Goal: Task Accomplishment & Management: Use online tool/utility

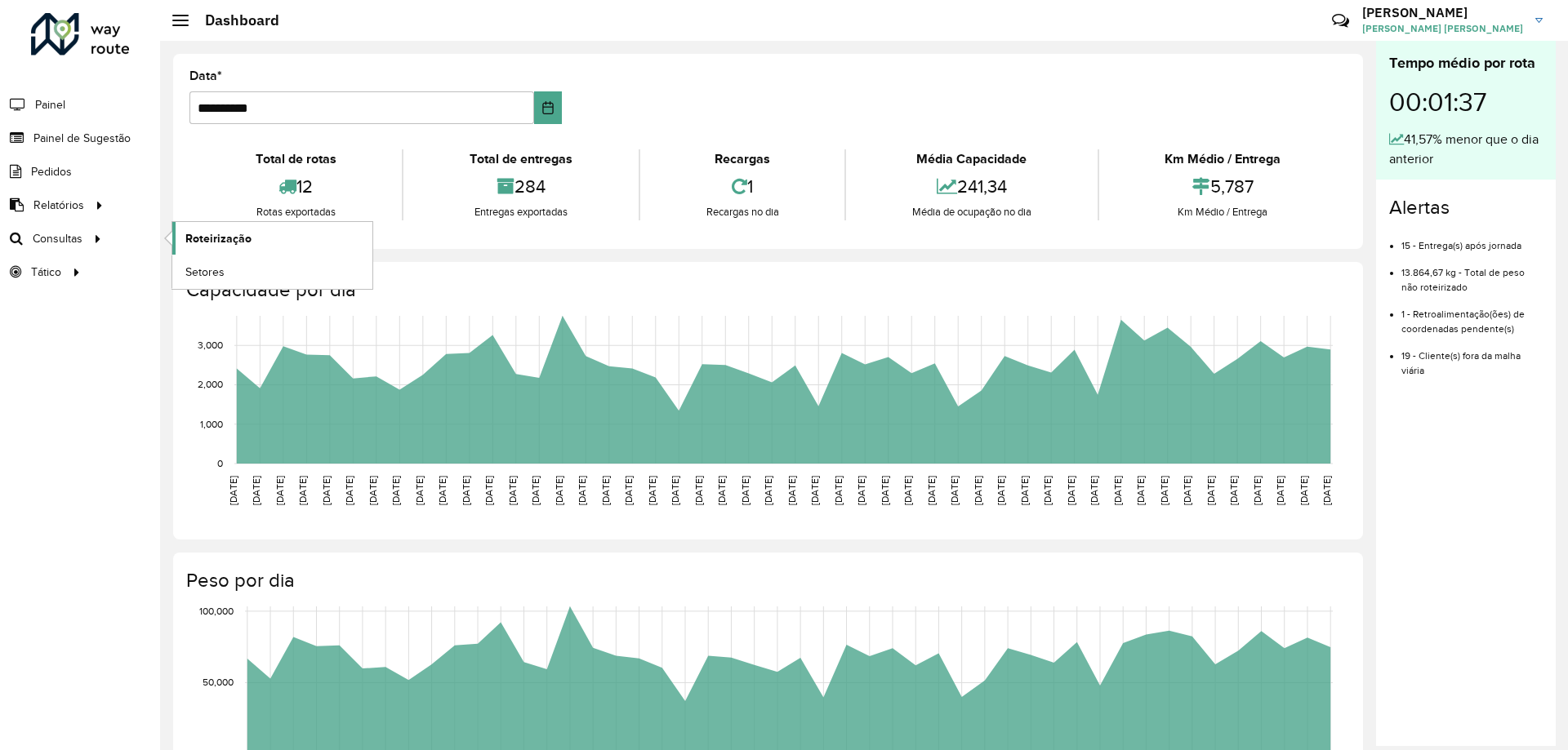
click at [204, 235] on span "Roteirização" at bounding box center [218, 239] width 66 height 17
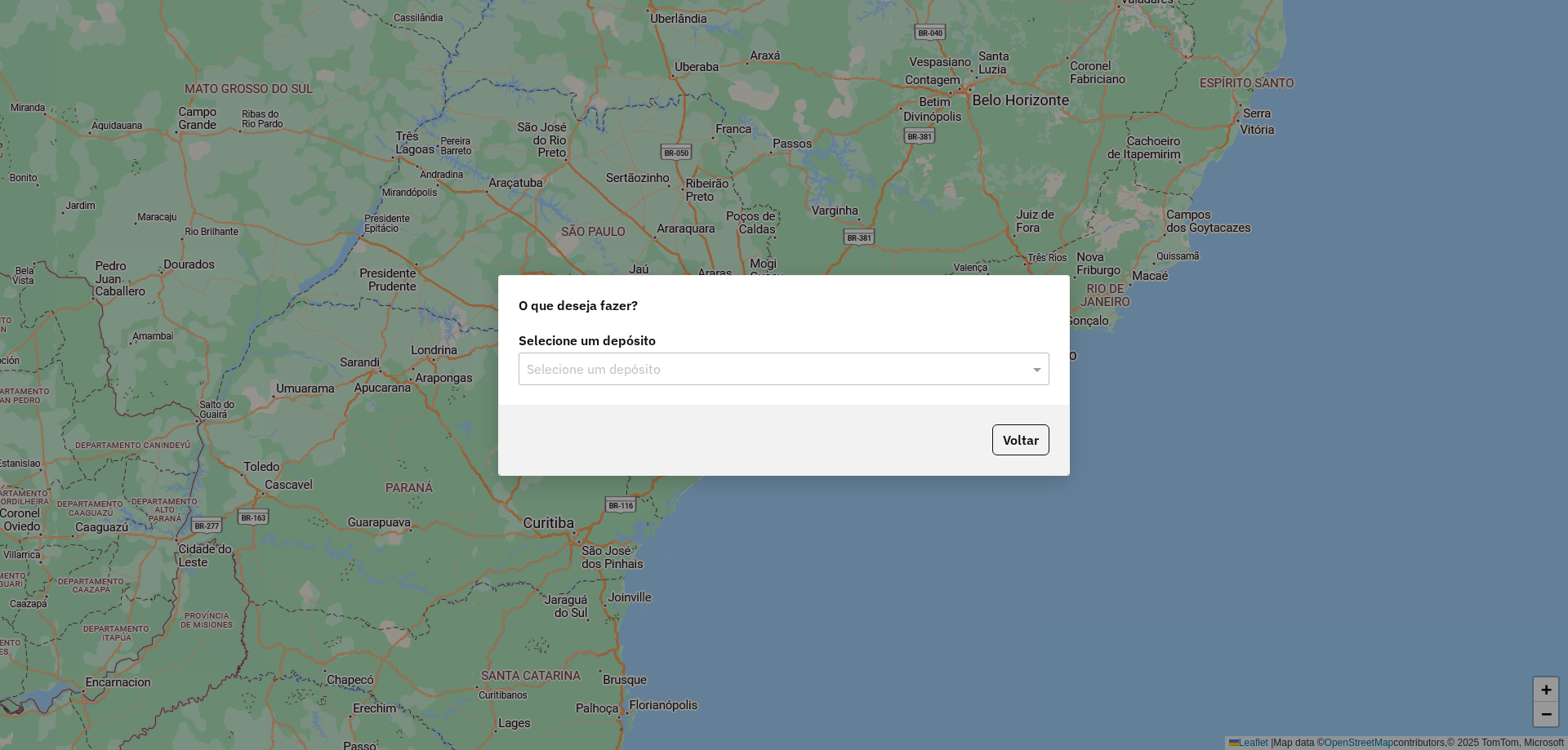
click at [709, 367] on input "text" at bounding box center [767, 370] width 482 height 20
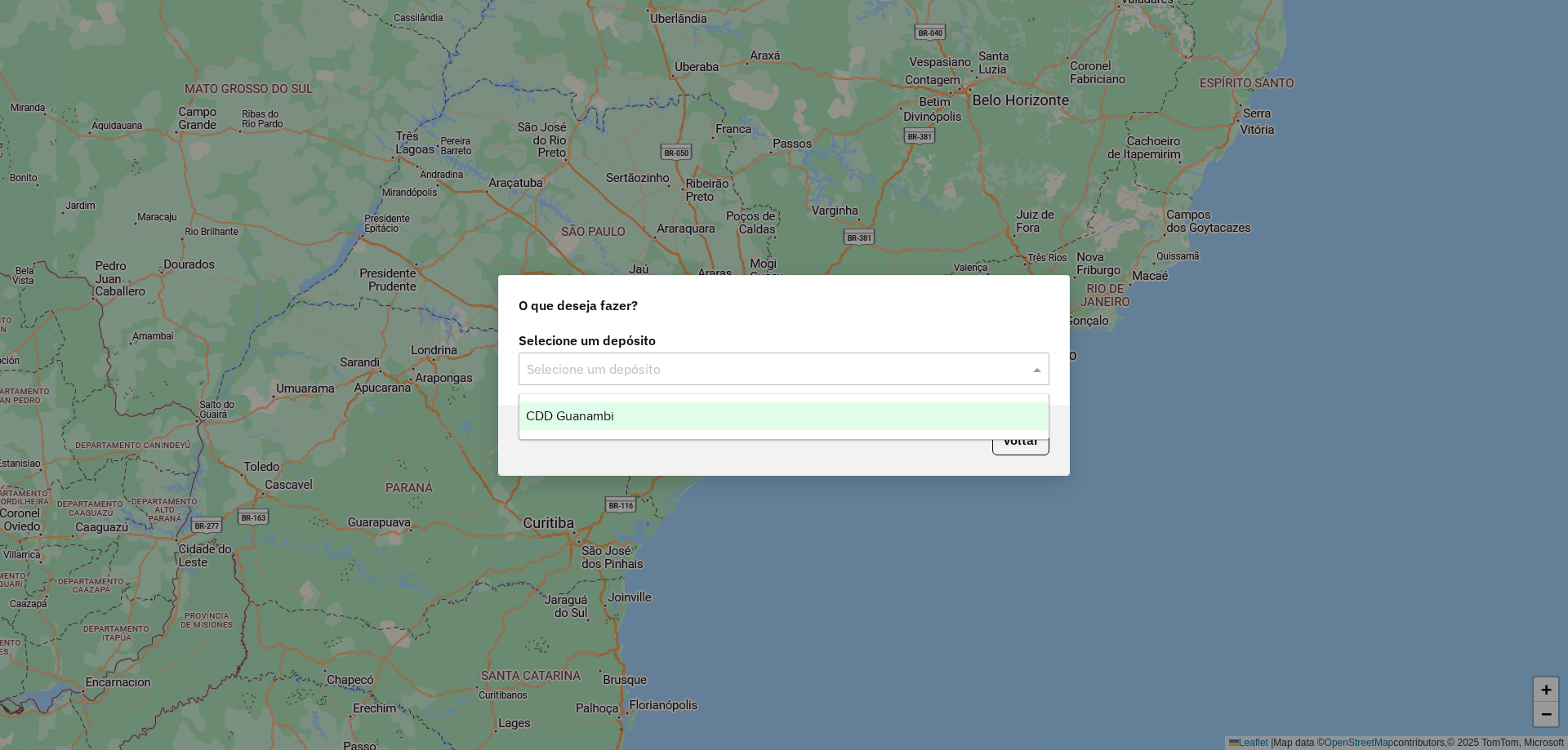
click at [694, 417] on div "CDD Guanambi" at bounding box center [784, 416] width 529 height 28
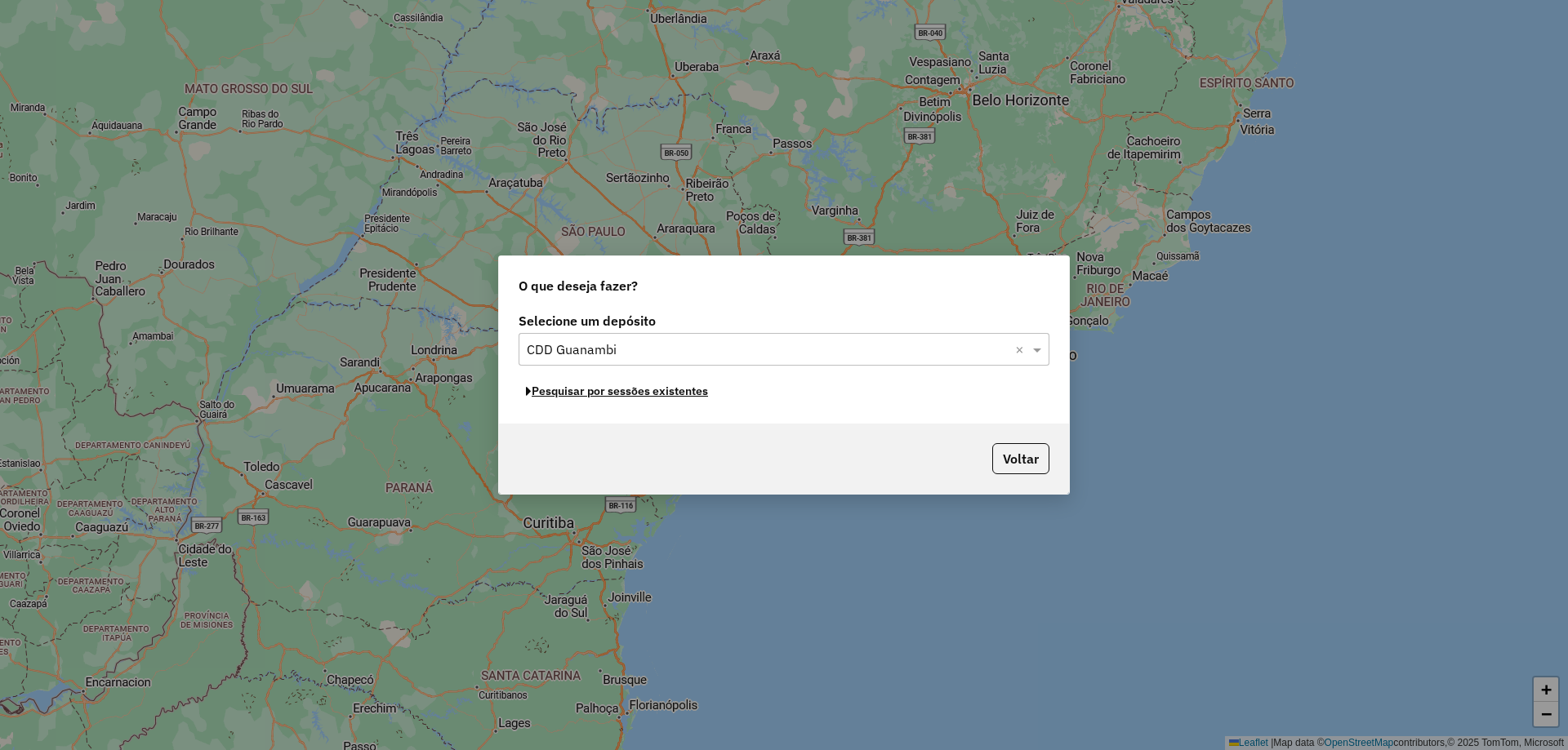
click at [589, 397] on button "Pesquisar por sessões existentes" at bounding box center [617, 392] width 197 height 25
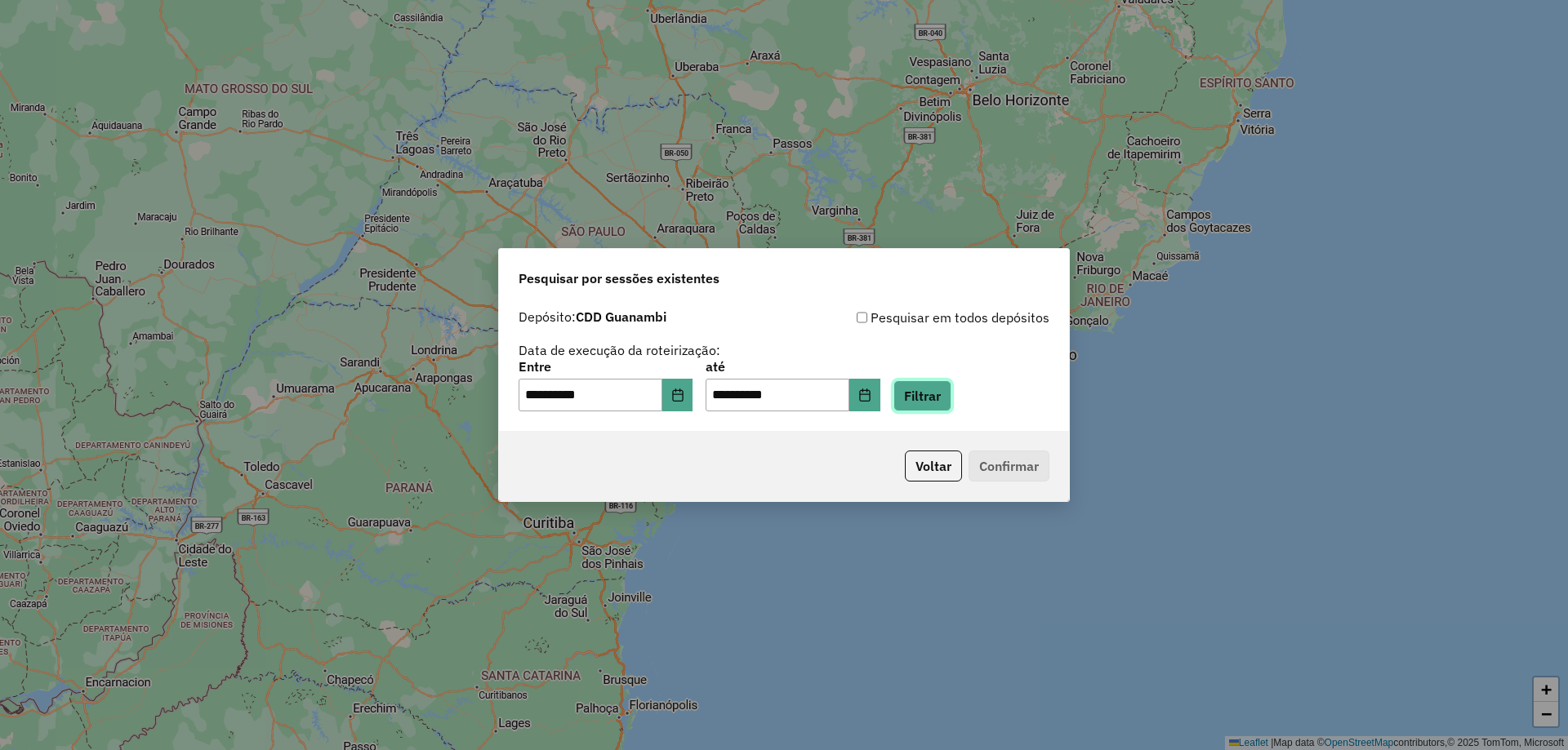
click at [943, 397] on button "Filtrar" at bounding box center [922, 396] width 58 height 31
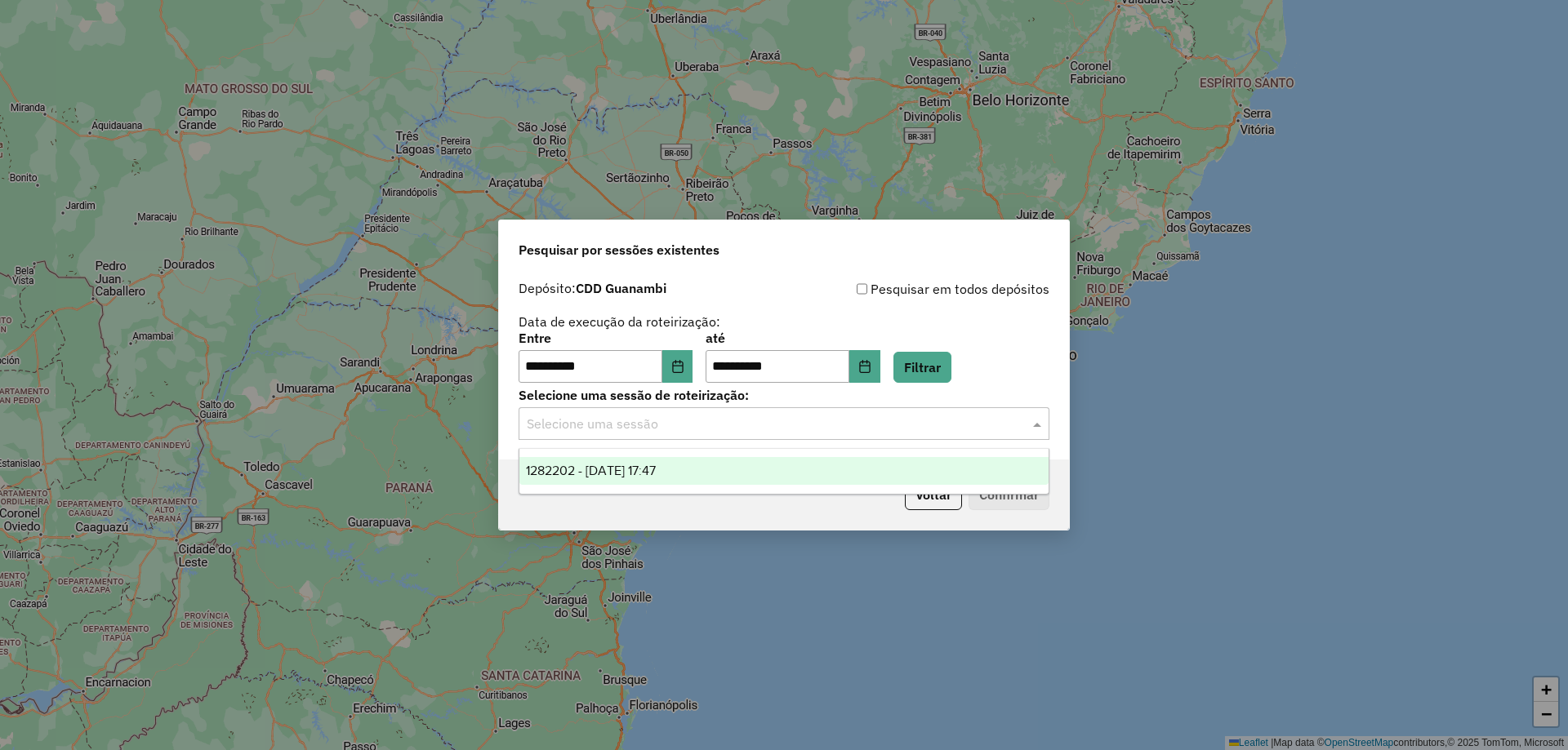
click at [586, 430] on input "text" at bounding box center [767, 425] width 482 height 20
click at [573, 470] on span "1282202 - 25/09/2025 17:47" at bounding box center [590, 471] width 130 height 14
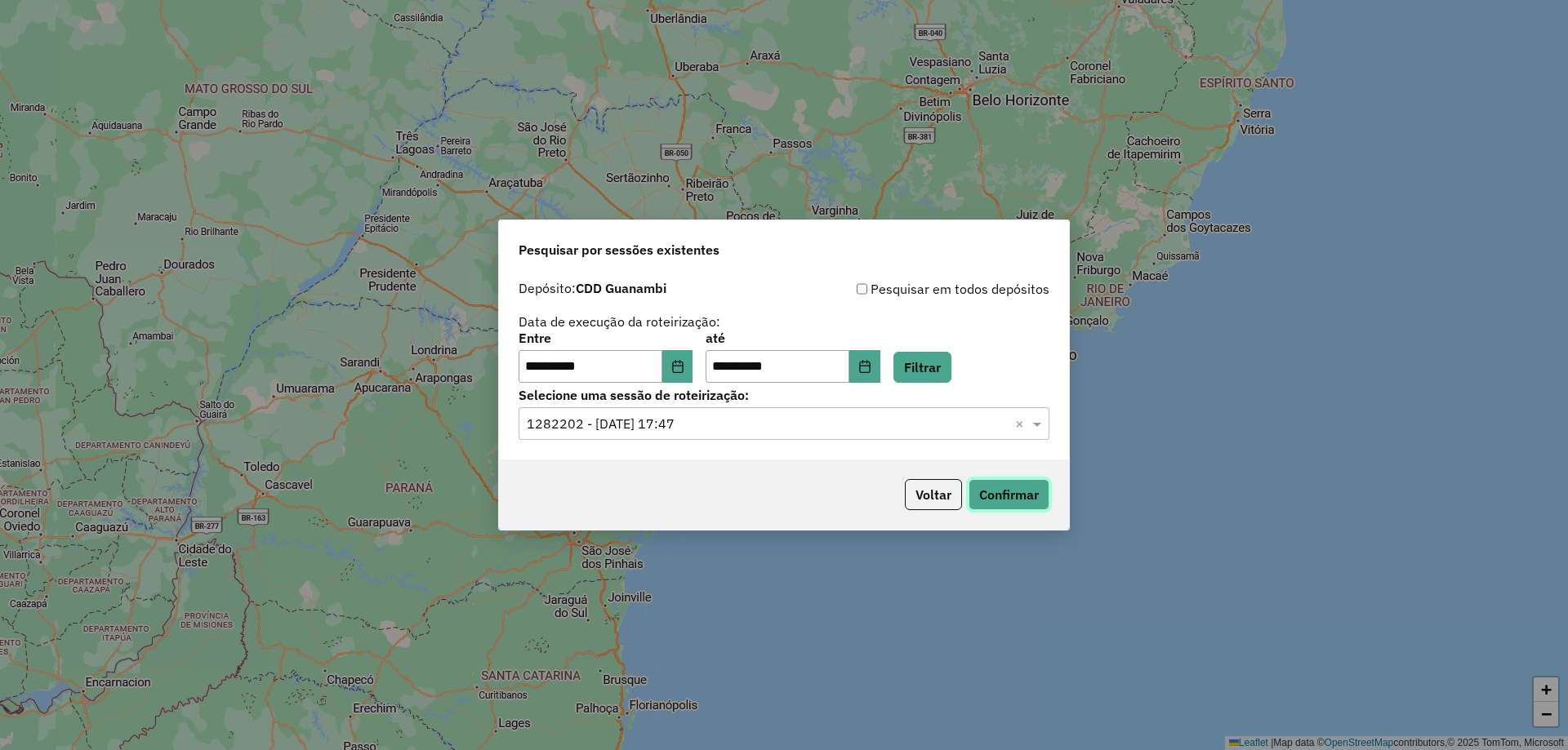
click at [1035, 501] on button "Confirmar" at bounding box center [1008, 494] width 80 height 31
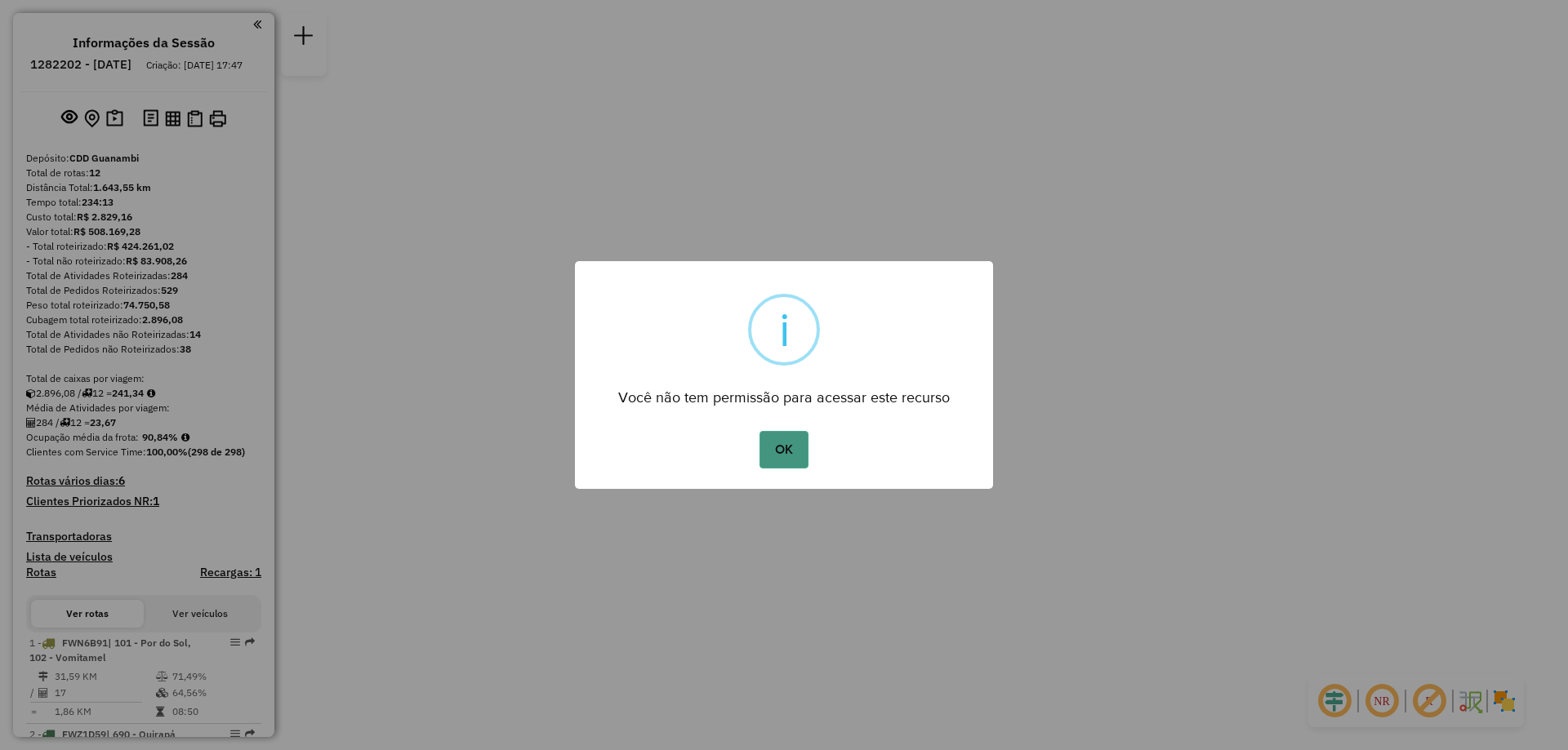
click at [793, 462] on button "OK" at bounding box center [784, 450] width 48 height 38
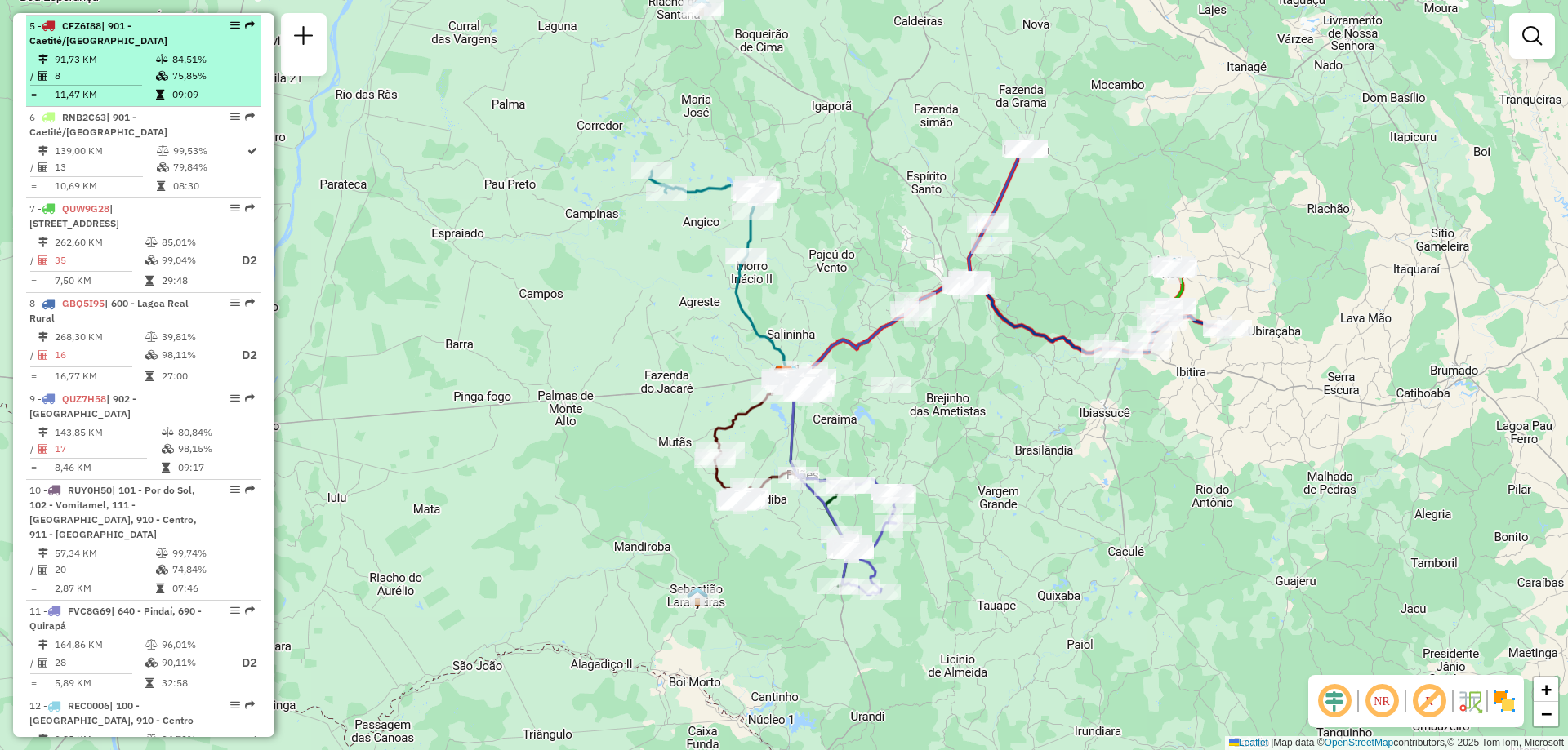
scroll to position [1062, 0]
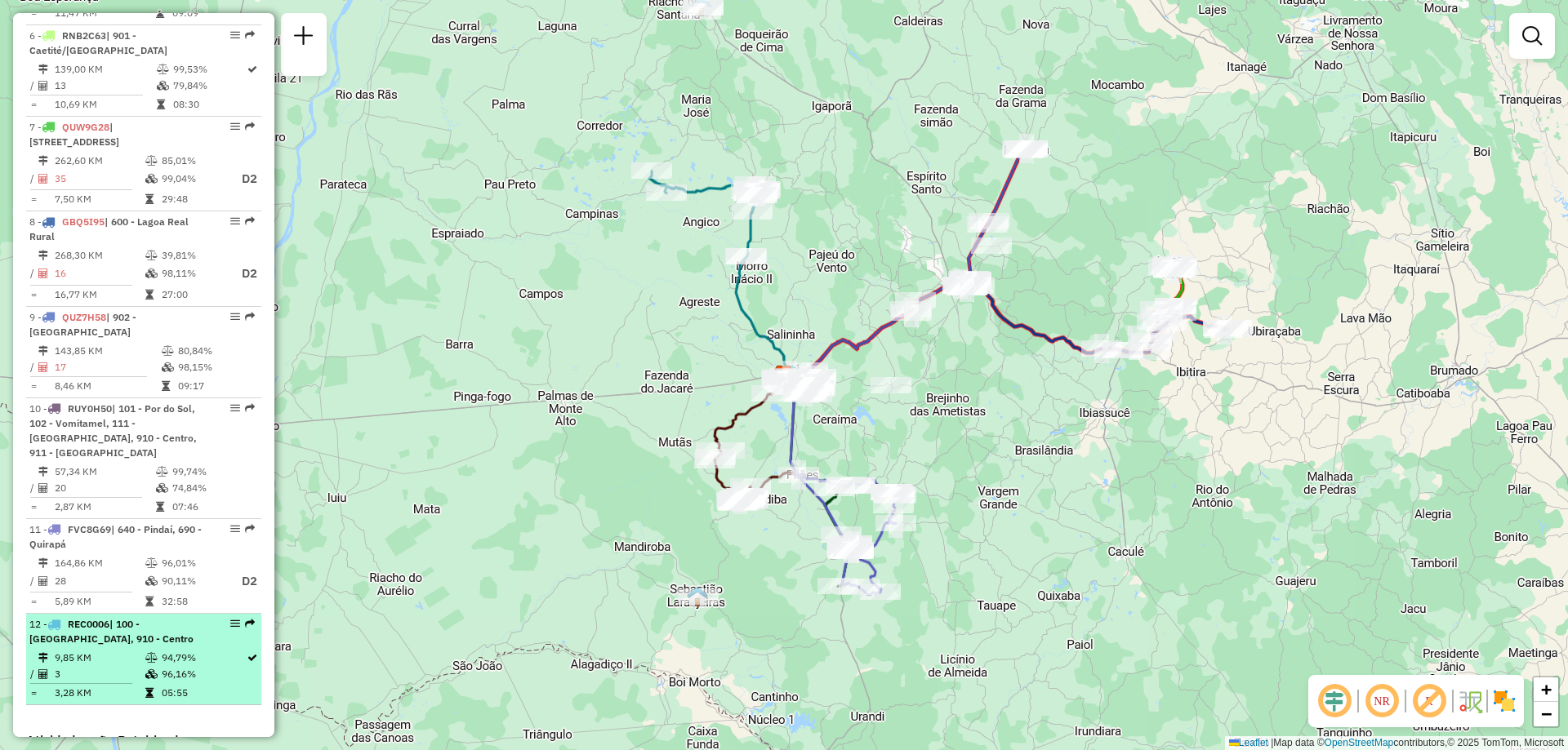
click at [164, 694] on td "05:55" at bounding box center [203, 693] width 85 height 16
select select "**********"
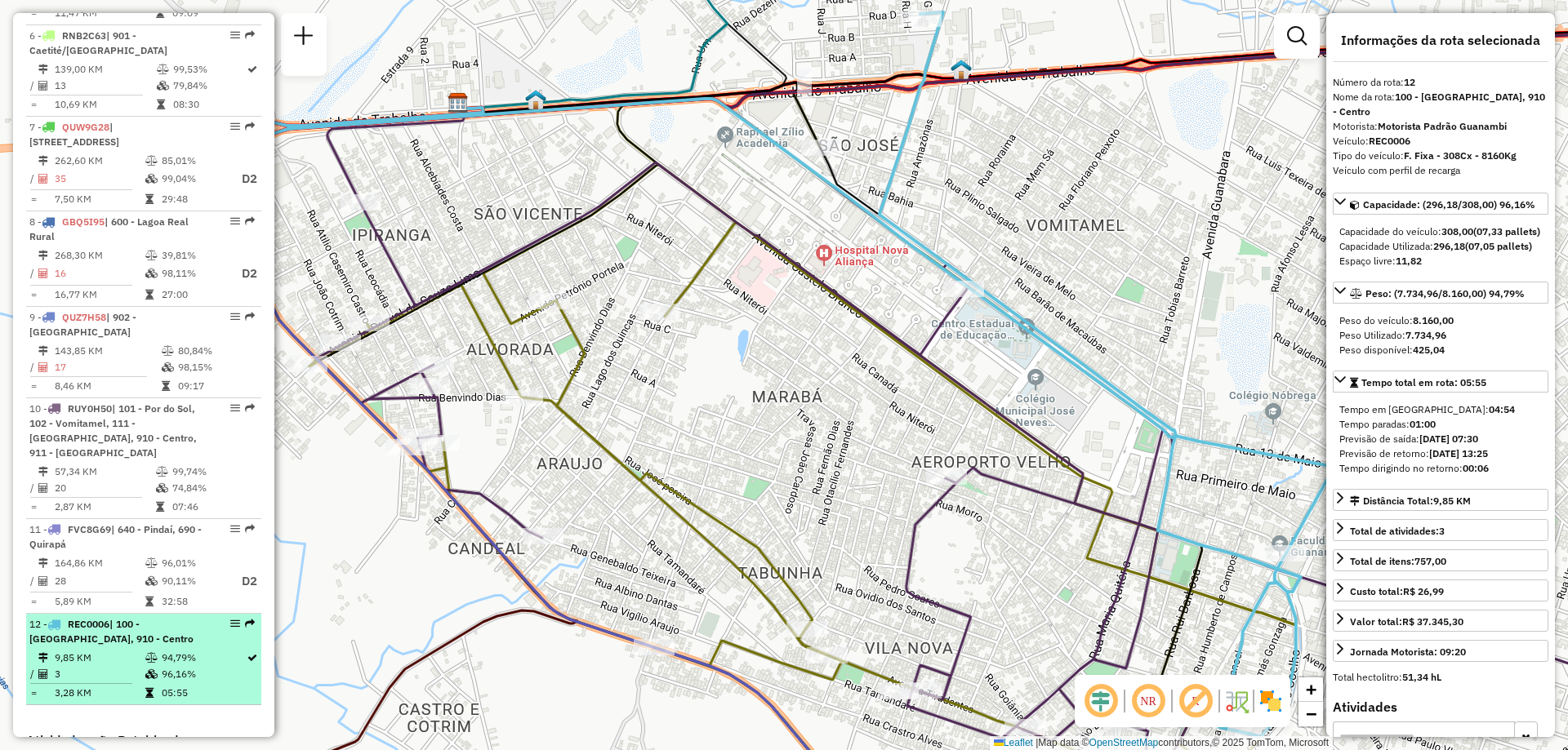
click at [187, 695] on td "05:55" at bounding box center [203, 693] width 85 height 16
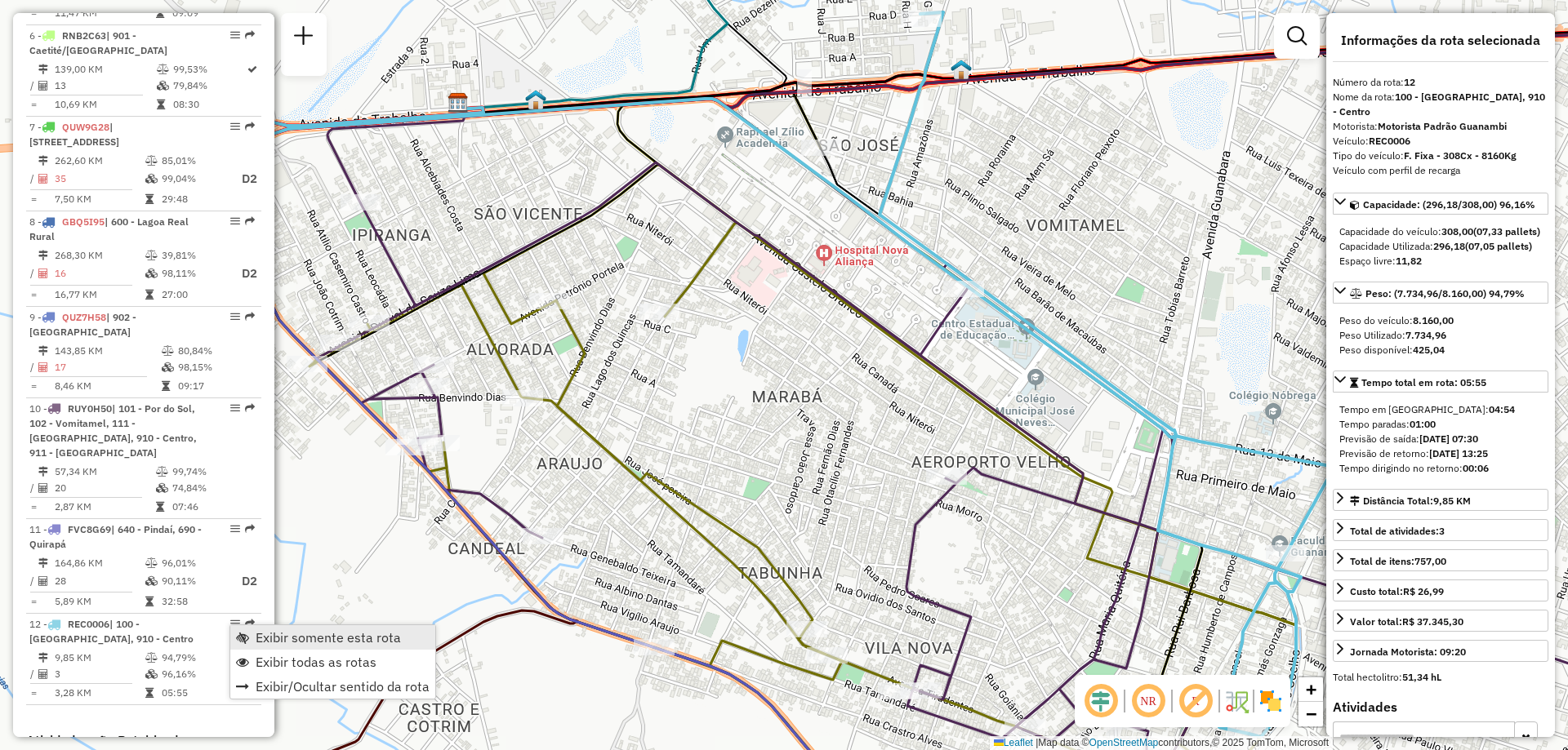
click at [265, 636] on span "Exibir somente esta rota" at bounding box center [328, 637] width 146 height 13
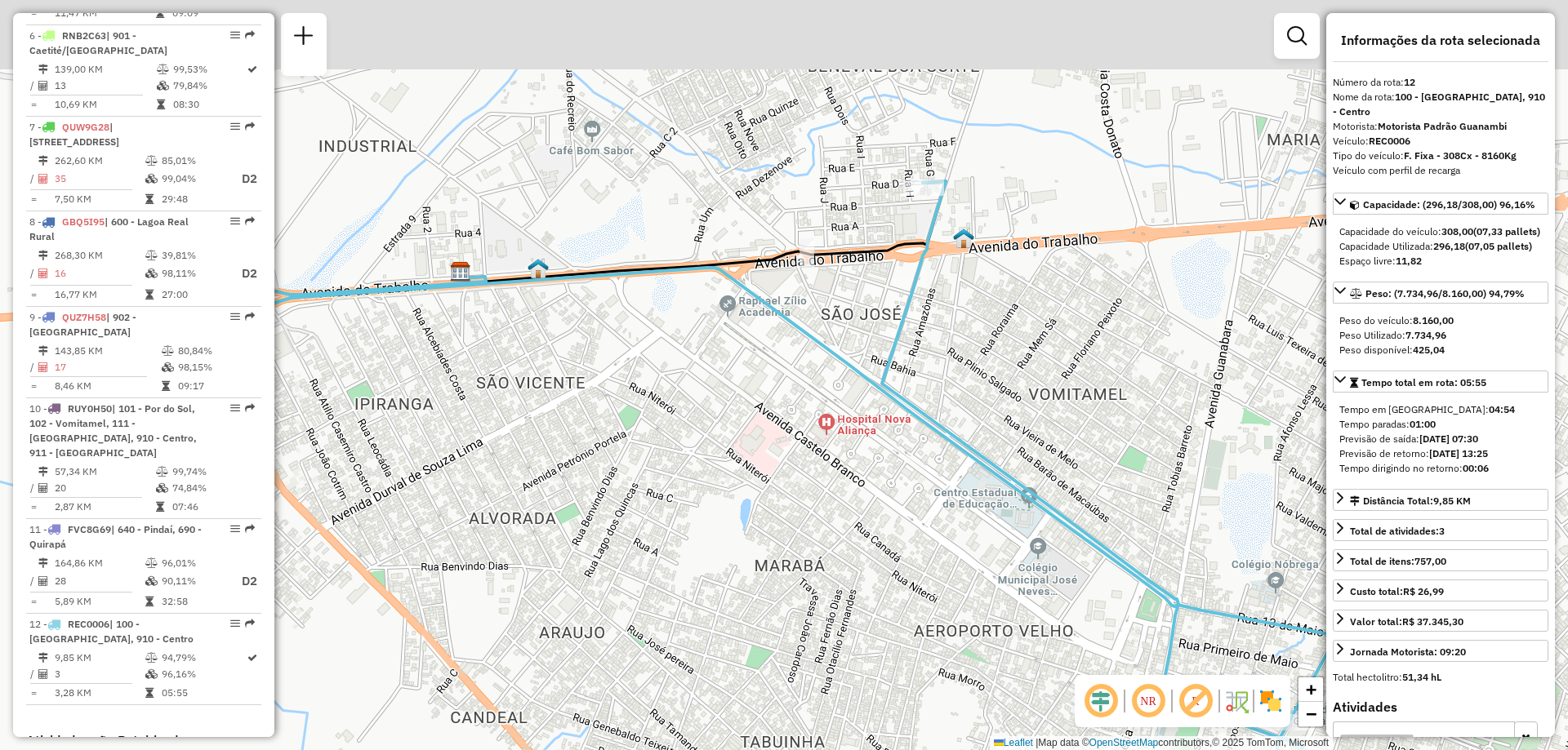
drag, startPoint x: 975, startPoint y: 403, endPoint x: 976, endPoint y: 468, distance: 65.0
click at [976, 468] on icon at bounding box center [1092, 544] width 421 height 725
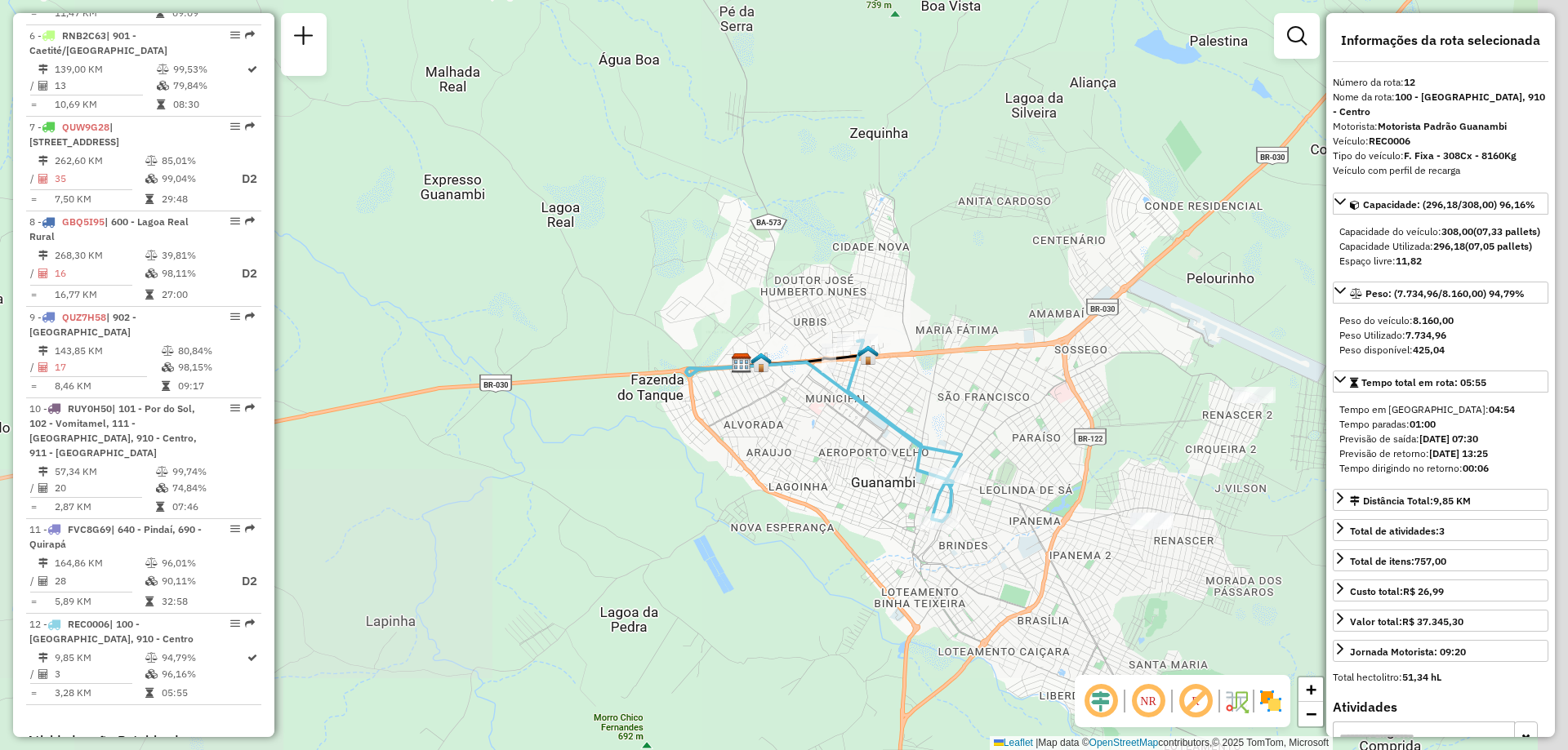
drag, startPoint x: 923, startPoint y: 472, endPoint x: 845, endPoint y: 423, distance: 92.1
click at [845, 423] on div "Janela de atendimento Grade de atendimento Capacidade Transportadoras Veículos …" at bounding box center [784, 375] width 1568 height 750
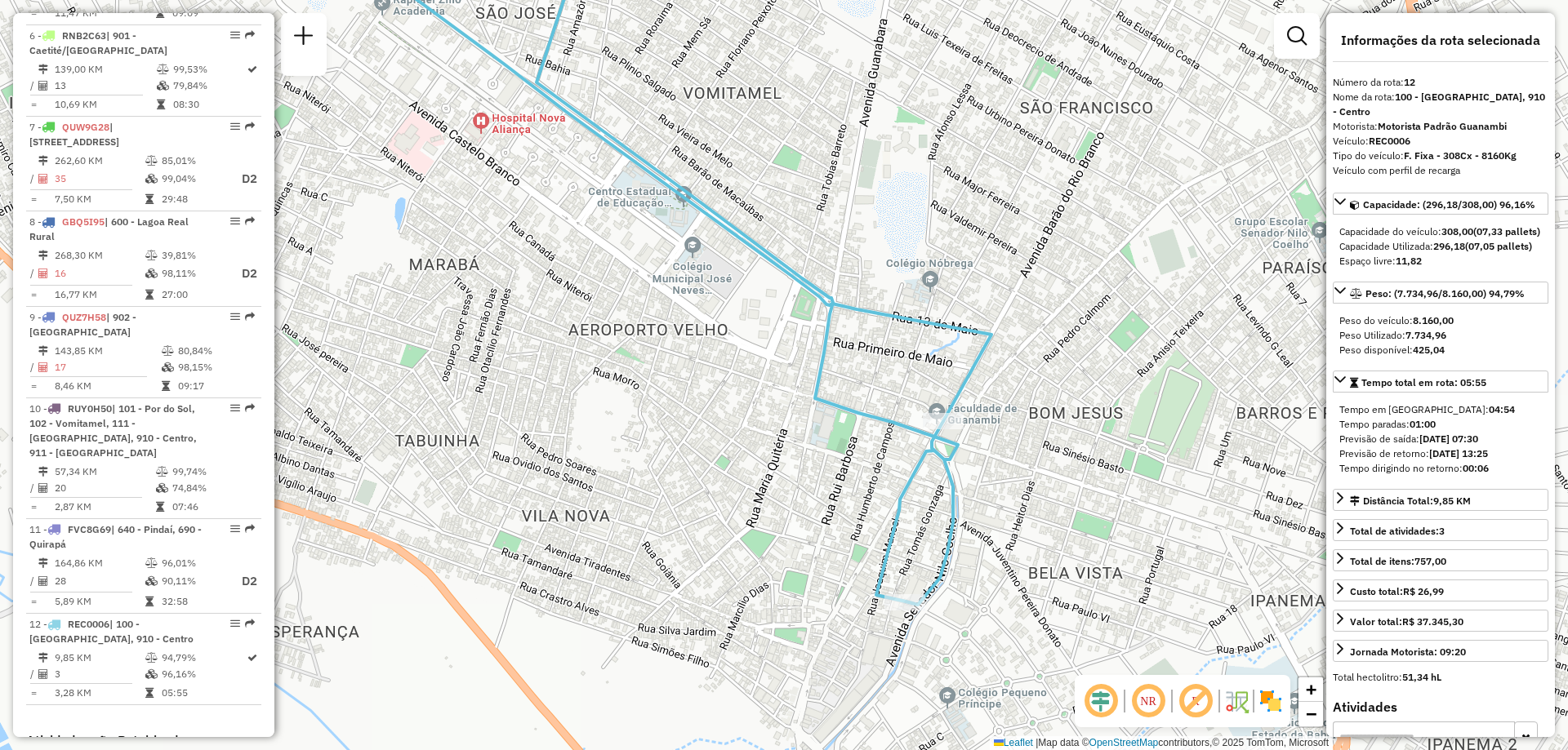
drag, startPoint x: 1048, startPoint y: 409, endPoint x: 994, endPoint y: 376, distance: 63.3
click at [994, 376] on div "Janela de atendimento Grade de atendimento Capacidade Transportadoras Veículos …" at bounding box center [784, 375] width 1568 height 750
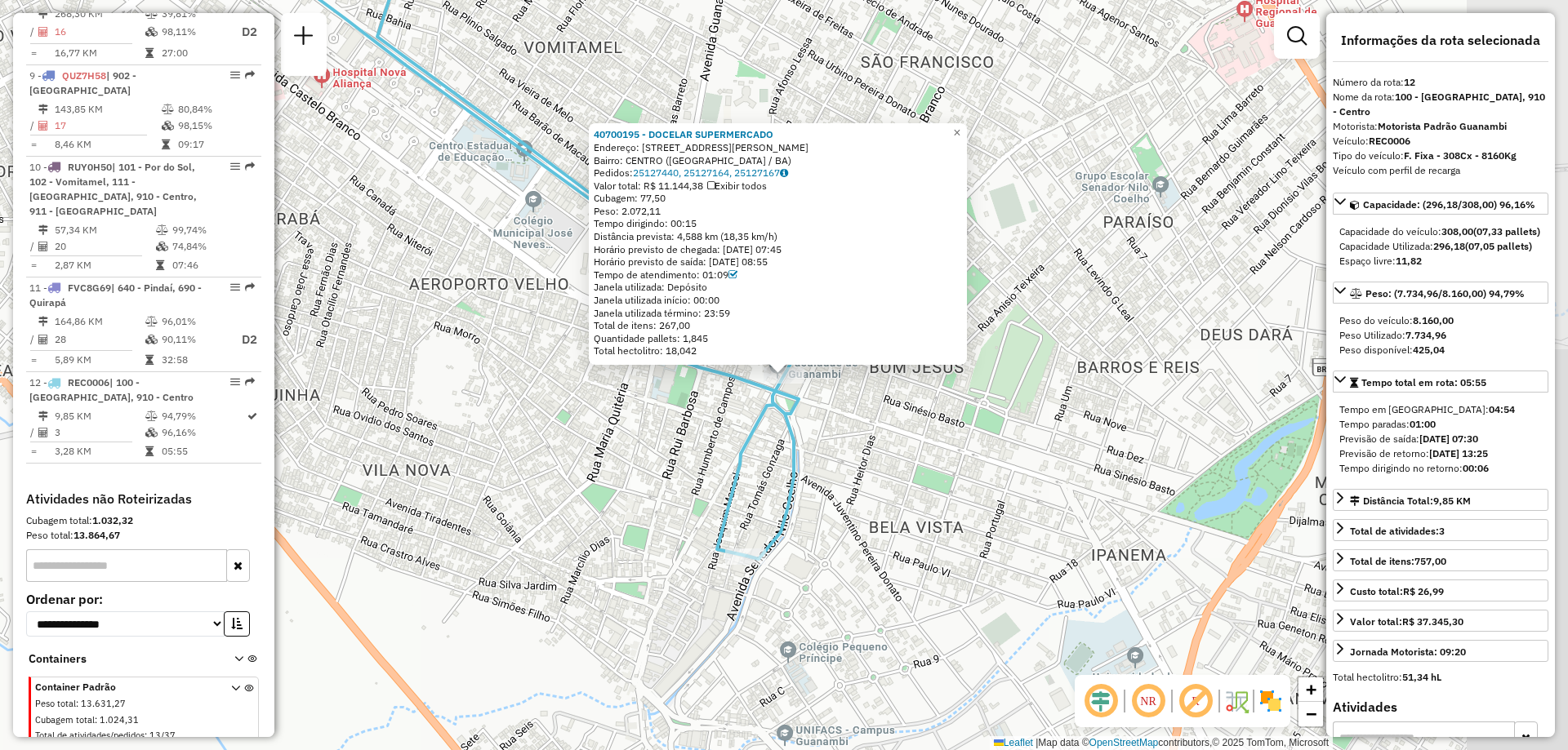
scroll to position [1387, 0]
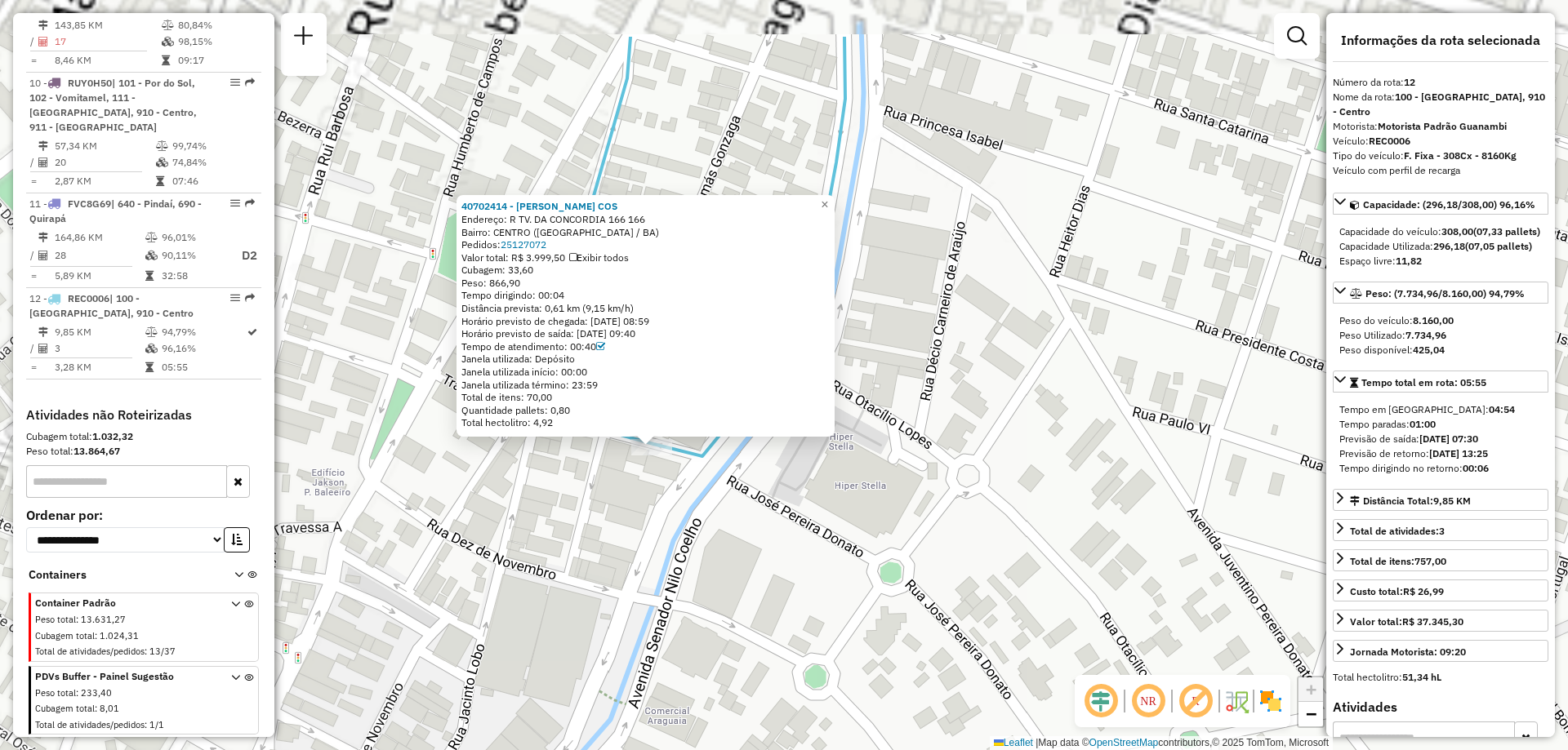
drag, startPoint x: 739, startPoint y: 408, endPoint x: 770, endPoint y: 532, distance: 127.8
click at [770, 532] on div "40702414 - [PERSON_NAME] COS Endereço: R TV. DA CONCORDIA 166 166 Bairro: CENTR…" at bounding box center [784, 375] width 1568 height 750
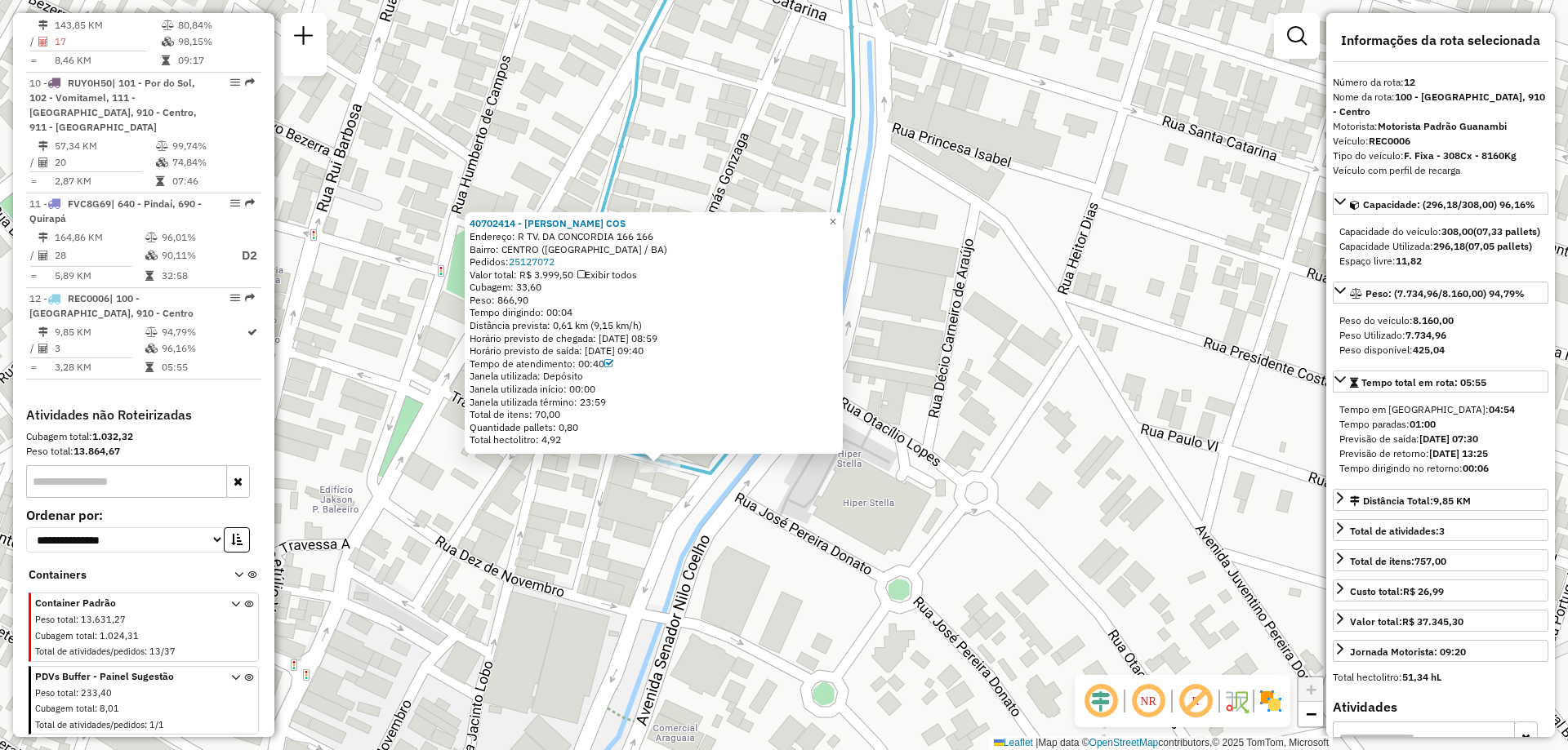
click at [669, 524] on div "40702414 - [PERSON_NAME] COS Endereço: R TV. DA CONCORDIA 166 166 Bairro: CENTR…" at bounding box center [784, 375] width 1568 height 750
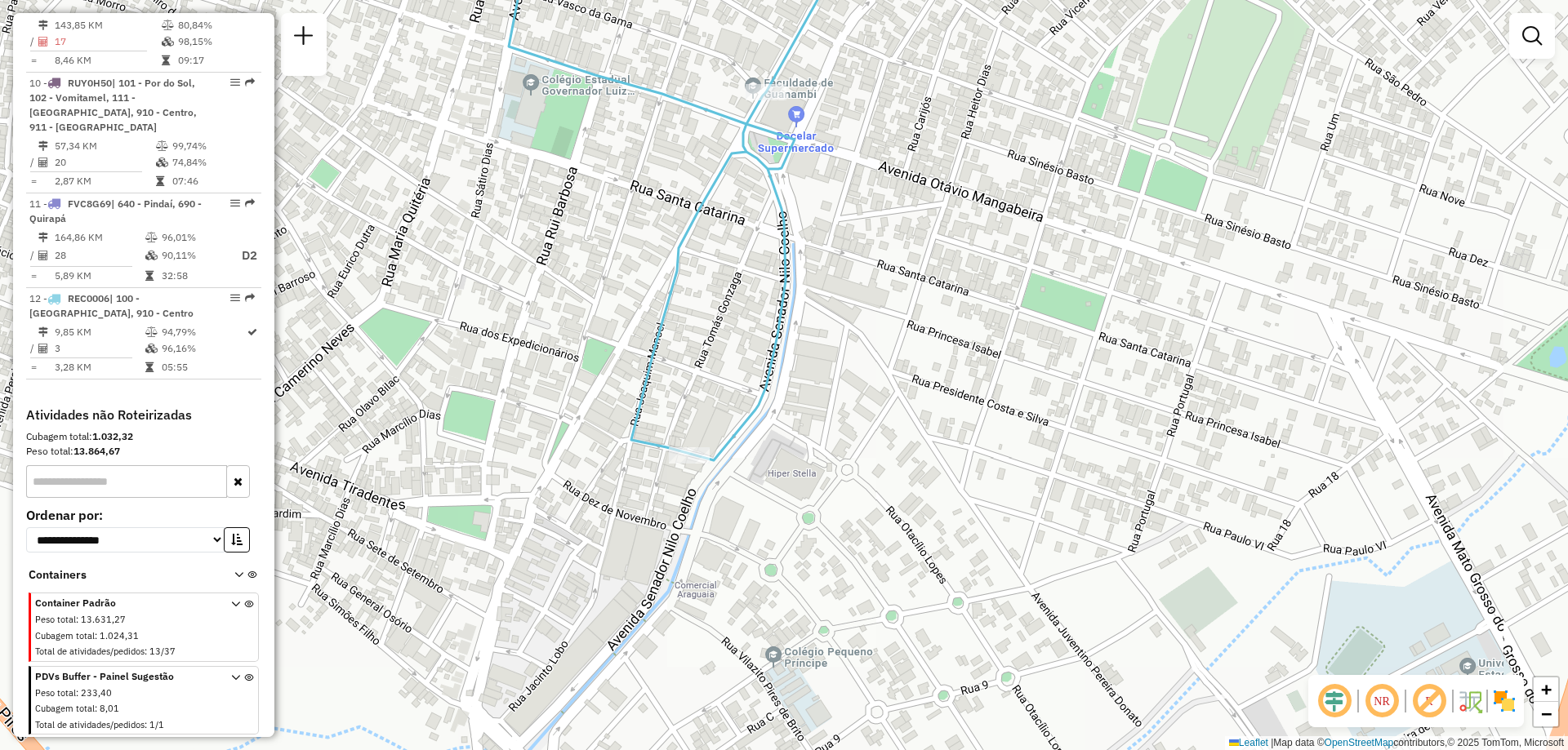
drag, startPoint x: 649, startPoint y: 577, endPoint x: 672, endPoint y: 543, distance: 41.0
click at [672, 543] on div "Janela de atendimento Grade de atendimento Capacidade Transportadoras Veículos …" at bounding box center [784, 375] width 1568 height 750
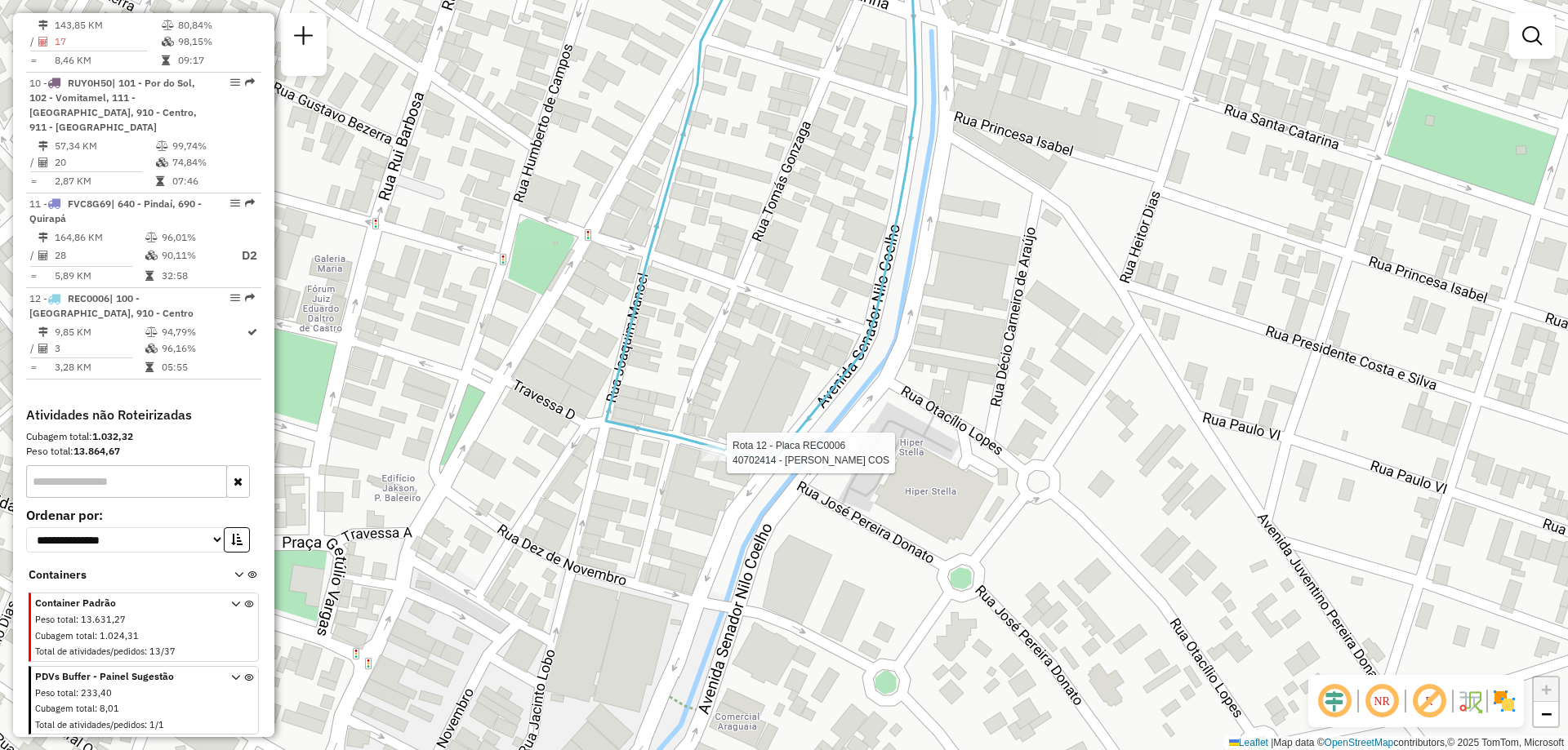
select select "**********"
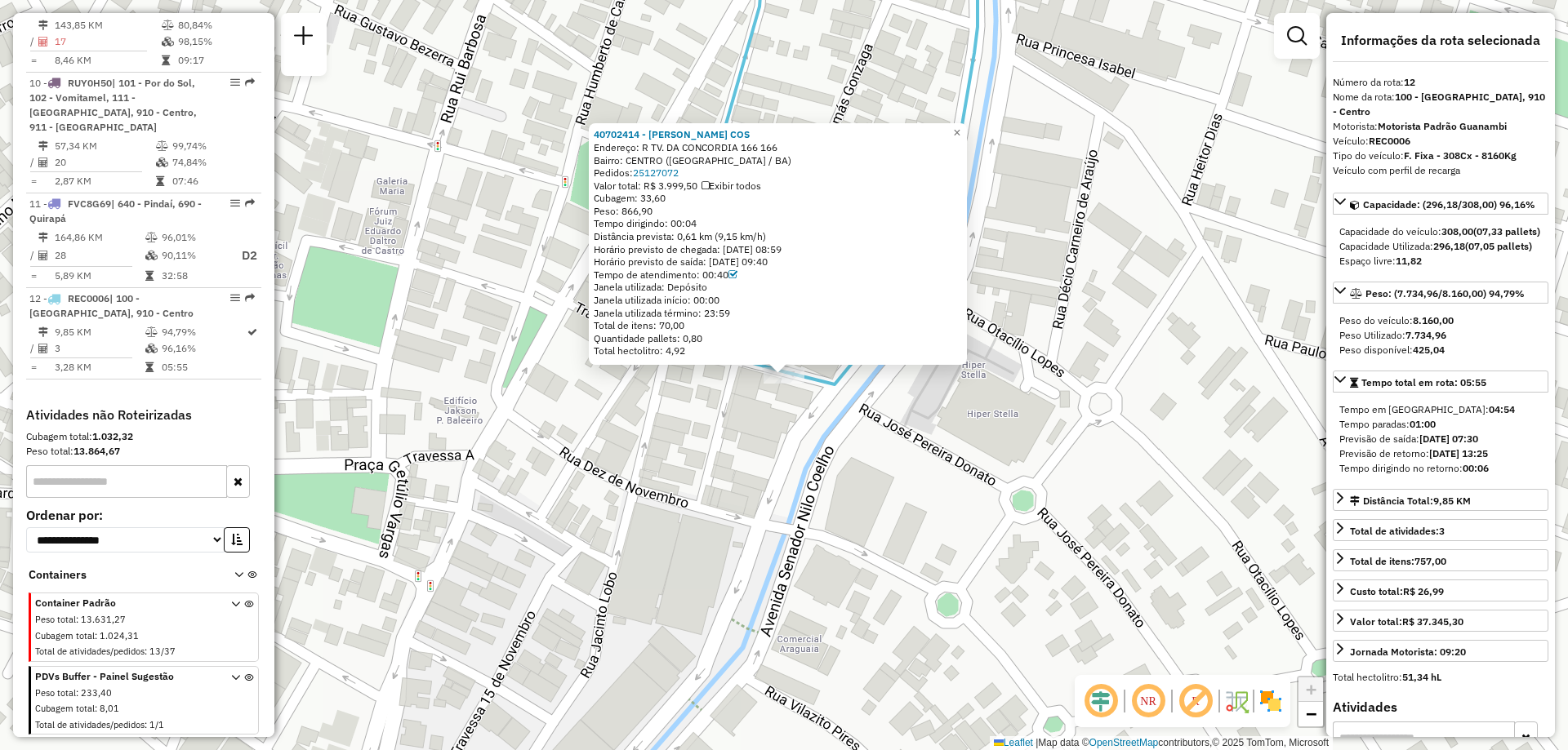
drag, startPoint x: 750, startPoint y: 442, endPoint x: 726, endPoint y: 511, distance: 73.1
click at [726, 511] on div "40702414 - [PERSON_NAME] COS Endereço: R TV. DA CONCORDIA 166 166 Bairro: CENTR…" at bounding box center [784, 375] width 1568 height 750
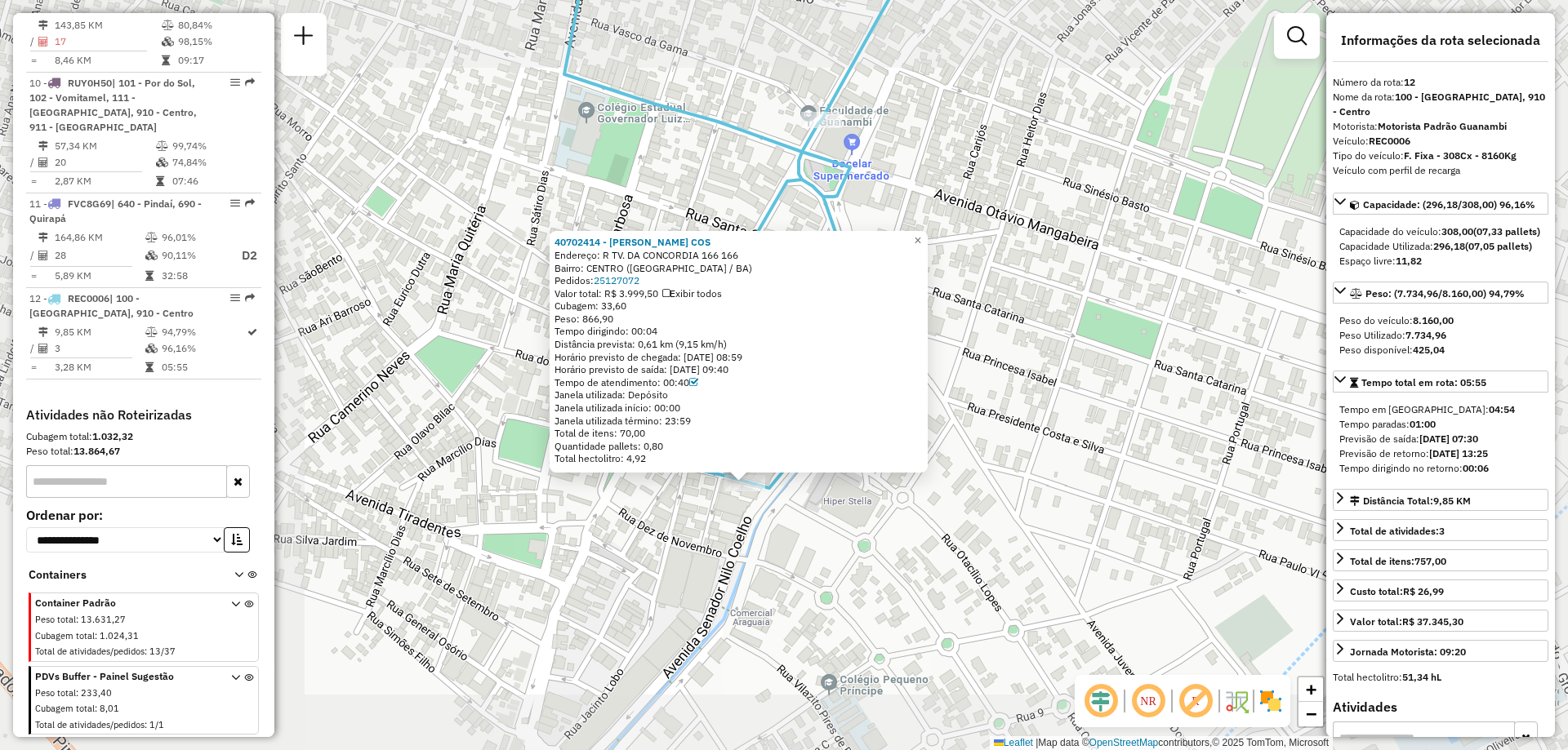
click at [729, 524] on div "40702414 - [PERSON_NAME] COS Endereço: R TV. DA CONCORDIA 166 166 Bairro: CENTR…" at bounding box center [784, 375] width 1568 height 750
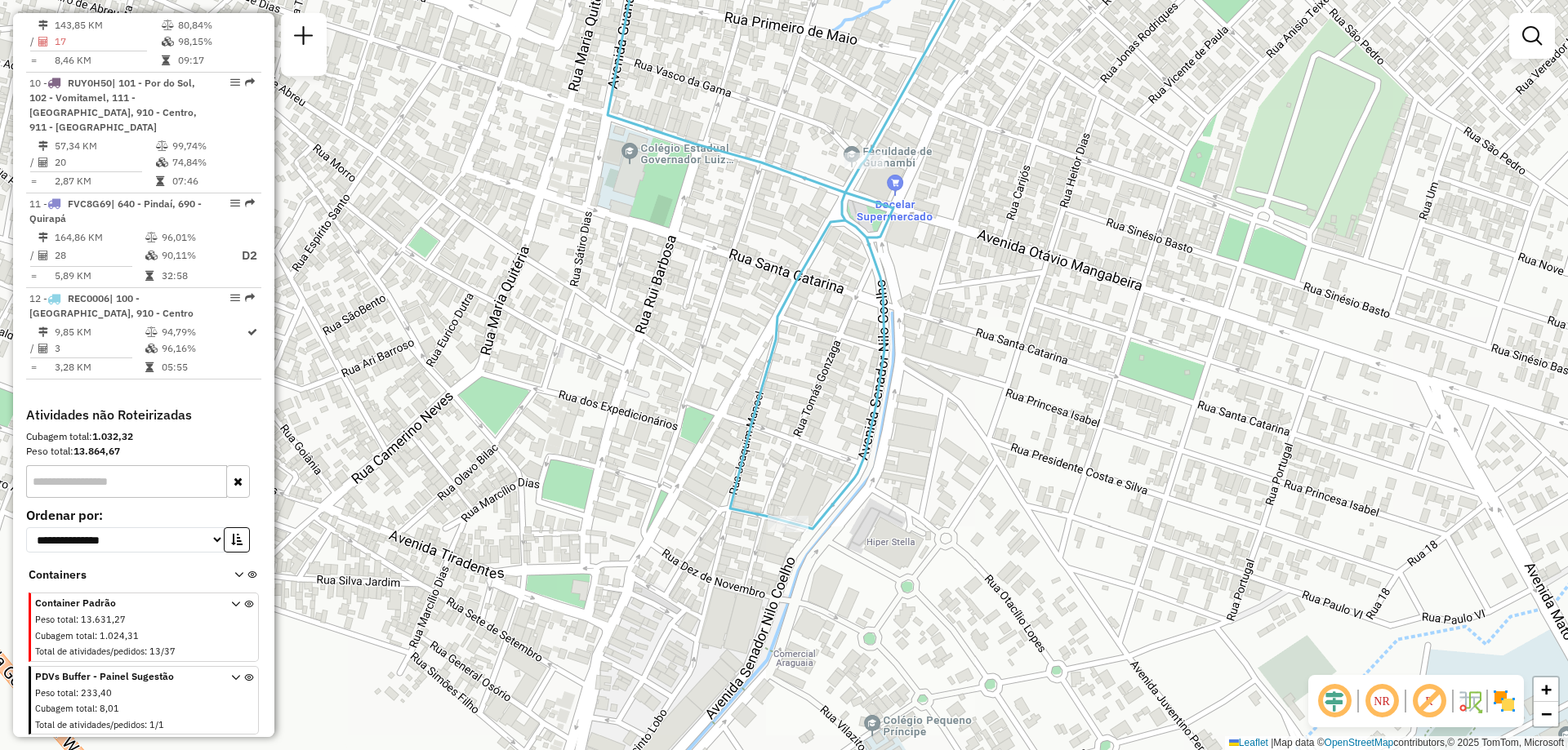
drag, startPoint x: 736, startPoint y: 375, endPoint x: 780, endPoint y: 419, distance: 62.2
click at [780, 419] on div "Janela de atendimento Grade de atendimento Capacidade Transportadoras Veículos …" at bounding box center [784, 375] width 1568 height 750
select select "**********"
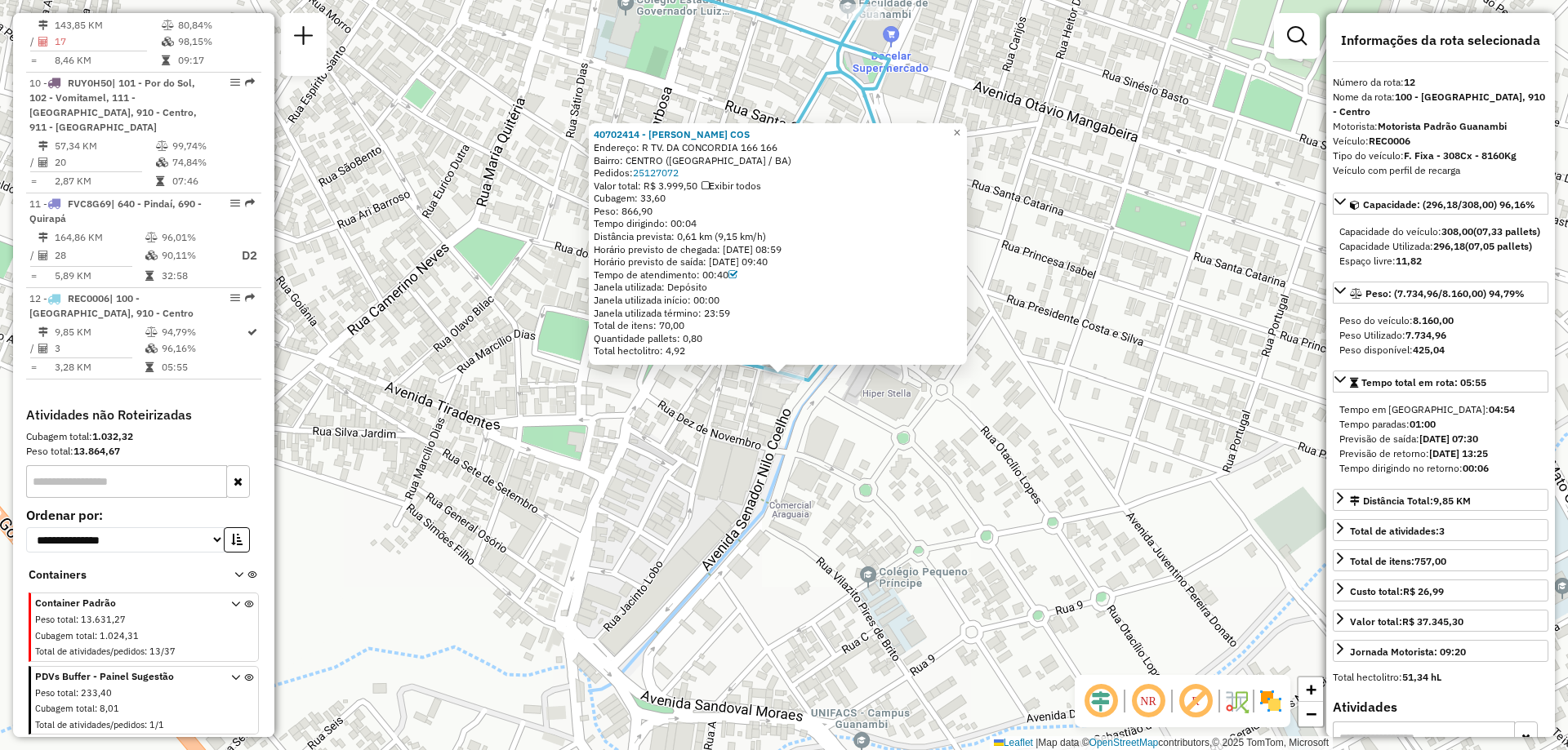
click at [821, 432] on div "40702414 - [PERSON_NAME] COS Endereço: R TV. DA CONCORDIA 166 166 Bairro: CENTR…" at bounding box center [784, 375] width 1568 height 750
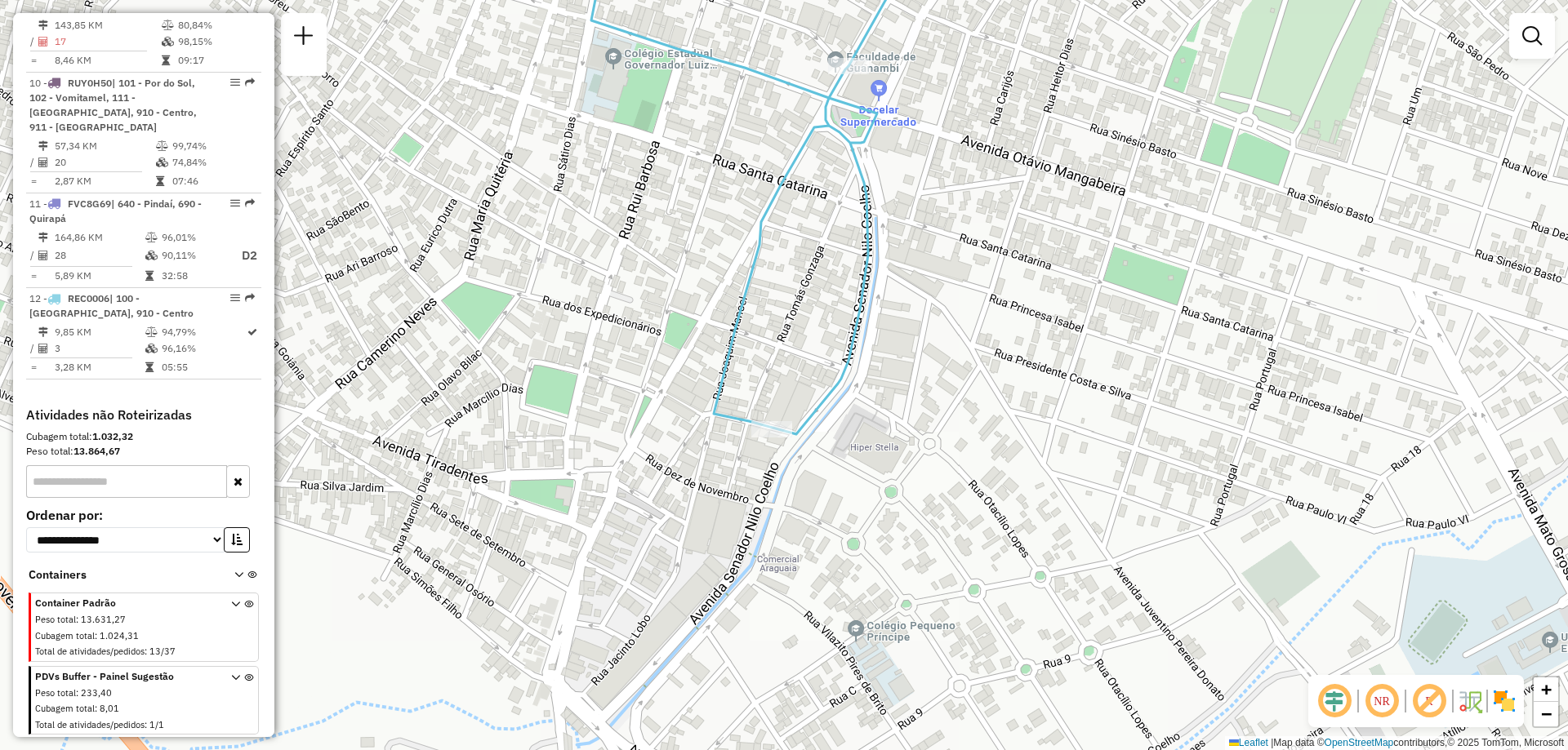
drag, startPoint x: 773, startPoint y: 423, endPoint x: 761, endPoint y: 476, distance: 54.3
click at [761, 476] on div "Janela de atendimento Grade de atendimento Capacidade Transportadoras Veículos …" at bounding box center [784, 375] width 1568 height 750
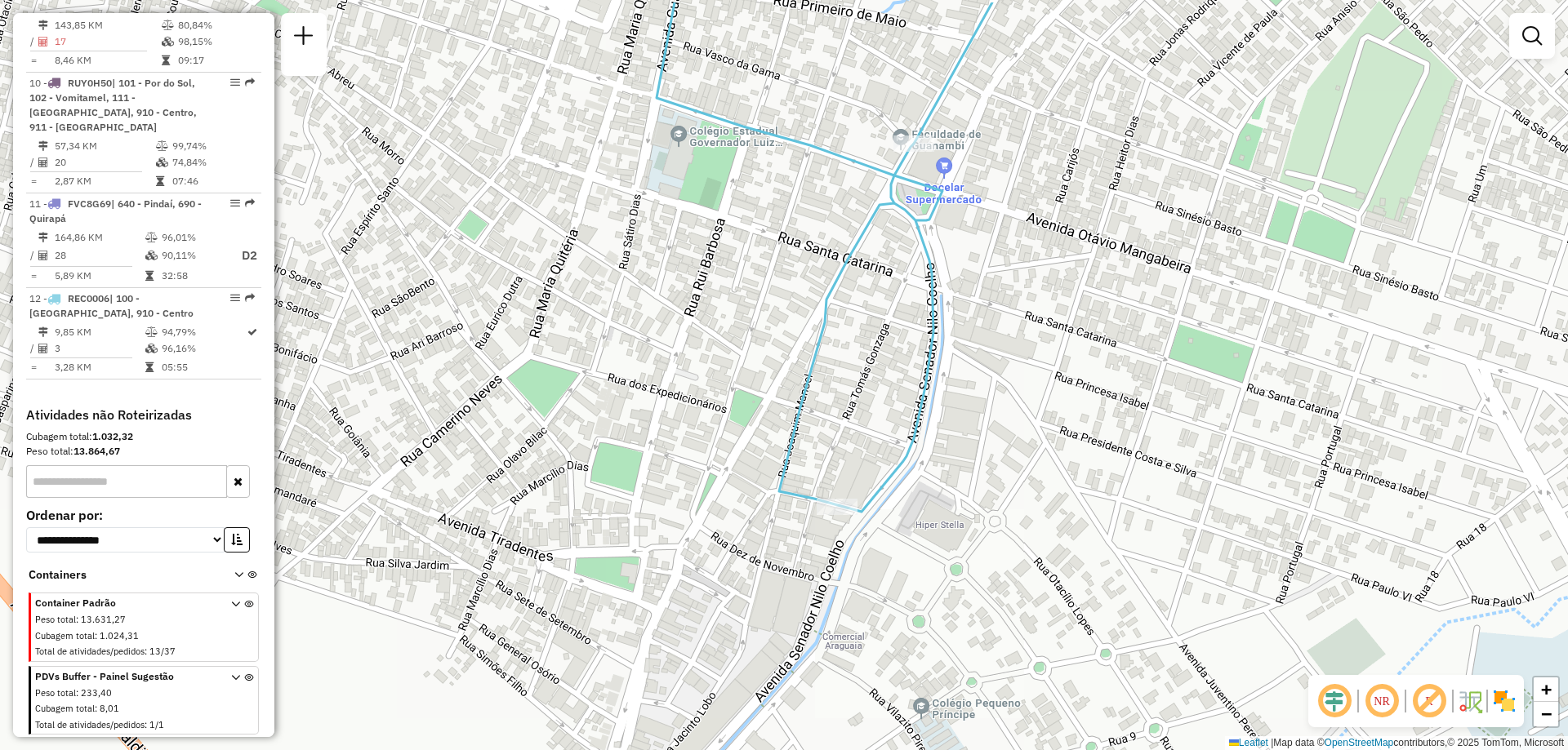
drag, startPoint x: 451, startPoint y: 274, endPoint x: 531, endPoint y: 400, distance: 149.3
click at [528, 396] on div "Janela de atendimento Grade de atendimento Capacidade Transportadoras Veículos …" at bounding box center [784, 375] width 1568 height 750
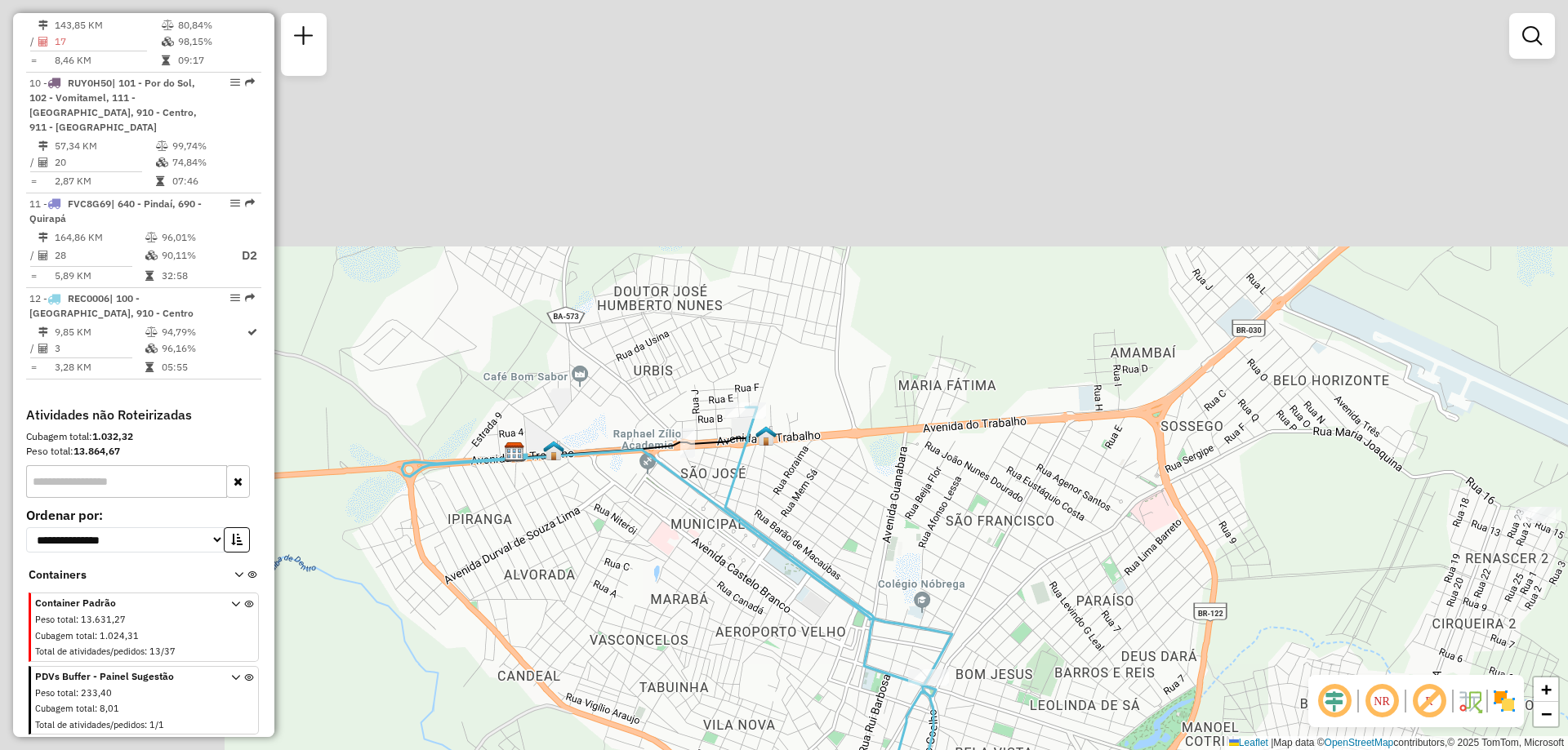
drag, startPoint x: 523, startPoint y: 294, endPoint x: 788, endPoint y: 555, distance: 371.9
click at [788, 555] on icon at bounding box center [830, 589] width 211 height 363
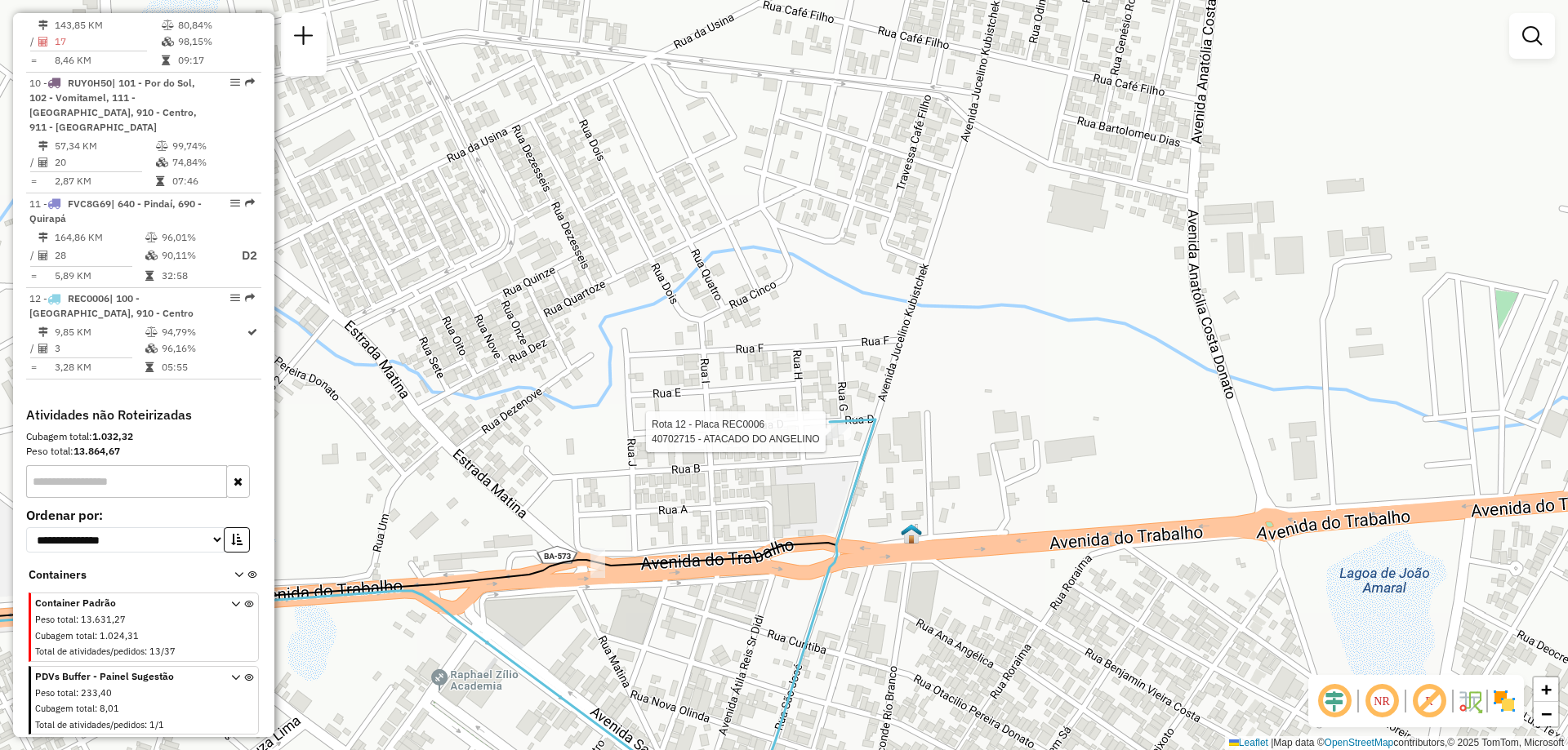
select select "**********"
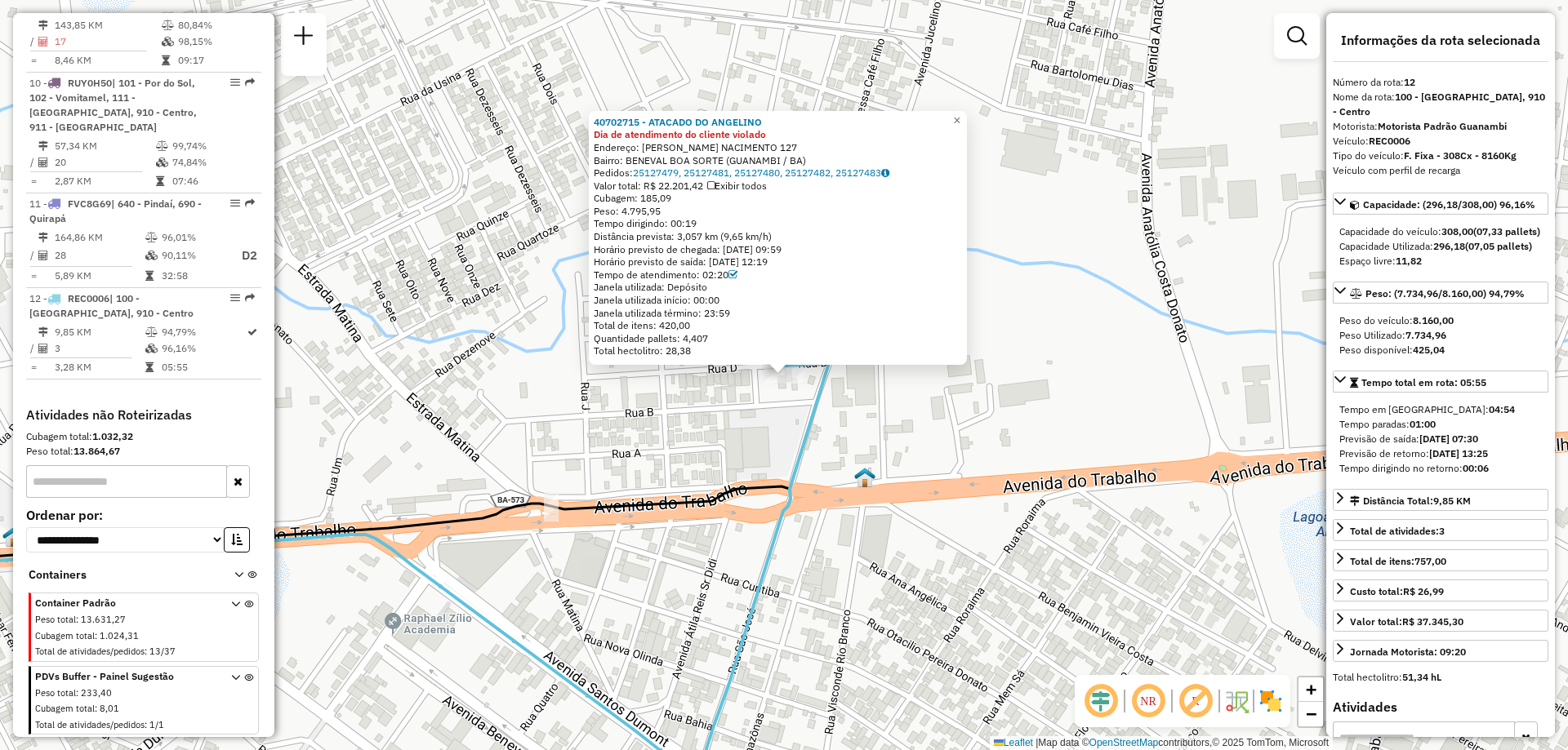
click at [761, 428] on div "40702715 - ATACADO DO ANGELINO Dia de atendimento do cliente violado Endereço: …" at bounding box center [784, 375] width 1568 height 750
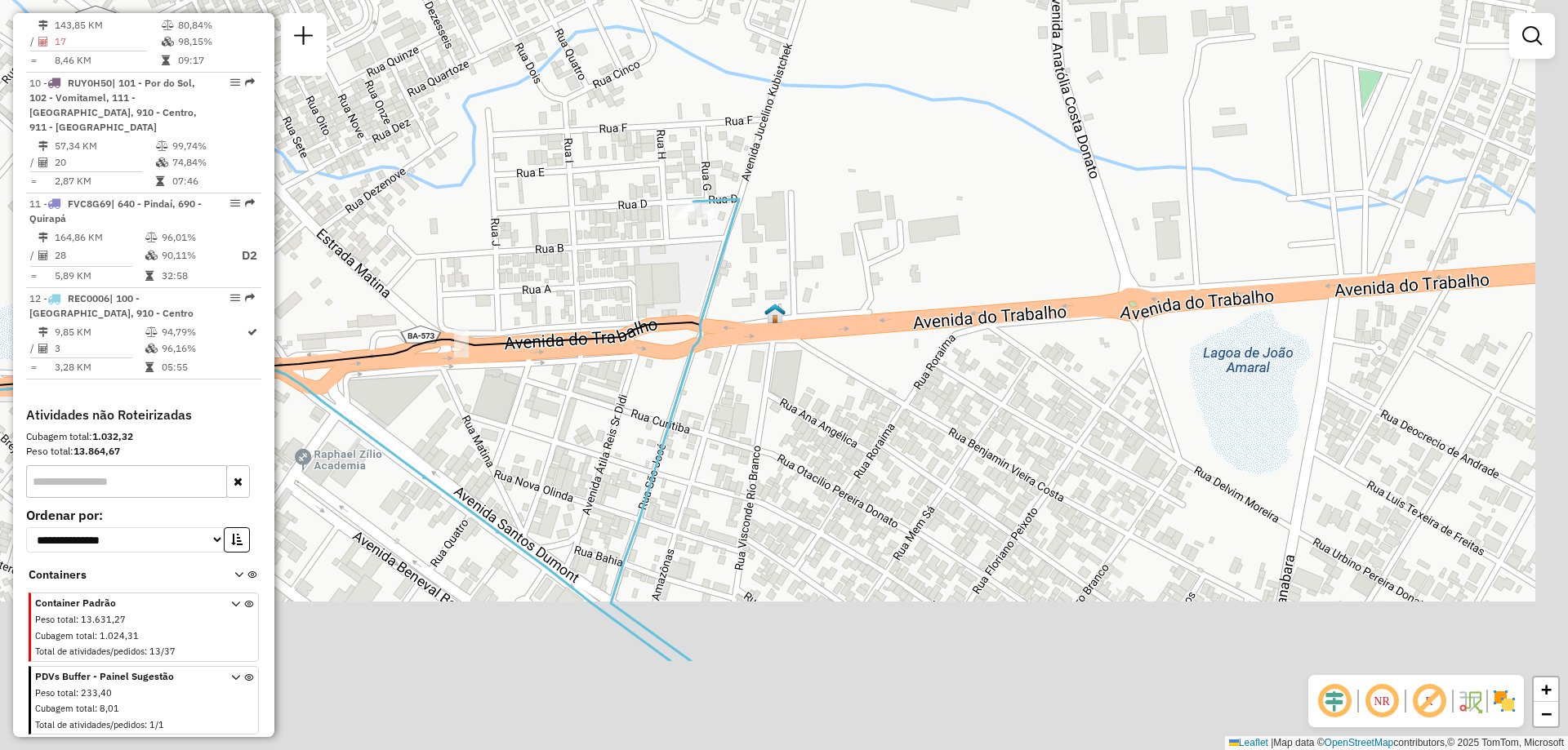
drag, startPoint x: 873, startPoint y: 632, endPoint x: 714, endPoint y: 392, distance: 287.9
click at [717, 393] on div "Janela de atendimento Grade de atendimento Capacidade Transportadoras Veículos …" at bounding box center [784, 375] width 1568 height 750
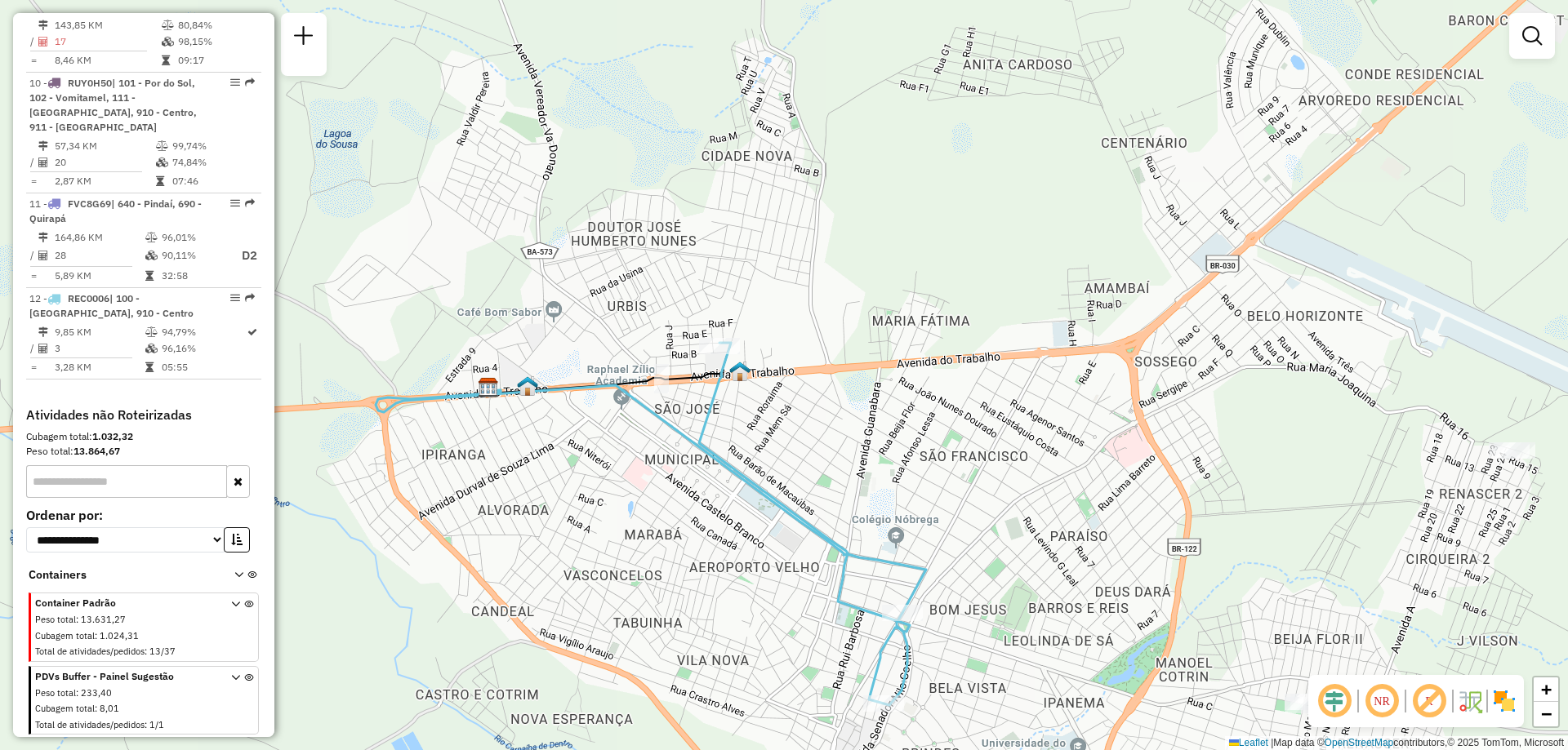
drag, startPoint x: 764, startPoint y: 411, endPoint x: 790, endPoint y: 512, distance: 104.3
click at [790, 512] on icon at bounding box center [805, 525] width 211 height 363
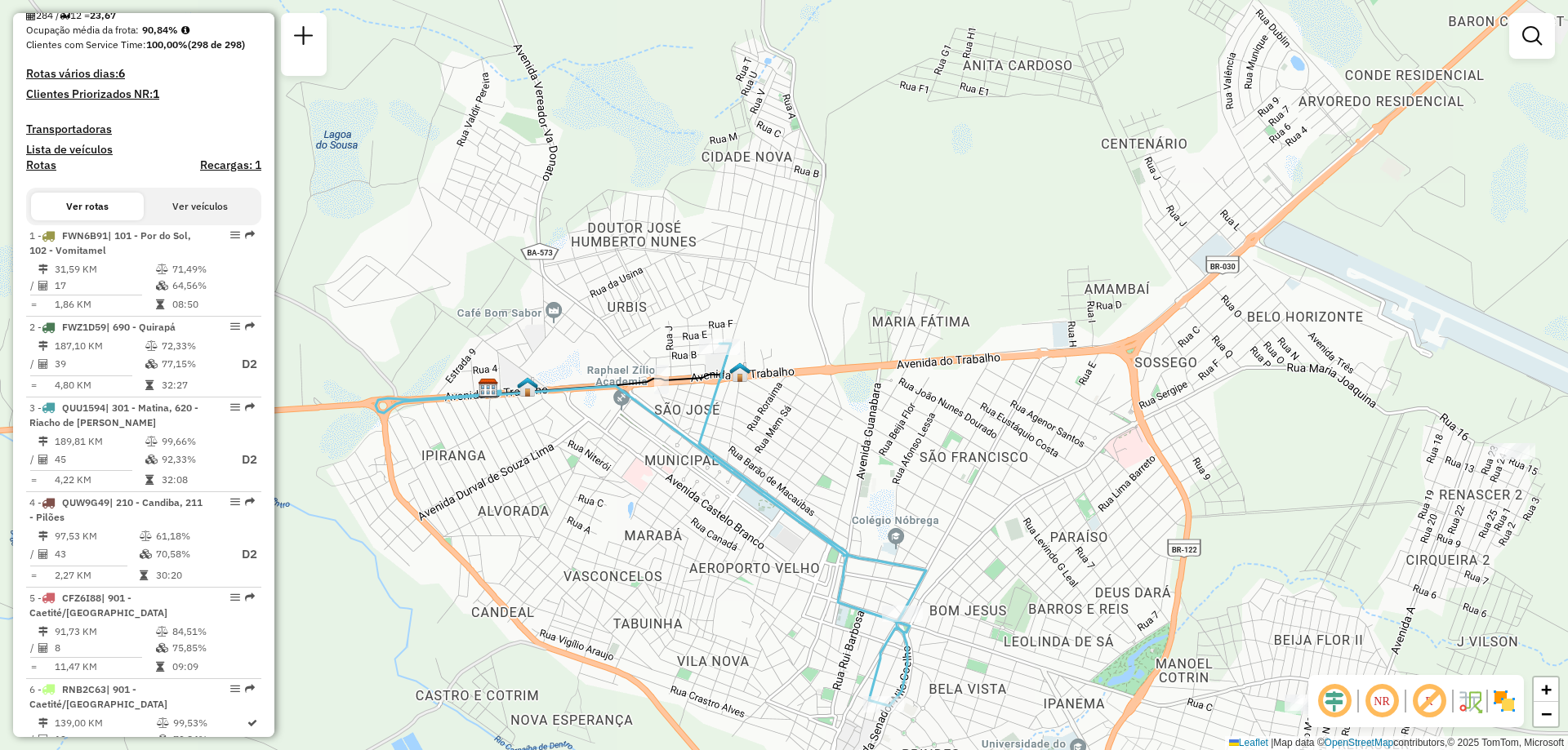
scroll to position [80, 0]
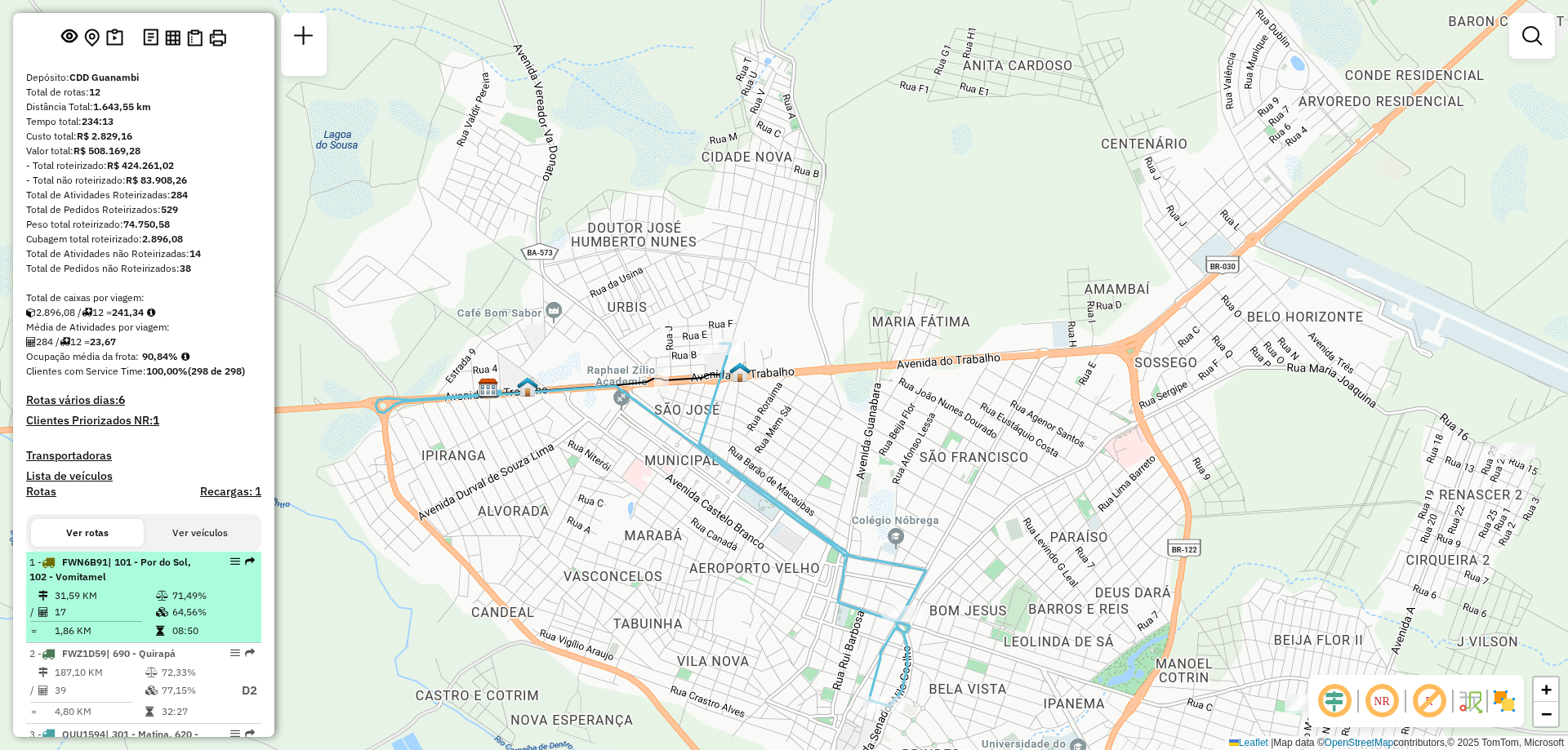
click at [139, 604] on td "31,59 KM" at bounding box center [104, 596] width 101 height 16
select select "**********"
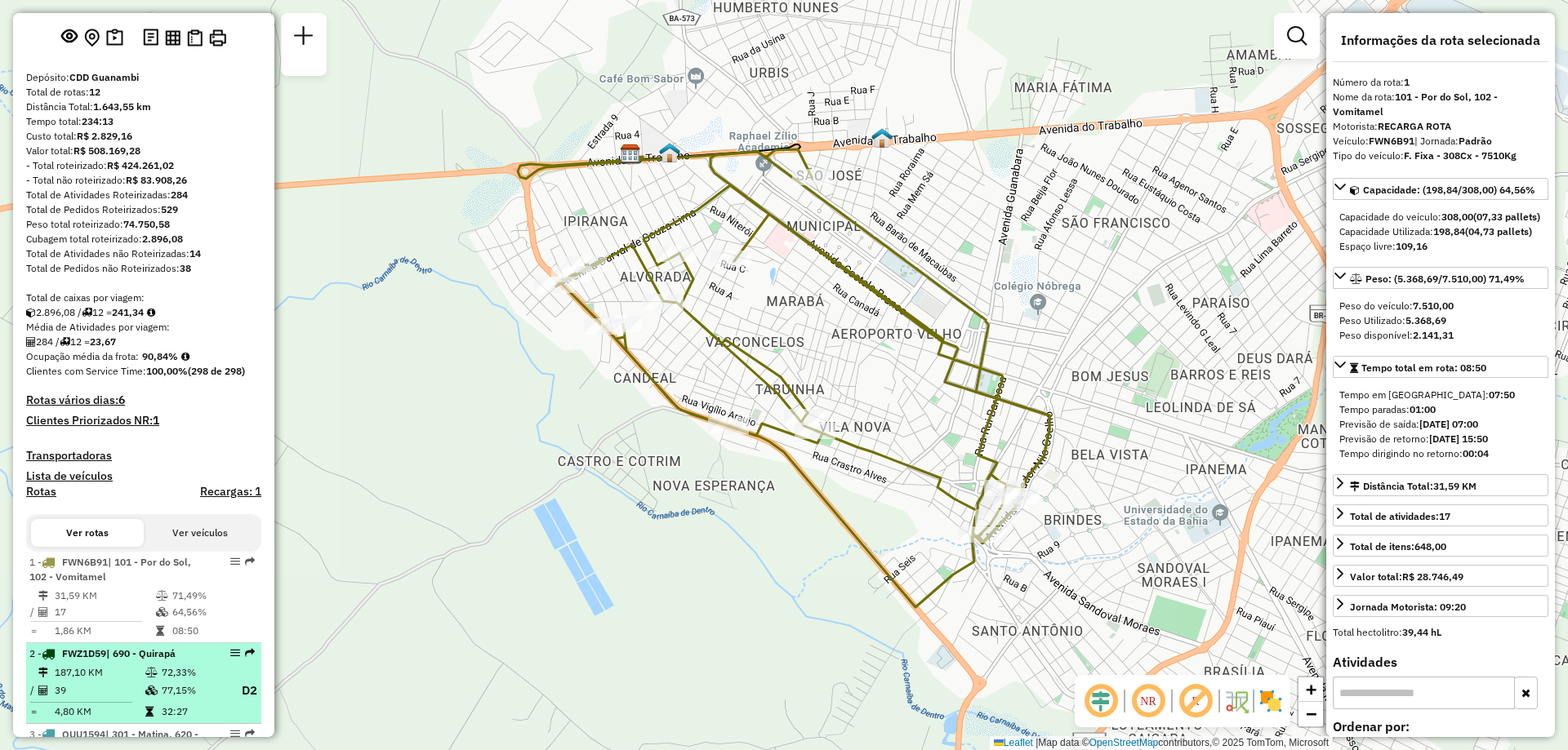
scroll to position [244, 0]
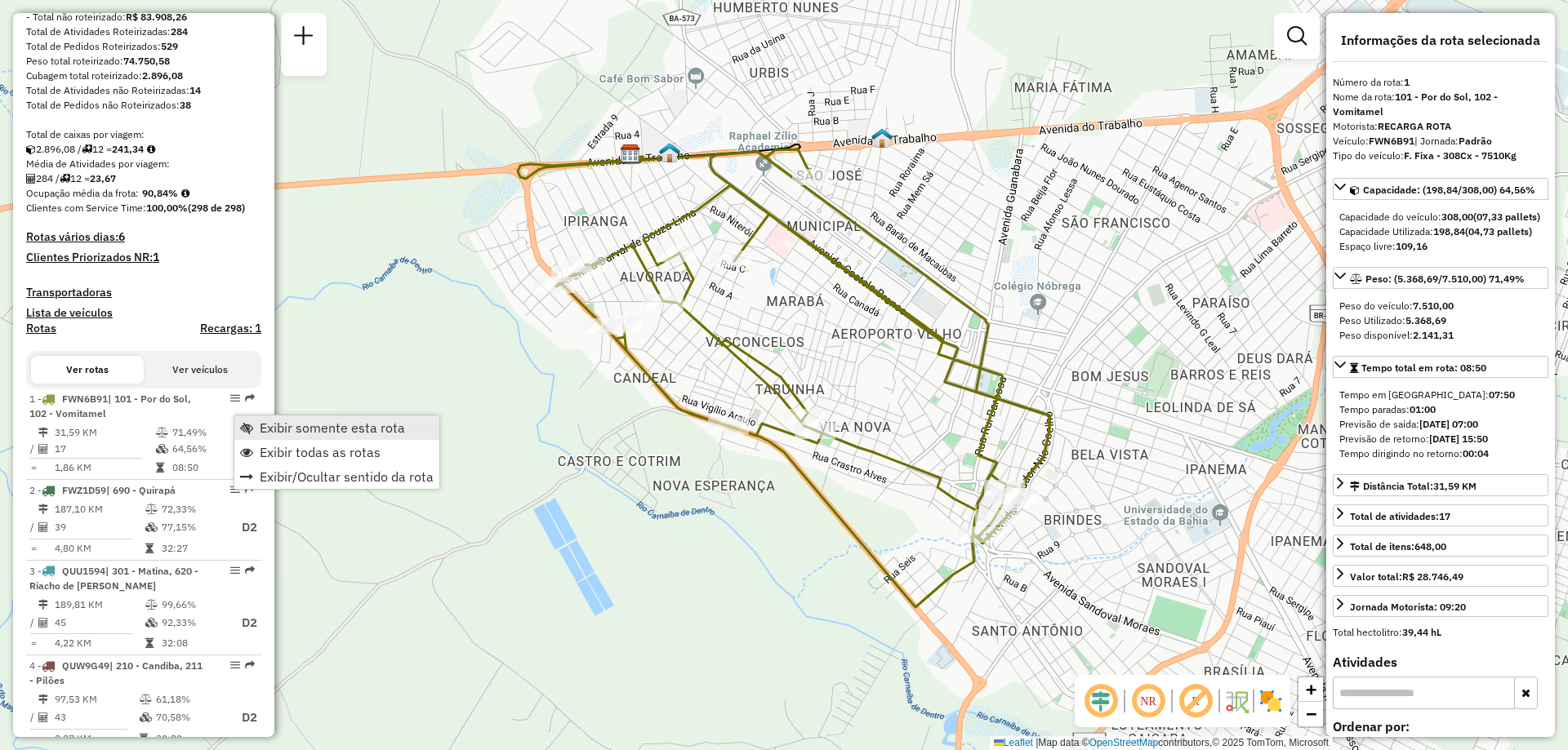
click at [285, 428] on span "Exibir somente esta rota" at bounding box center [332, 427] width 146 height 13
click at [254, 453] on link "Exibir todas as rotas" at bounding box center [333, 455] width 205 height 24
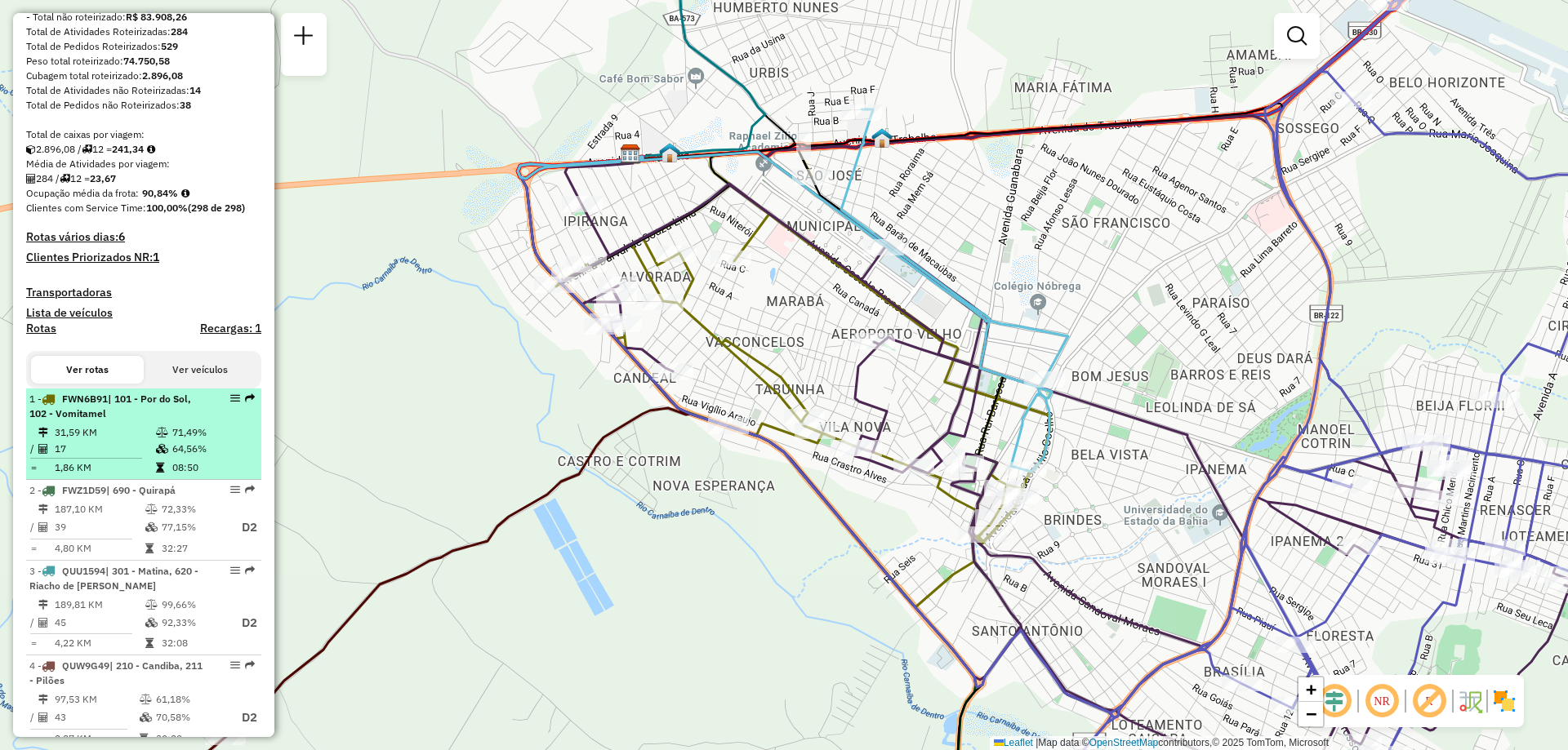
select select "**********"
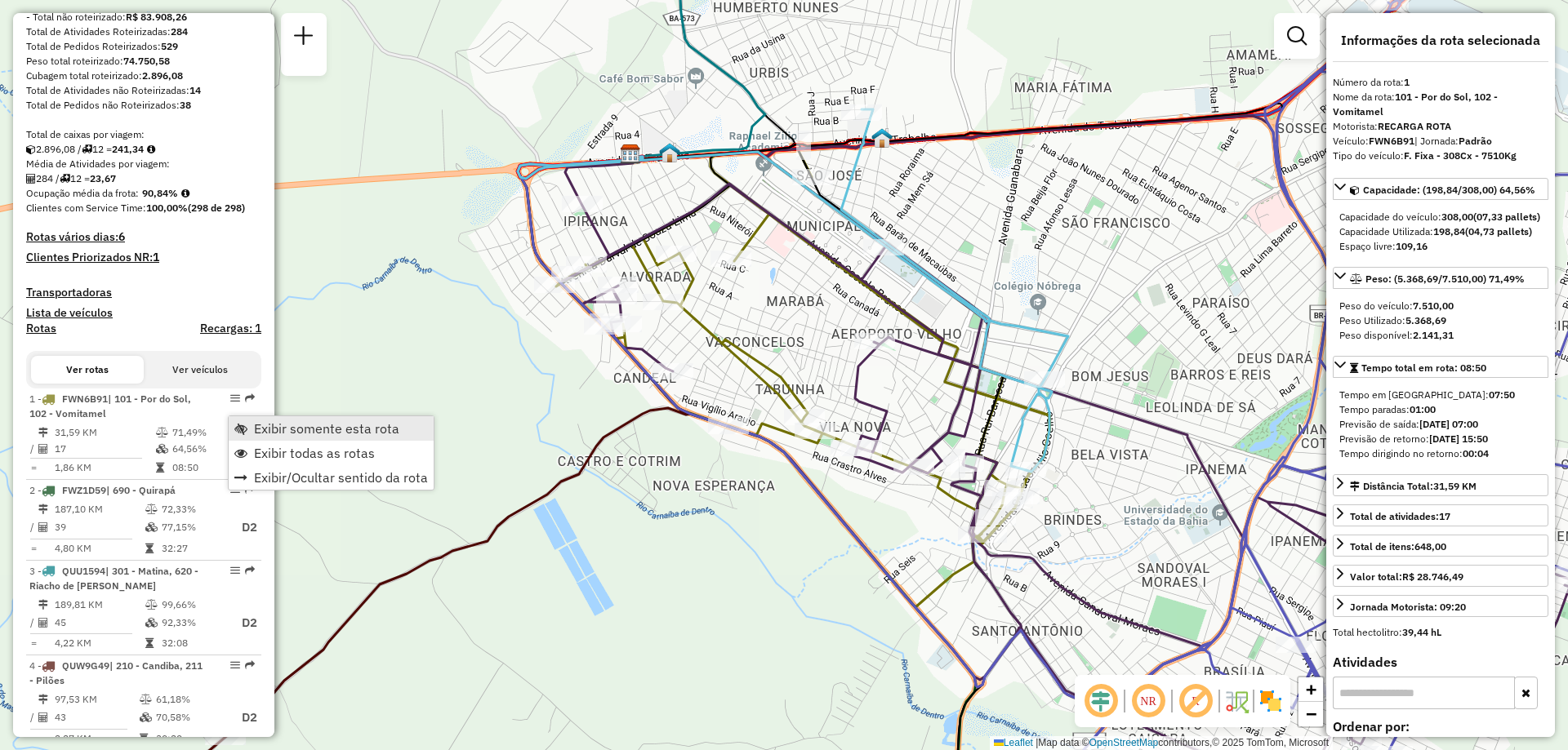
click at [282, 424] on span "Exibir somente esta rota" at bounding box center [326, 428] width 146 height 13
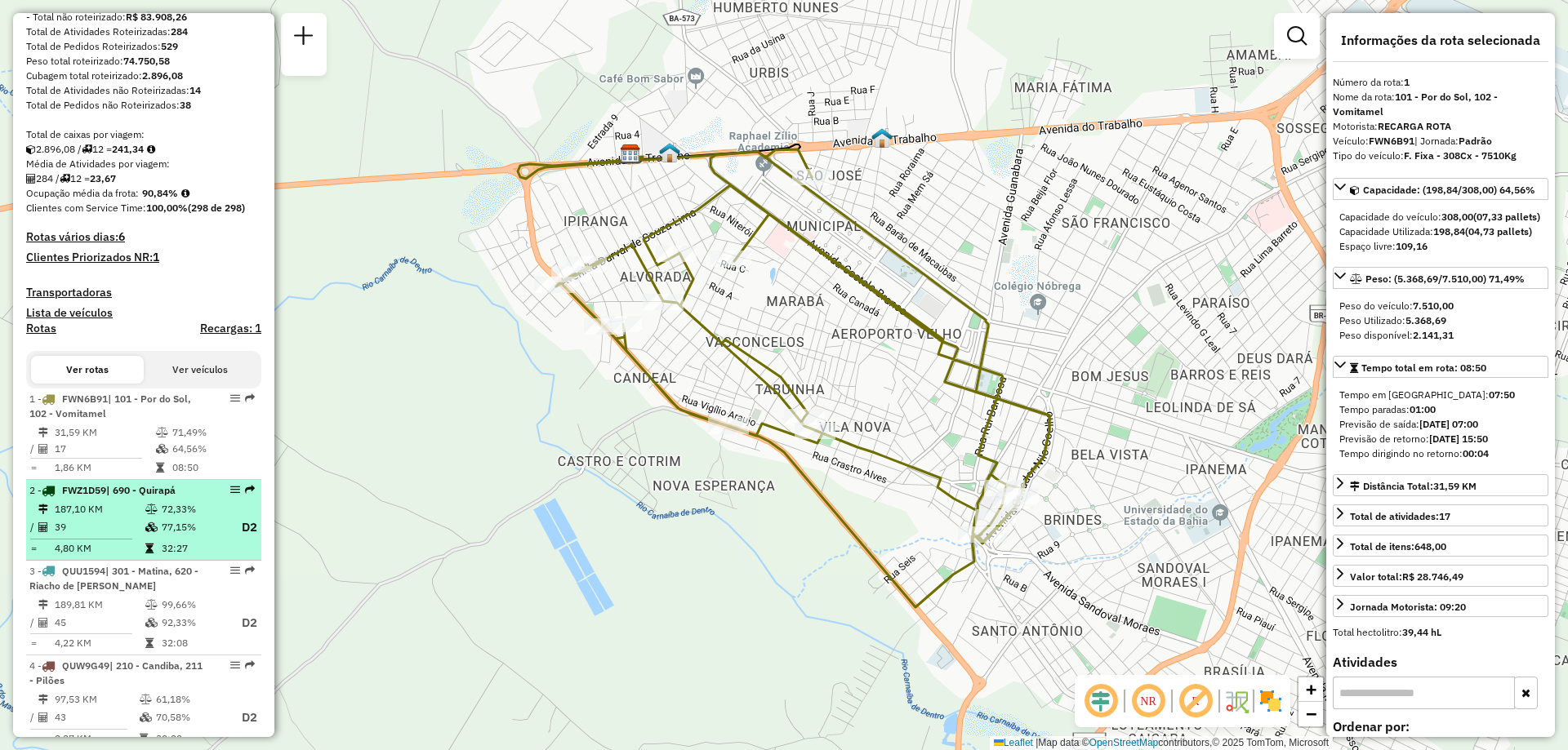
click at [167, 538] on td "77,15%" at bounding box center [193, 527] width 65 height 21
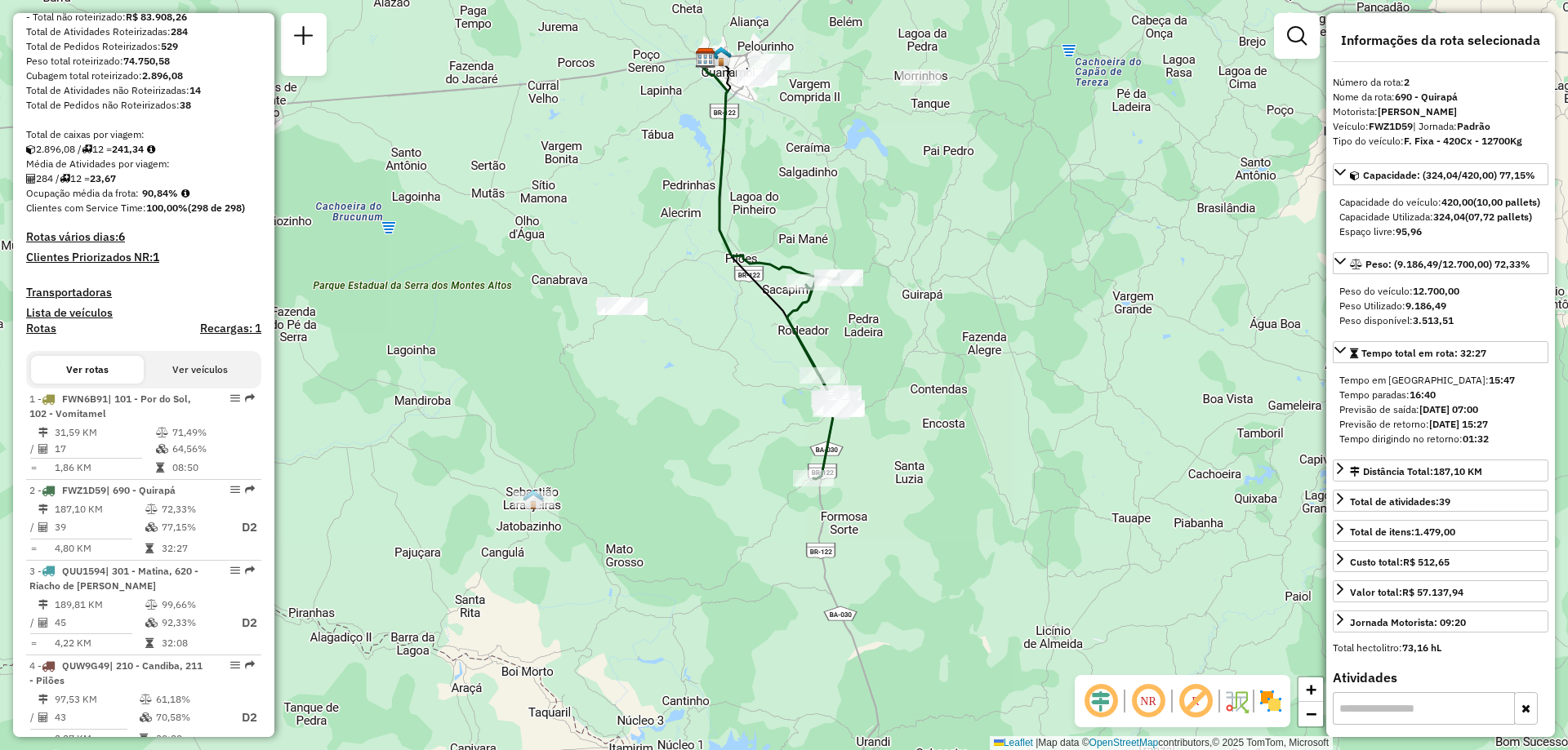
drag, startPoint x: 967, startPoint y: 429, endPoint x: 929, endPoint y: 350, distance: 87.7
click at [945, 349] on div "Janela de atendimento Grade de atendimento Capacidade Transportadoras Veículos …" at bounding box center [784, 375] width 1568 height 750
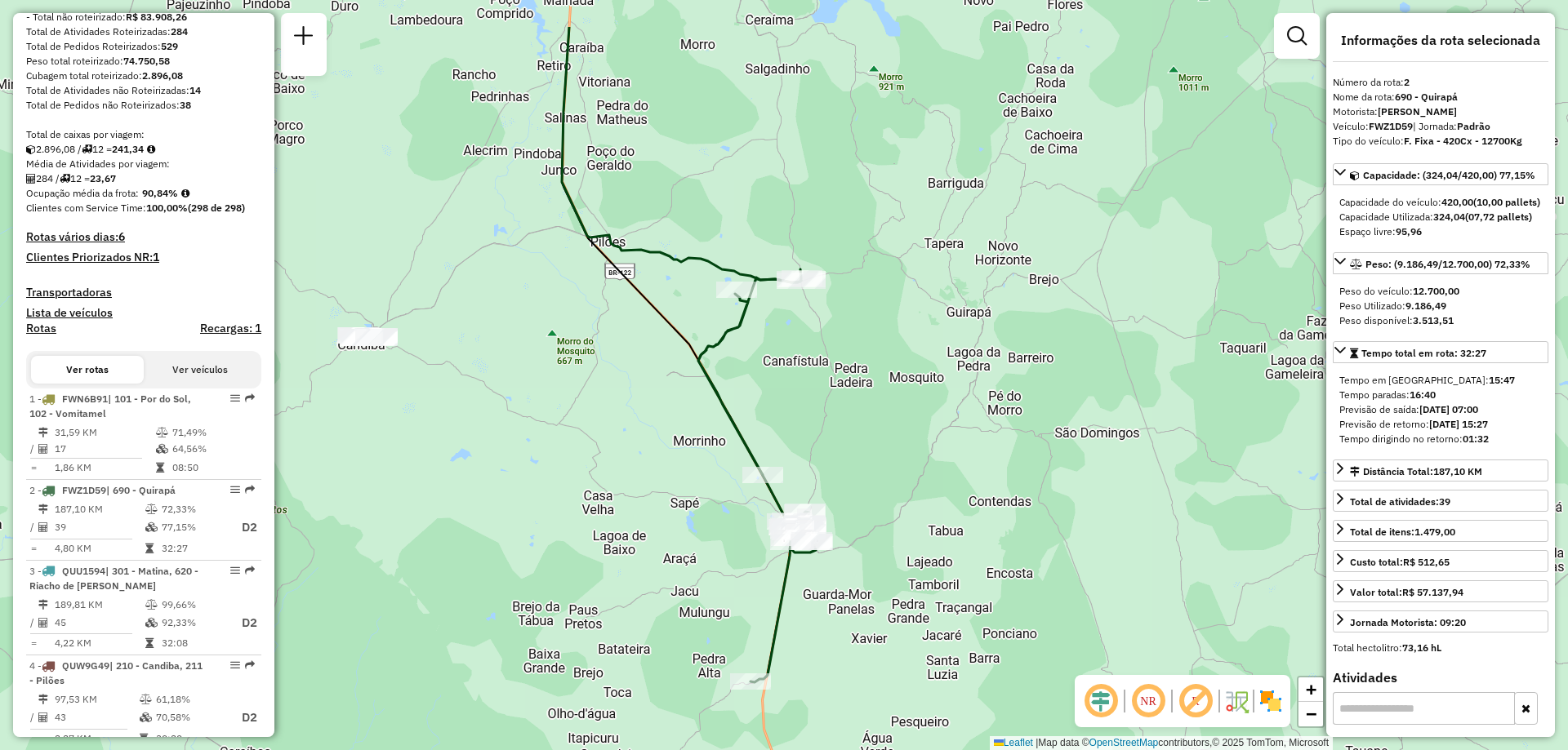
drag, startPoint x: 854, startPoint y: 281, endPoint x: 849, endPoint y: 411, distance: 130.1
click at [849, 411] on div "Janela de atendimento Grade de atendimento Capacidade Transportadoras Veículos …" at bounding box center [784, 375] width 1568 height 750
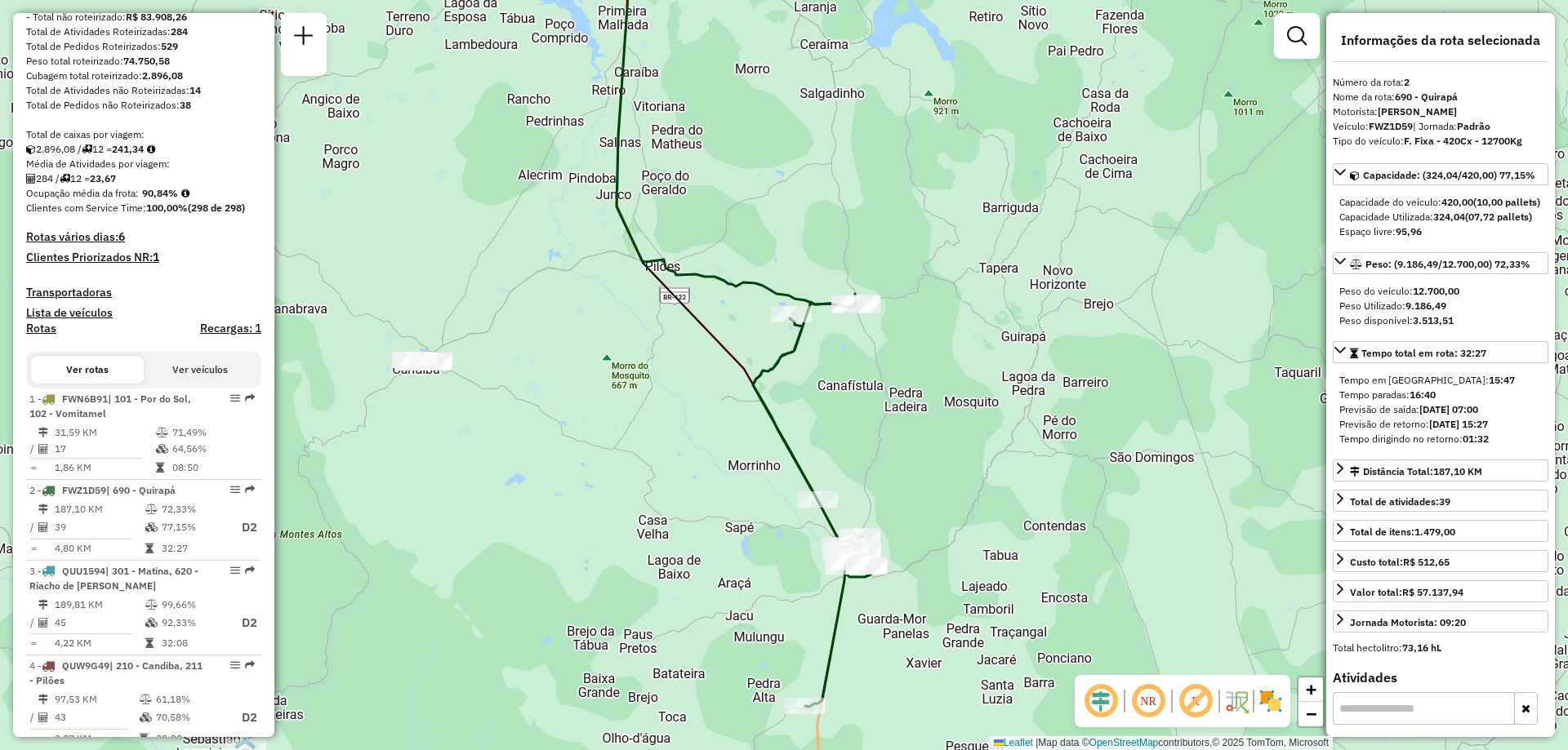
drag, startPoint x: 417, startPoint y: 429, endPoint x: 472, endPoint y: 427, distance: 55.0
click at [472, 427] on div "Janela de atendimento Grade de atendimento Capacidade Transportadoras Veículos …" at bounding box center [784, 375] width 1568 height 750
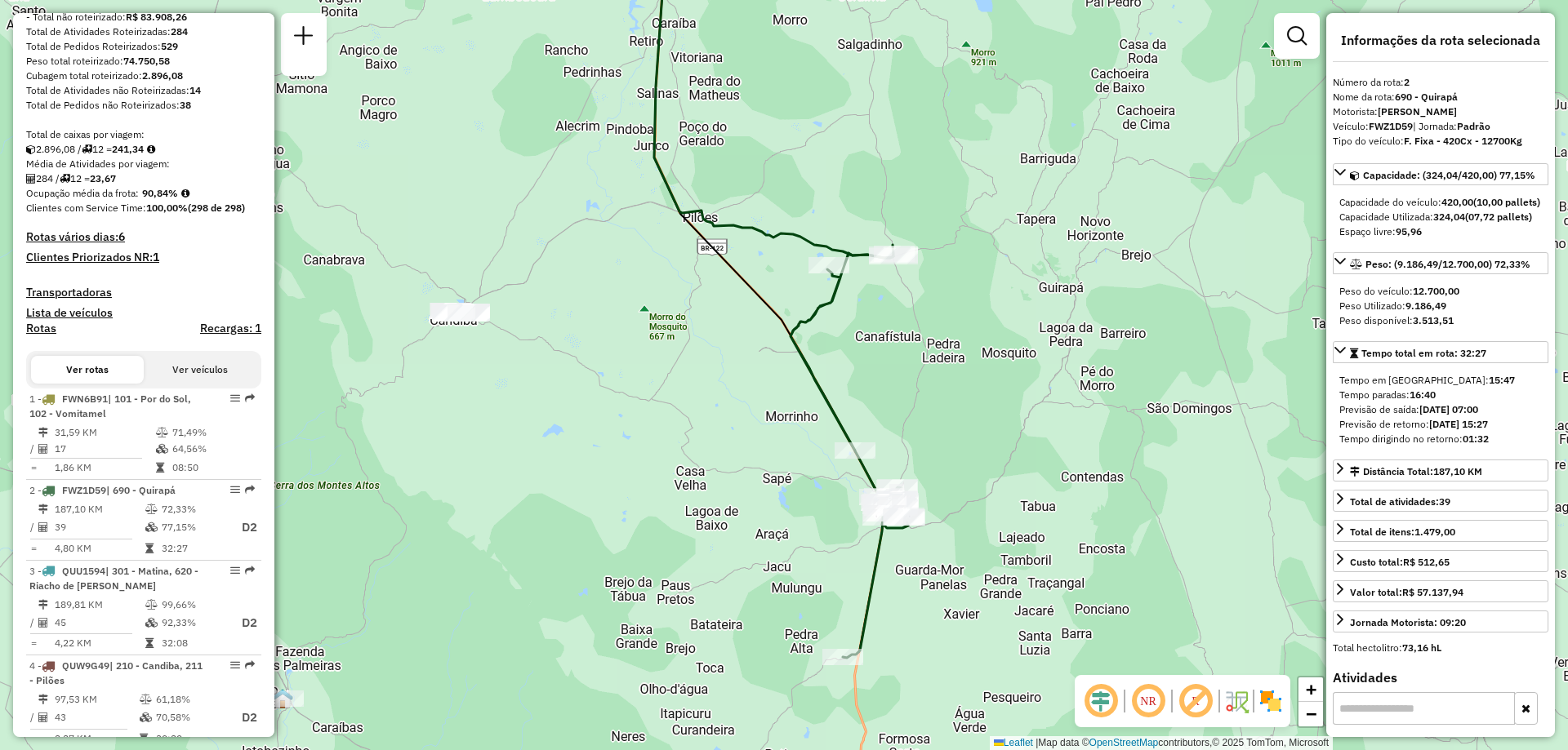
drag, startPoint x: 630, startPoint y: 452, endPoint x: 650, endPoint y: 421, distance: 36.9
click at [650, 421] on div "Janela de atendimento Grade de atendimento Capacidade Transportadoras Veículos …" at bounding box center [784, 375] width 1568 height 750
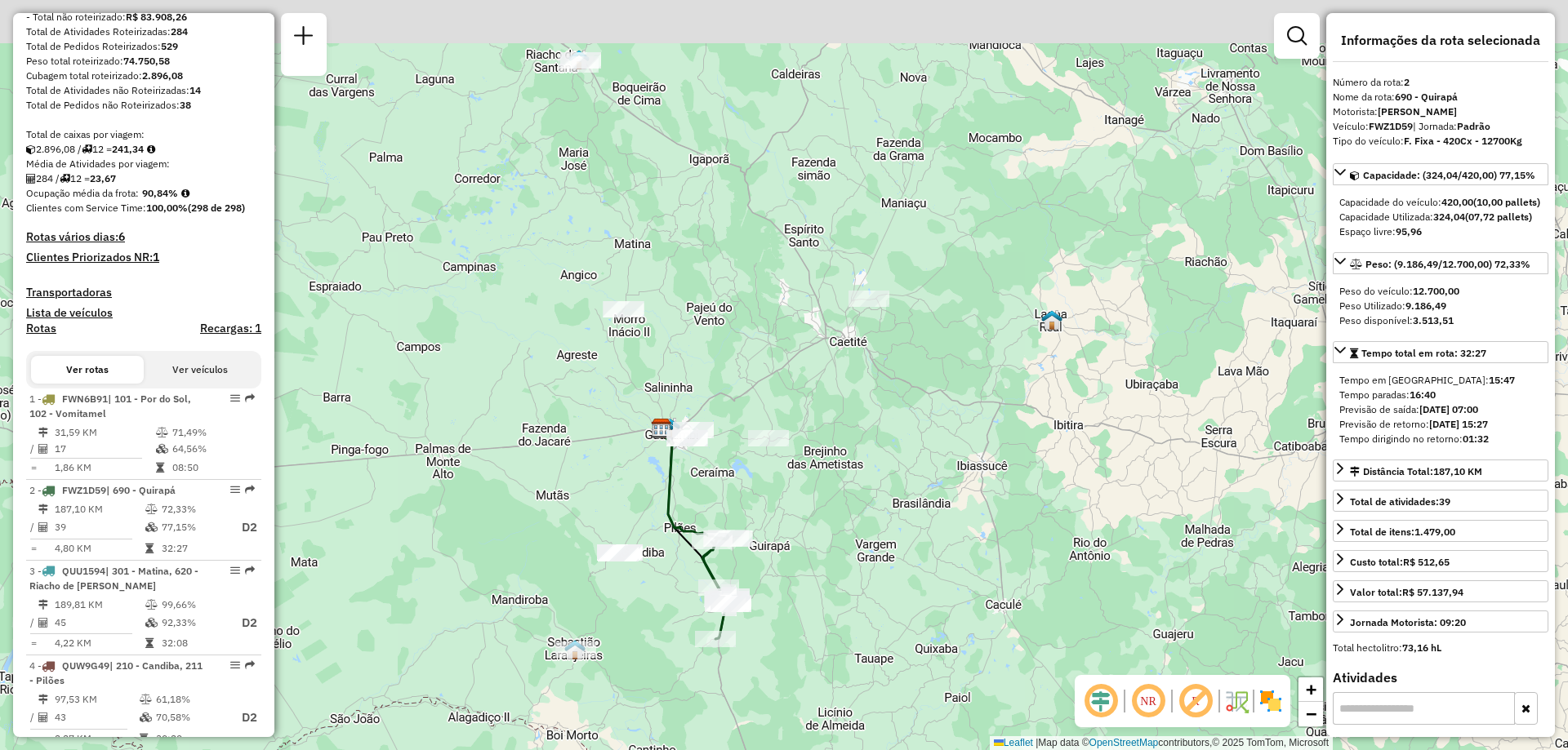
drag, startPoint x: 595, startPoint y: 241, endPoint x: 613, endPoint y: 403, distance: 163.0
click at [613, 403] on div "Janela de atendimento Grade de atendimento Capacidade Transportadoras Veículos …" at bounding box center [784, 375] width 1568 height 750
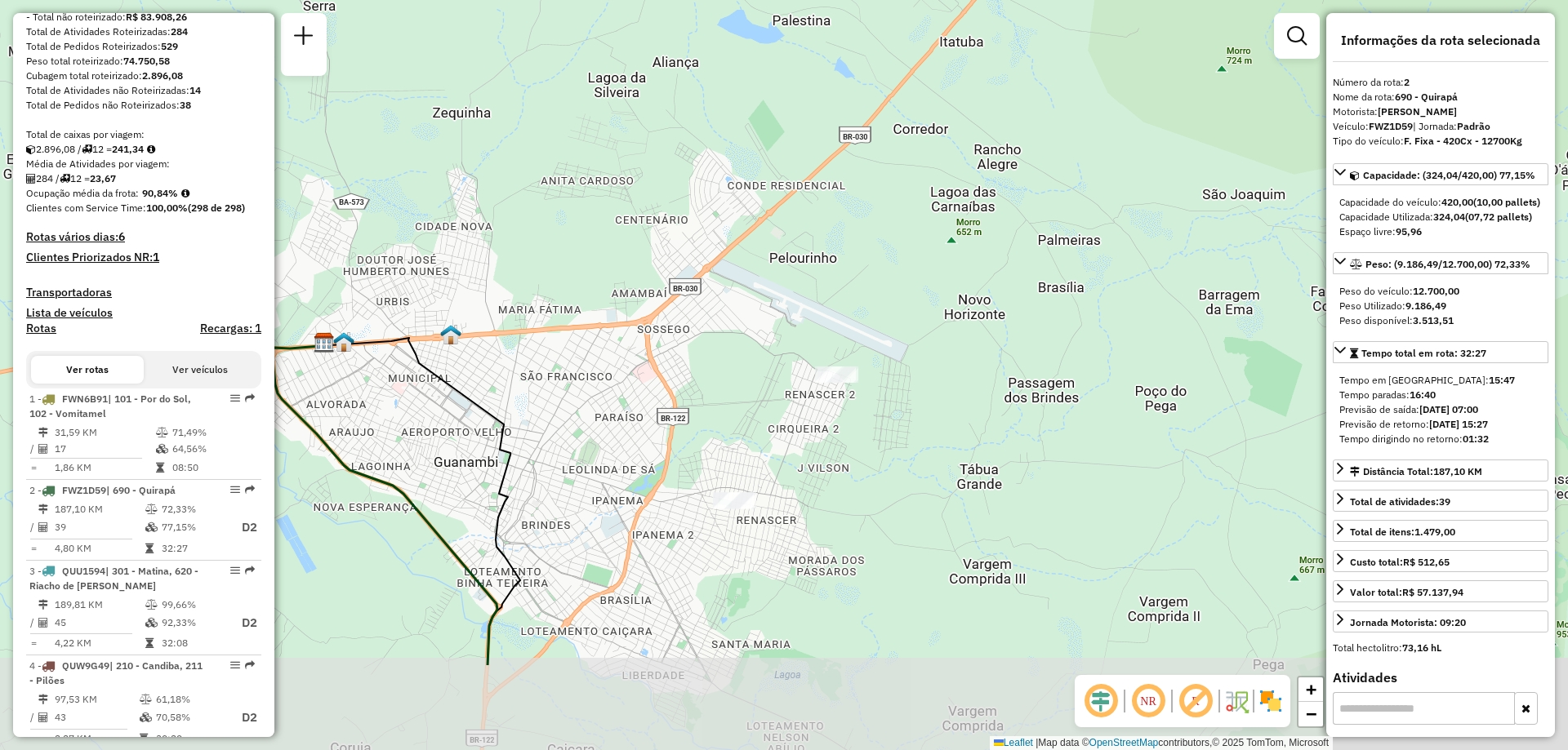
drag, startPoint x: 657, startPoint y: 449, endPoint x: 682, endPoint y: 325, distance: 126.5
click at [682, 325] on div "Janela de atendimento Grade de atendimento Capacidade Transportadoras Veículos …" at bounding box center [784, 375] width 1568 height 750
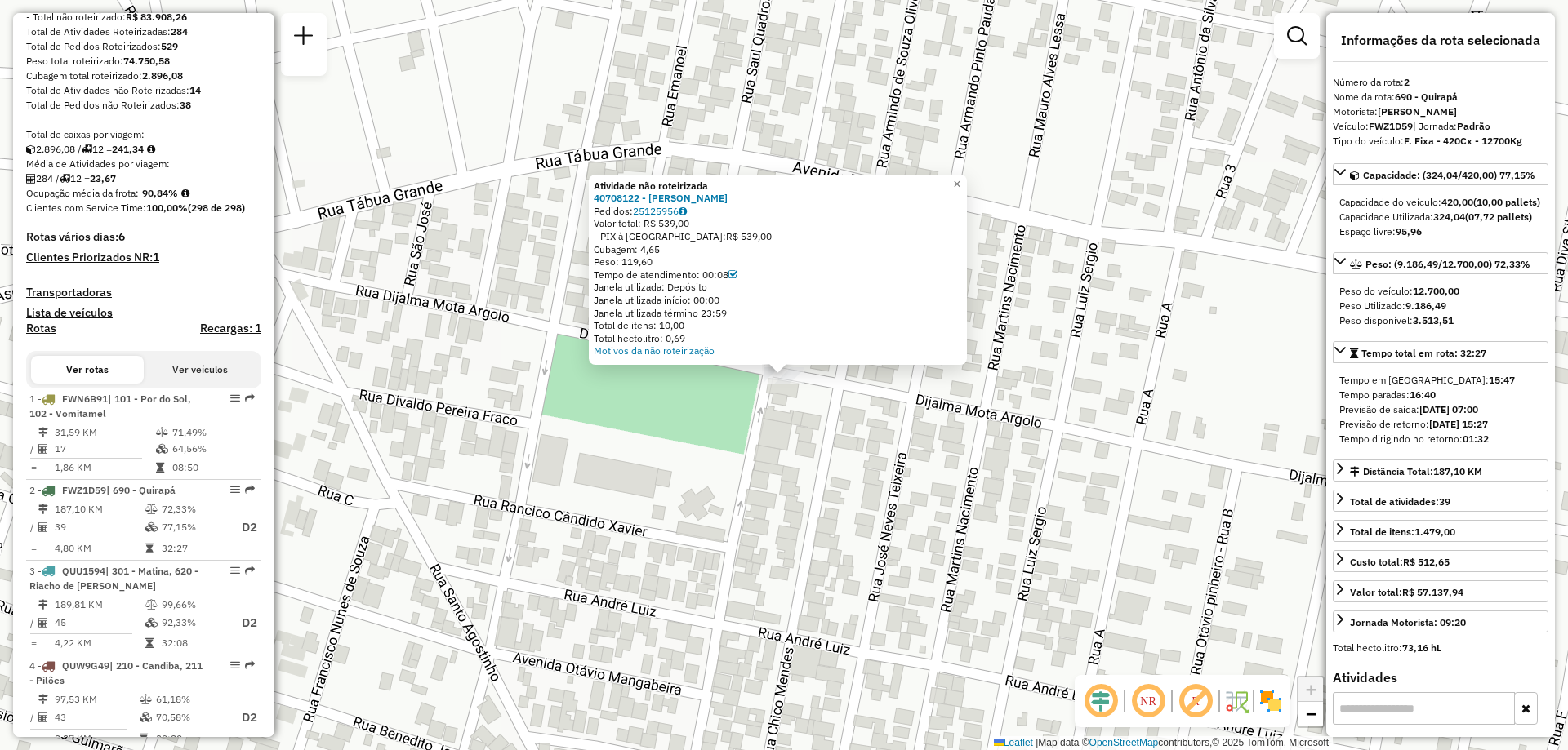
click at [843, 410] on div "Atividade não roteirizada 40708122 - [PERSON_NAME]: 25125956 Valor total: R$ 53…" at bounding box center [784, 375] width 1568 height 750
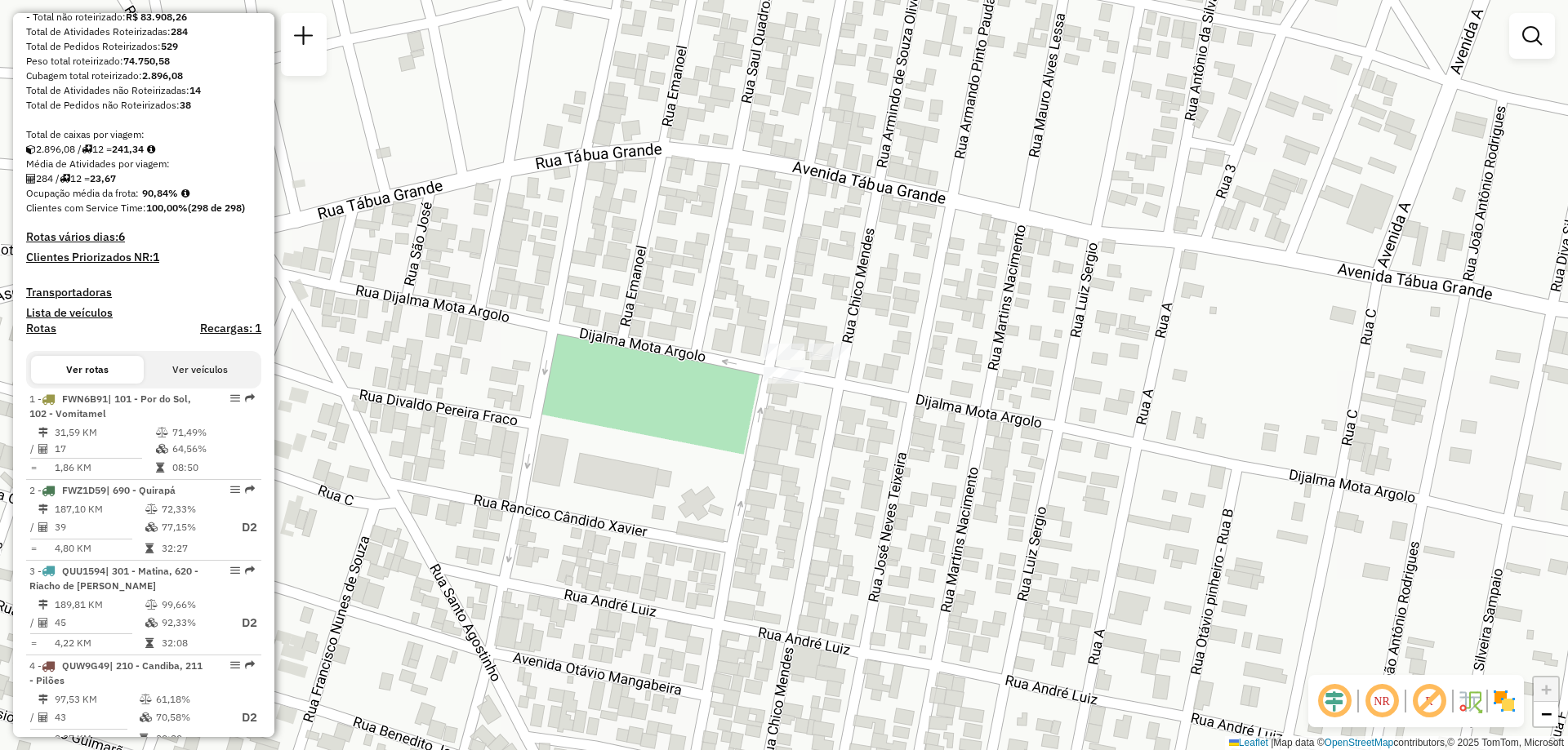
click at [814, 341] on div "Janela de atendimento Grade de atendimento Capacidade Transportadoras Veículos …" at bounding box center [784, 375] width 1568 height 750
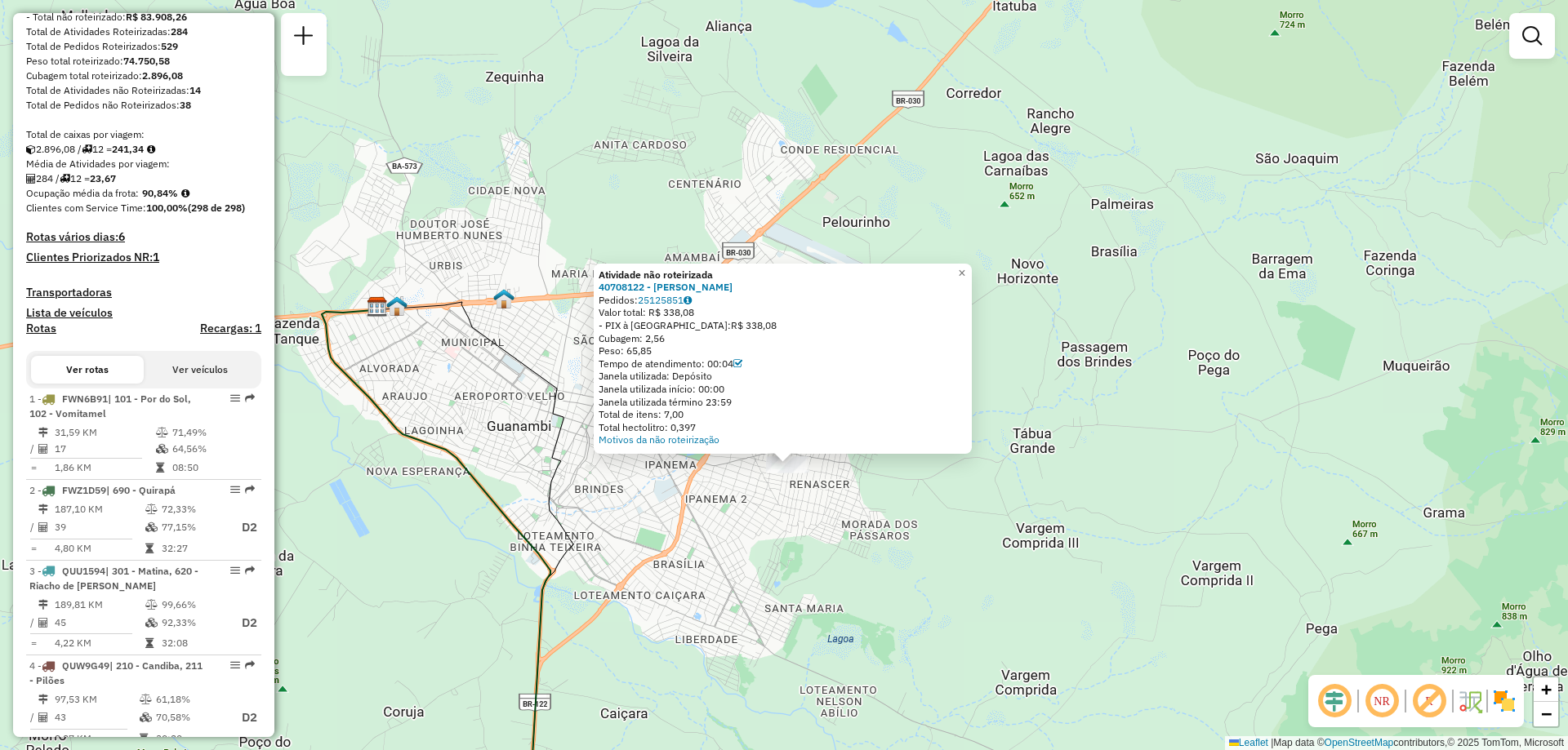
click at [999, 495] on div "Atividade não roteirizada 40708122 - [PERSON_NAME]: 25125851 Valor total: R$ 33…" at bounding box center [784, 375] width 1568 height 750
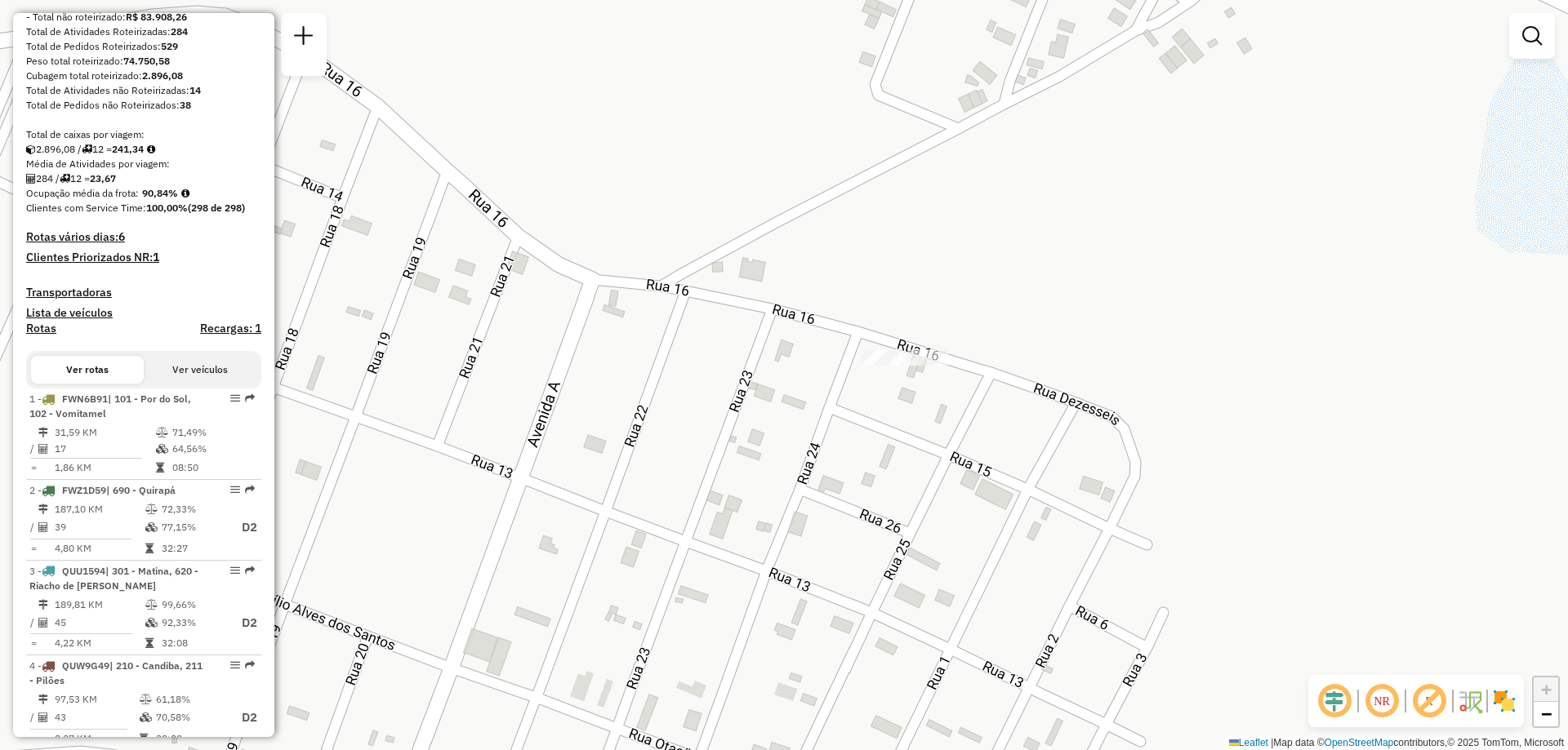
click at [871, 383] on div "Janela de atendimento Grade de atendimento Capacidade Transportadoras Veículos …" at bounding box center [784, 375] width 1568 height 750
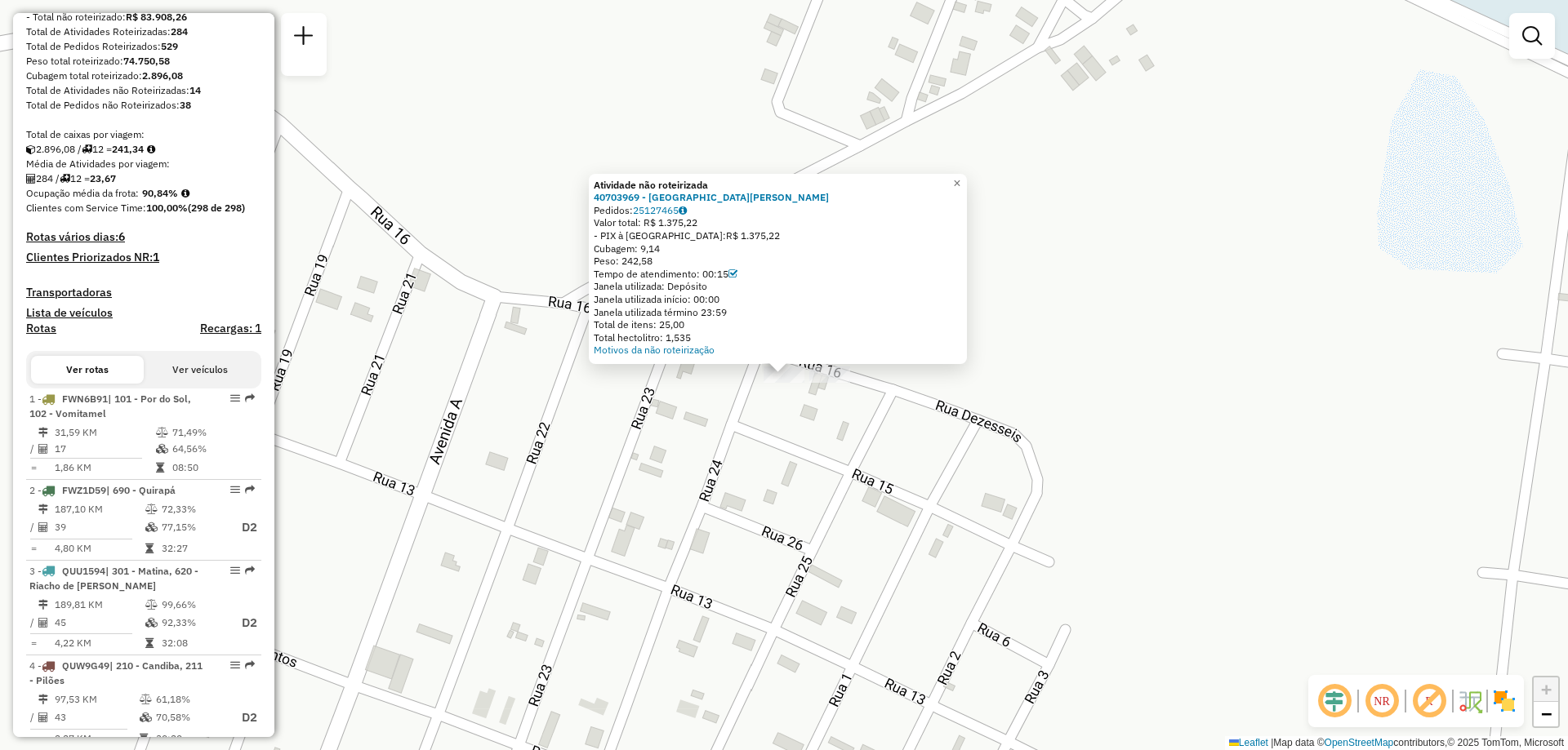
click at [817, 383] on div at bounding box center [830, 375] width 41 height 16
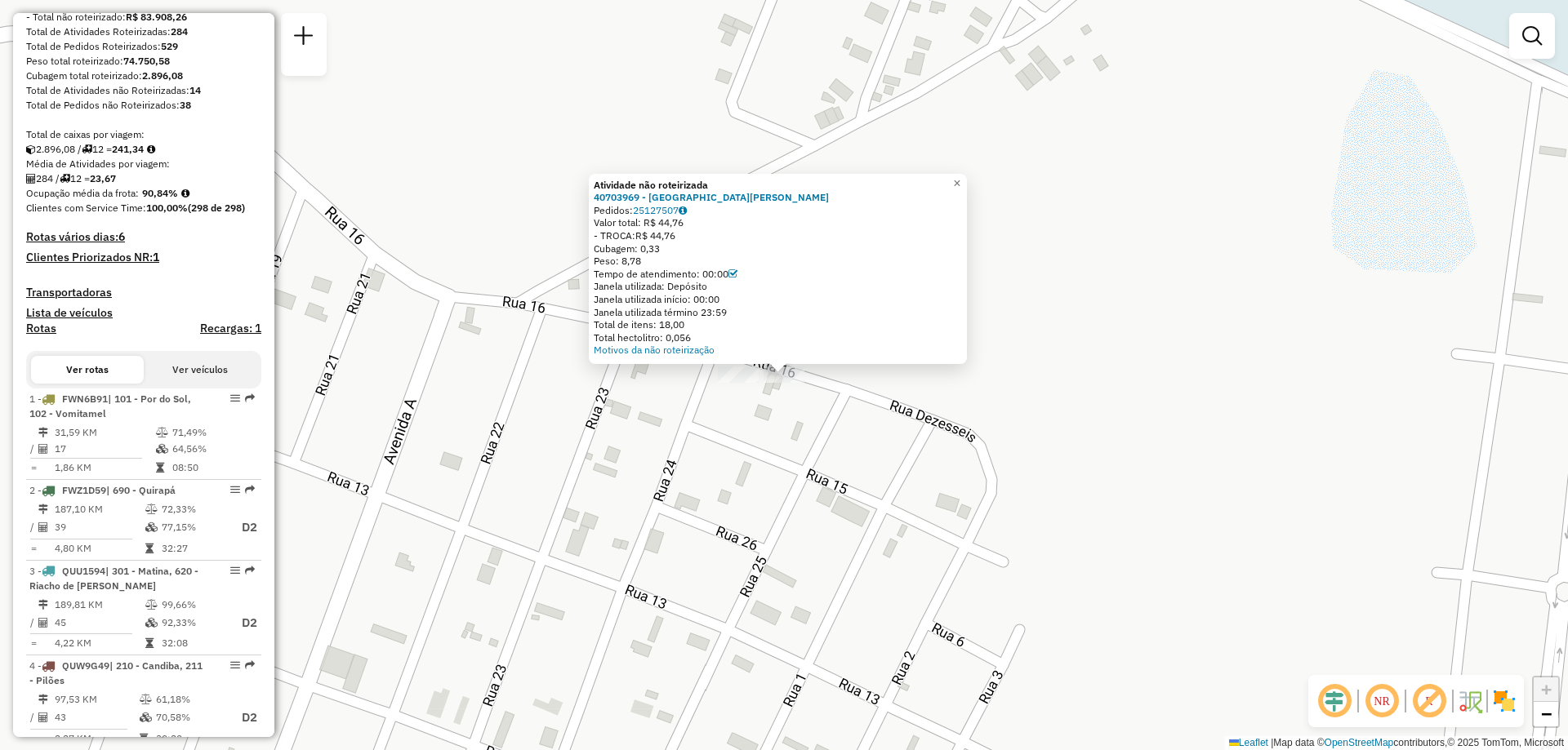
click at [705, 458] on div "Atividade não roteirizada 40703969 - [PERSON_NAME] Pedidos: 25127507 Valor tota…" at bounding box center [784, 375] width 1568 height 750
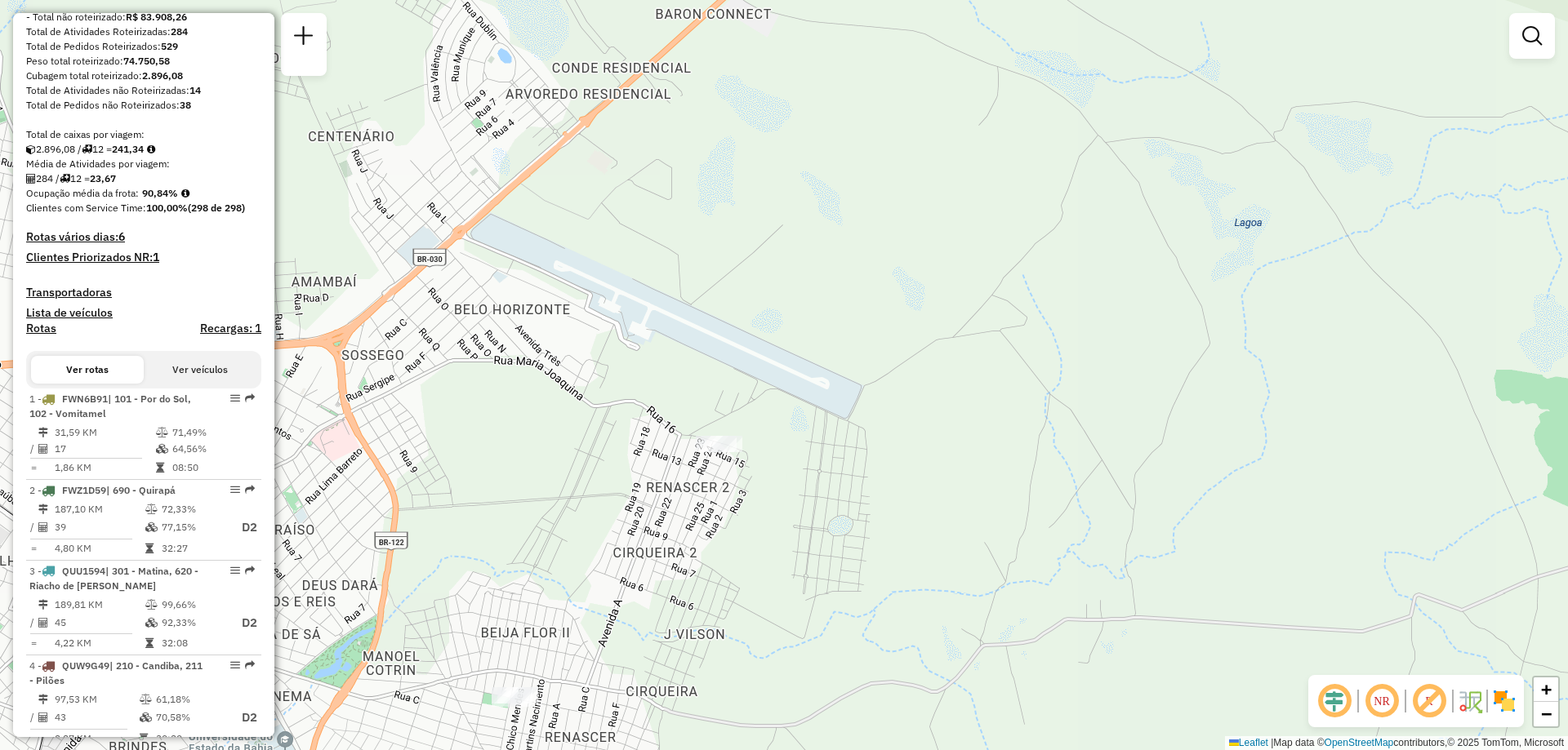
drag, startPoint x: 439, startPoint y: 468, endPoint x: 778, endPoint y: 392, distance: 347.4
click at [773, 392] on div "Janela de atendimento Grade de atendimento Capacidade Transportadoras Veículos …" at bounding box center [784, 375] width 1568 height 750
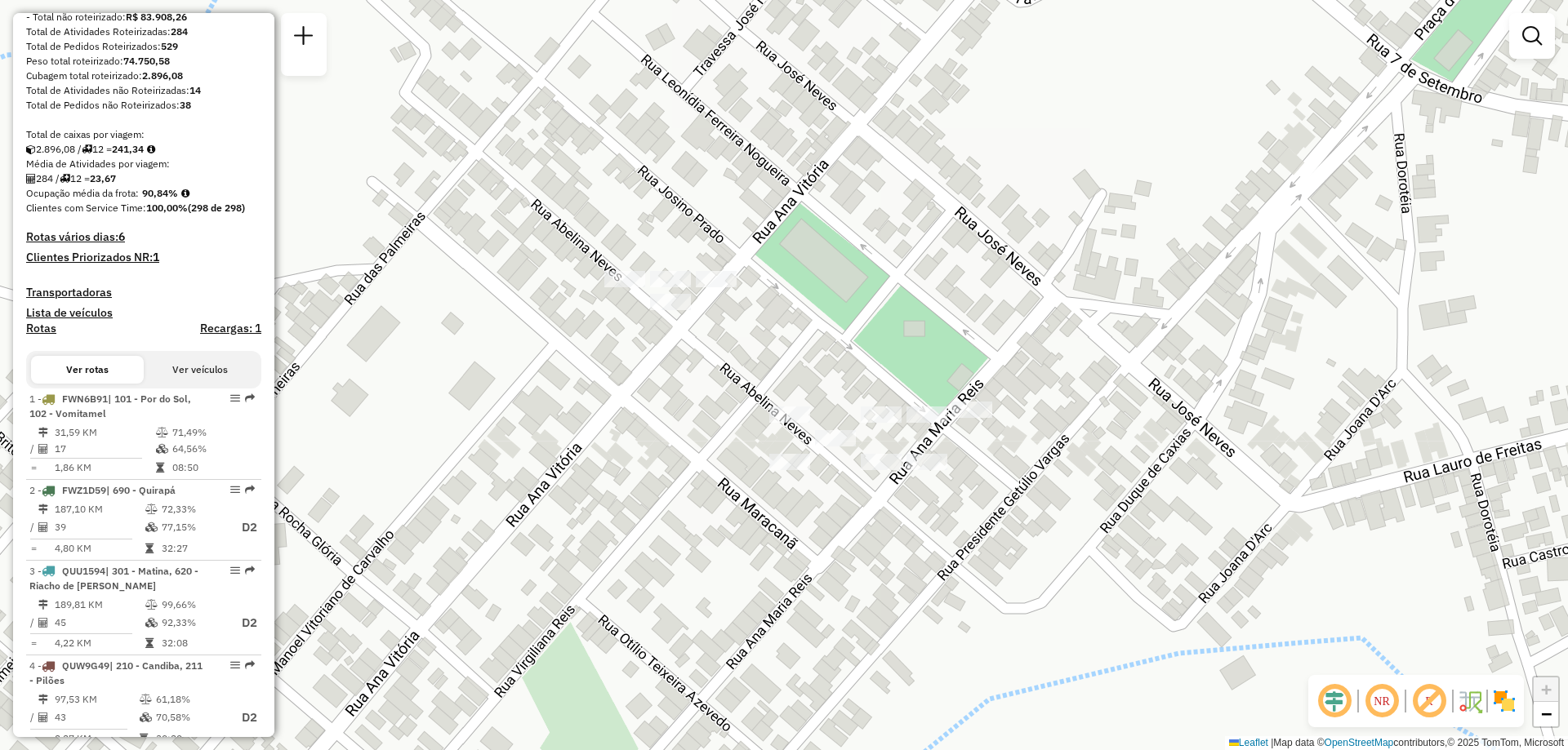
drag, startPoint x: 740, startPoint y: 599, endPoint x: 766, endPoint y: 421, distance: 179.9
click at [766, 421] on div "Janela de atendimento Grade de atendimento Capacidade Transportadoras Veículos …" at bounding box center [784, 375] width 1568 height 750
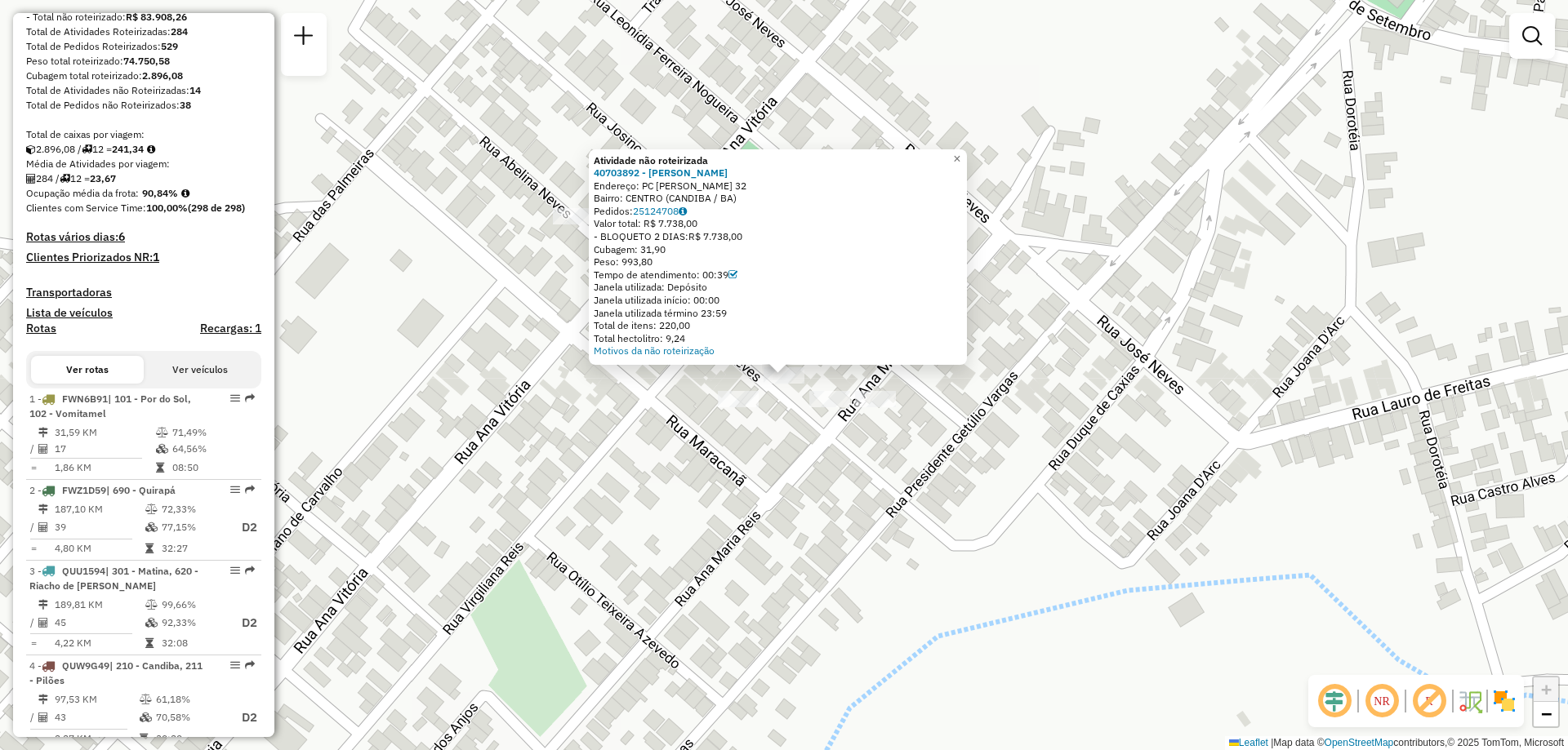
click at [843, 436] on div "Atividade não roteirizada 40703892 - [PERSON_NAME] VI Endereço: PC [PERSON_NAME…" at bounding box center [784, 375] width 1568 height 750
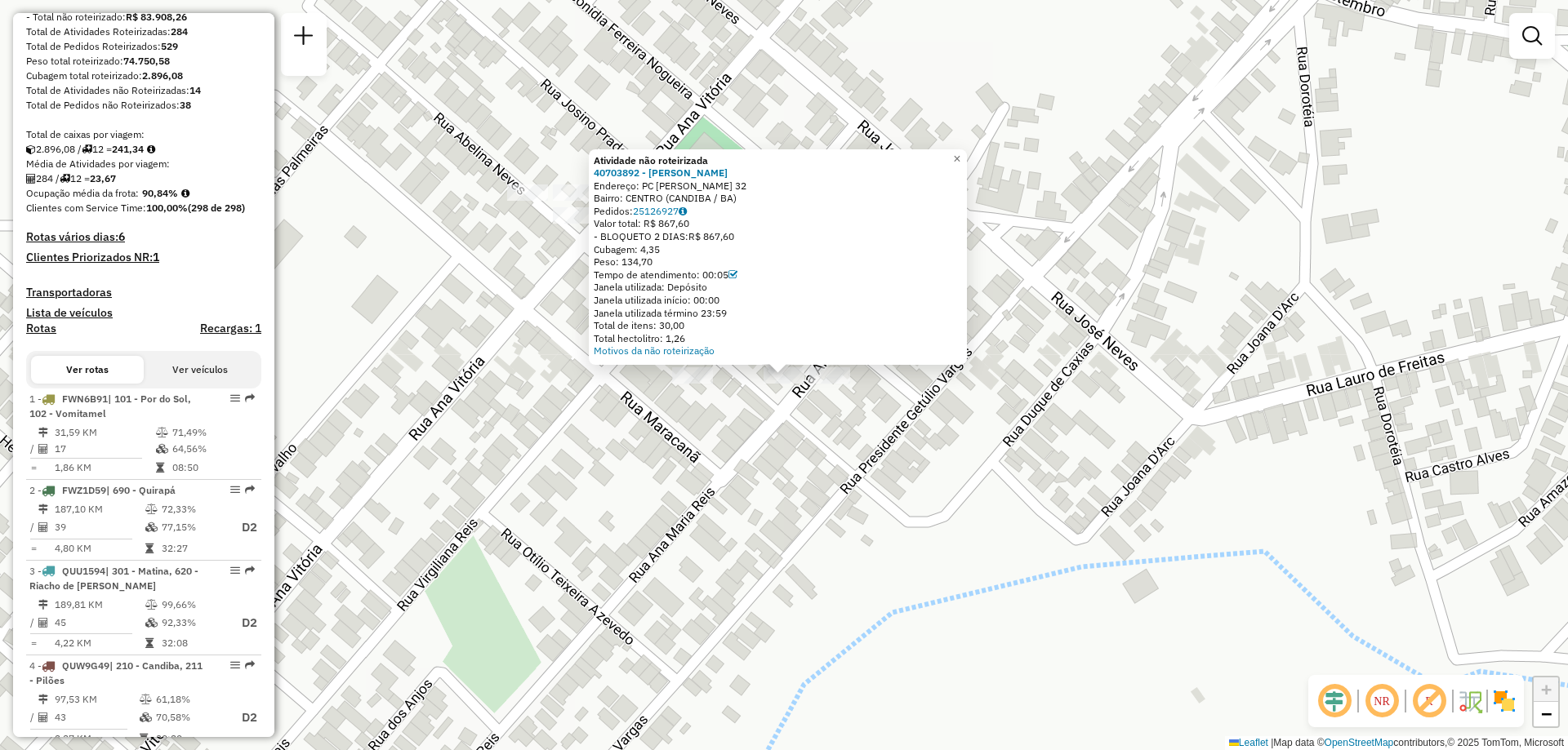
click at [725, 432] on div "Atividade não roteirizada 40703892 - [PERSON_NAME] Endereço: PC [PERSON_NAME] 3…" at bounding box center [784, 375] width 1568 height 750
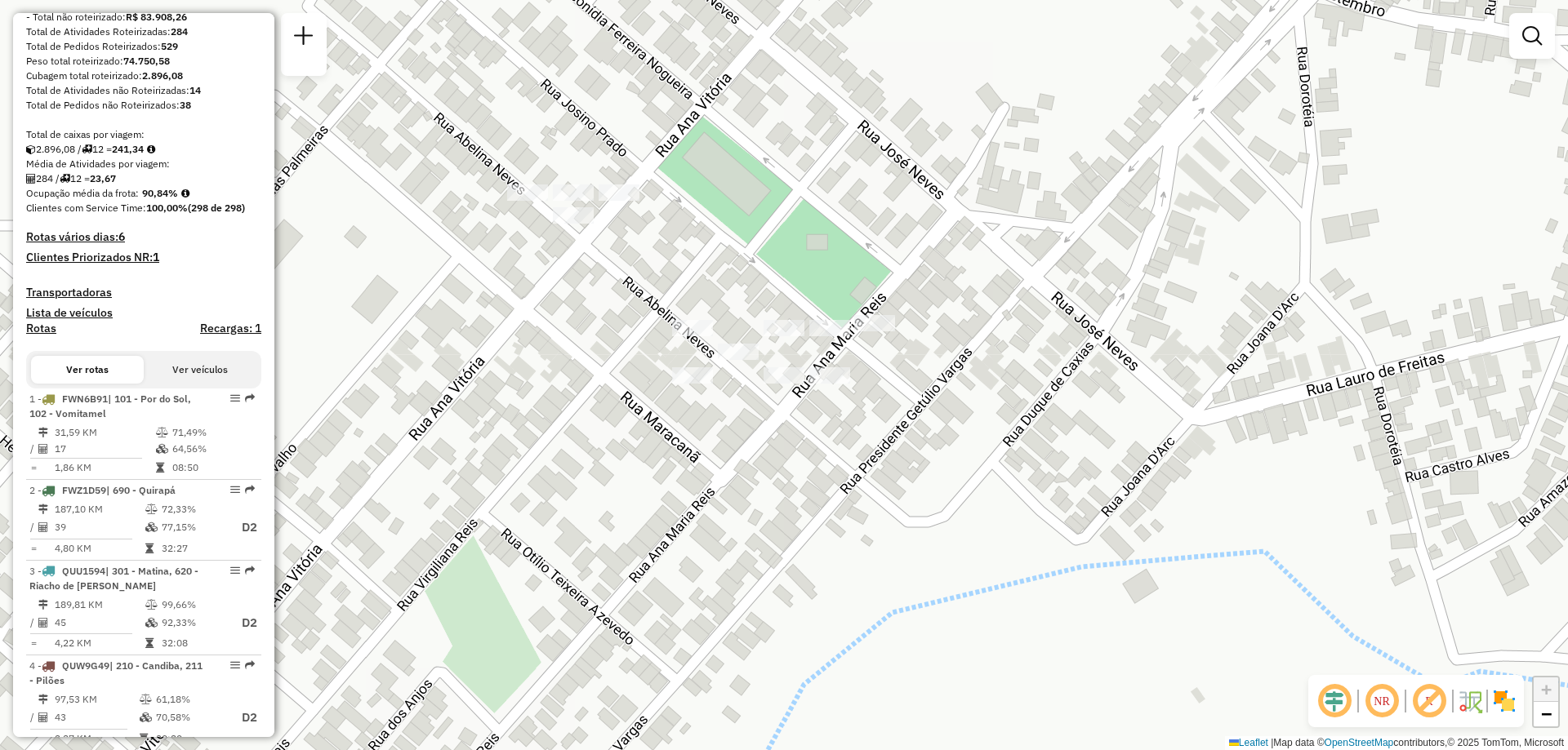
click at [694, 340] on div "Janela de atendimento Grade de atendimento Capacidade Transportadoras Veículos …" at bounding box center [784, 375] width 1568 height 750
click at [695, 319] on div "Janela de atendimento Grade de atendimento Capacidade Transportadoras Veículos …" at bounding box center [784, 375] width 1568 height 750
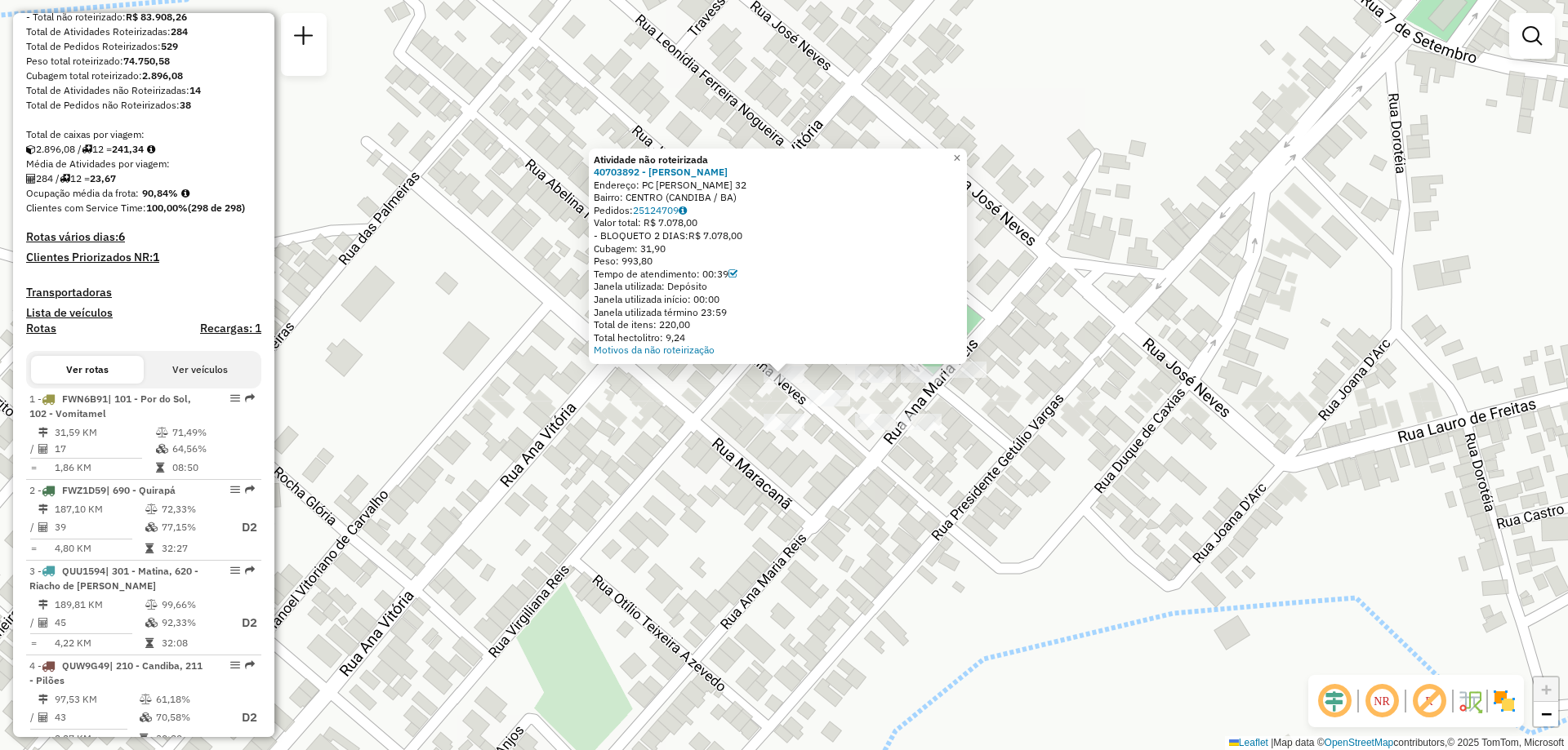
click at [586, 451] on div "Atividade não roteirizada 40703892 - [PERSON_NAME] Endereço: PC [PERSON_NAME] 3…" at bounding box center [784, 375] width 1568 height 750
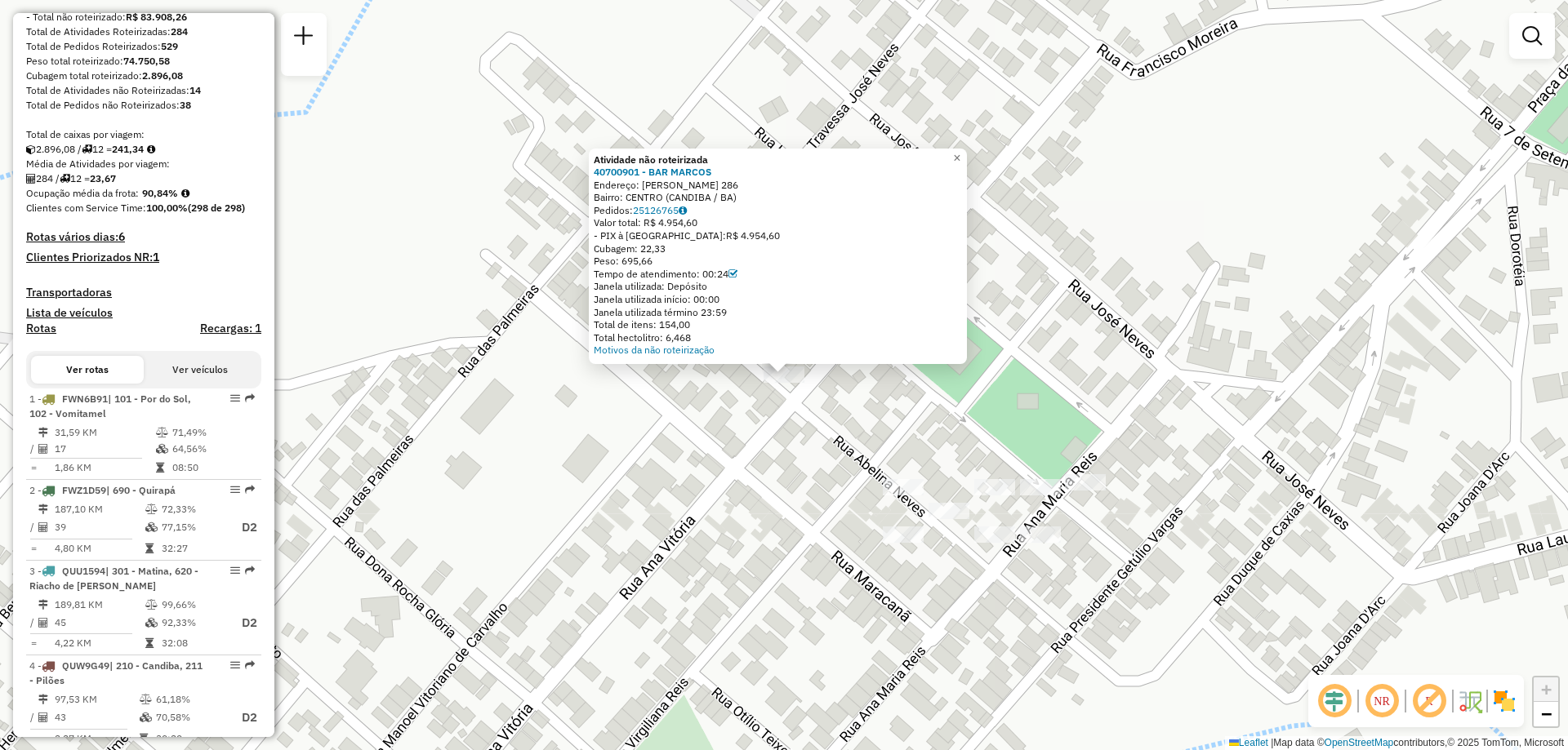
click at [667, 388] on div "Atividade não roteirizada 40700901 - BAR [PERSON_NAME]: [PERSON_NAME] 286 Bairr…" at bounding box center [784, 375] width 1568 height 750
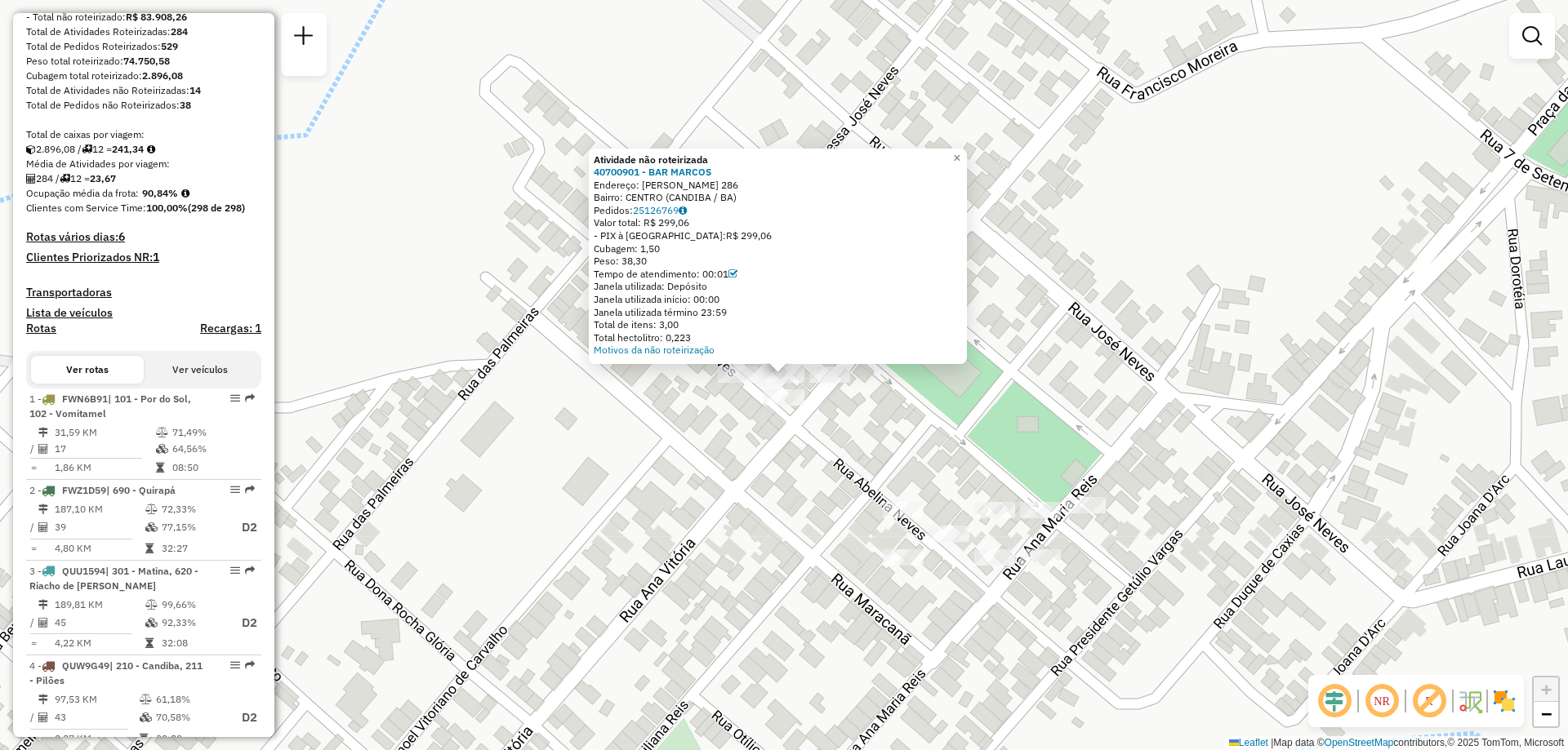
click at [670, 449] on div "Atividade não roteirizada 40700901 - BAR [PERSON_NAME]: [PERSON_NAME] 286 Bairr…" at bounding box center [784, 375] width 1568 height 750
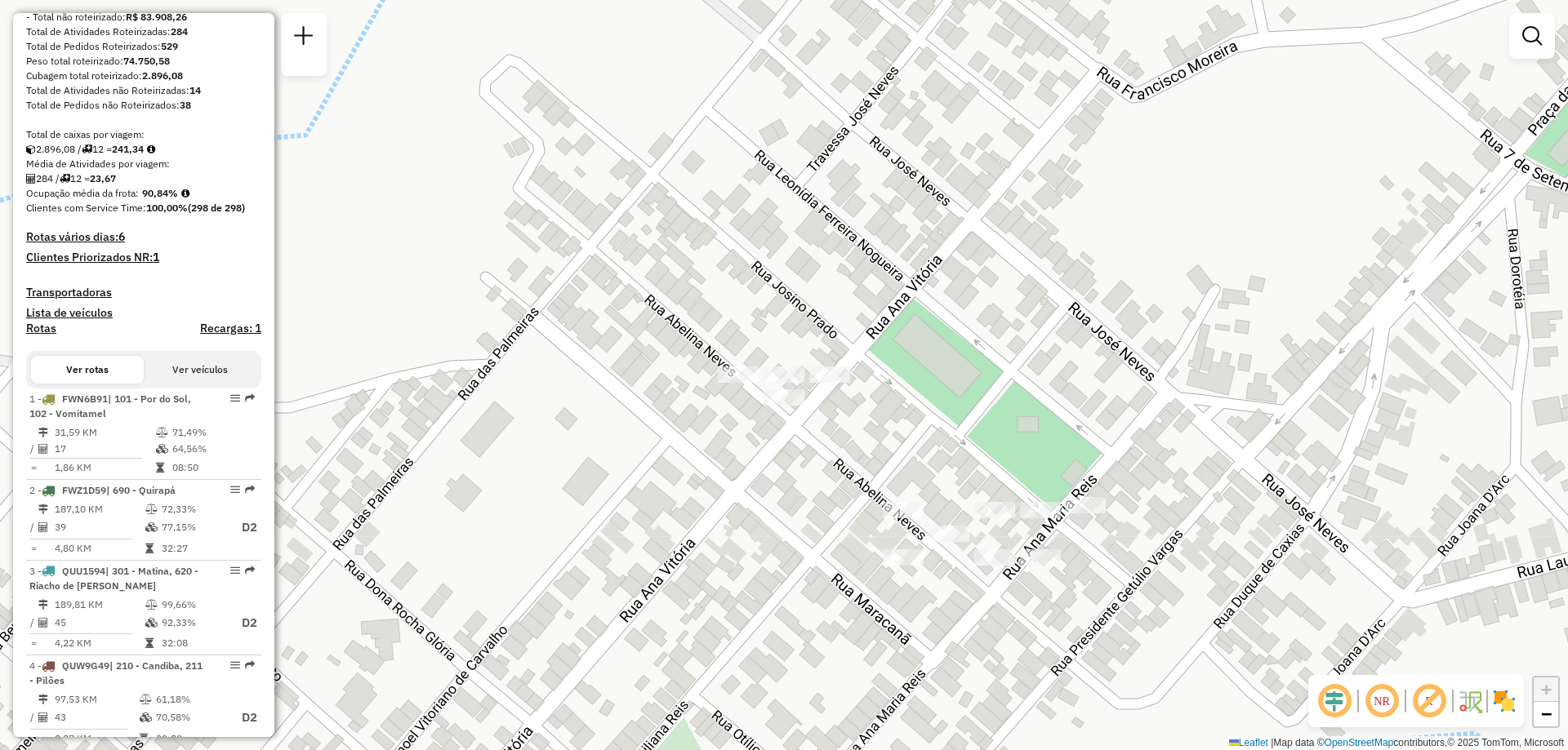
click at [729, 383] on div at bounding box center [738, 375] width 41 height 16
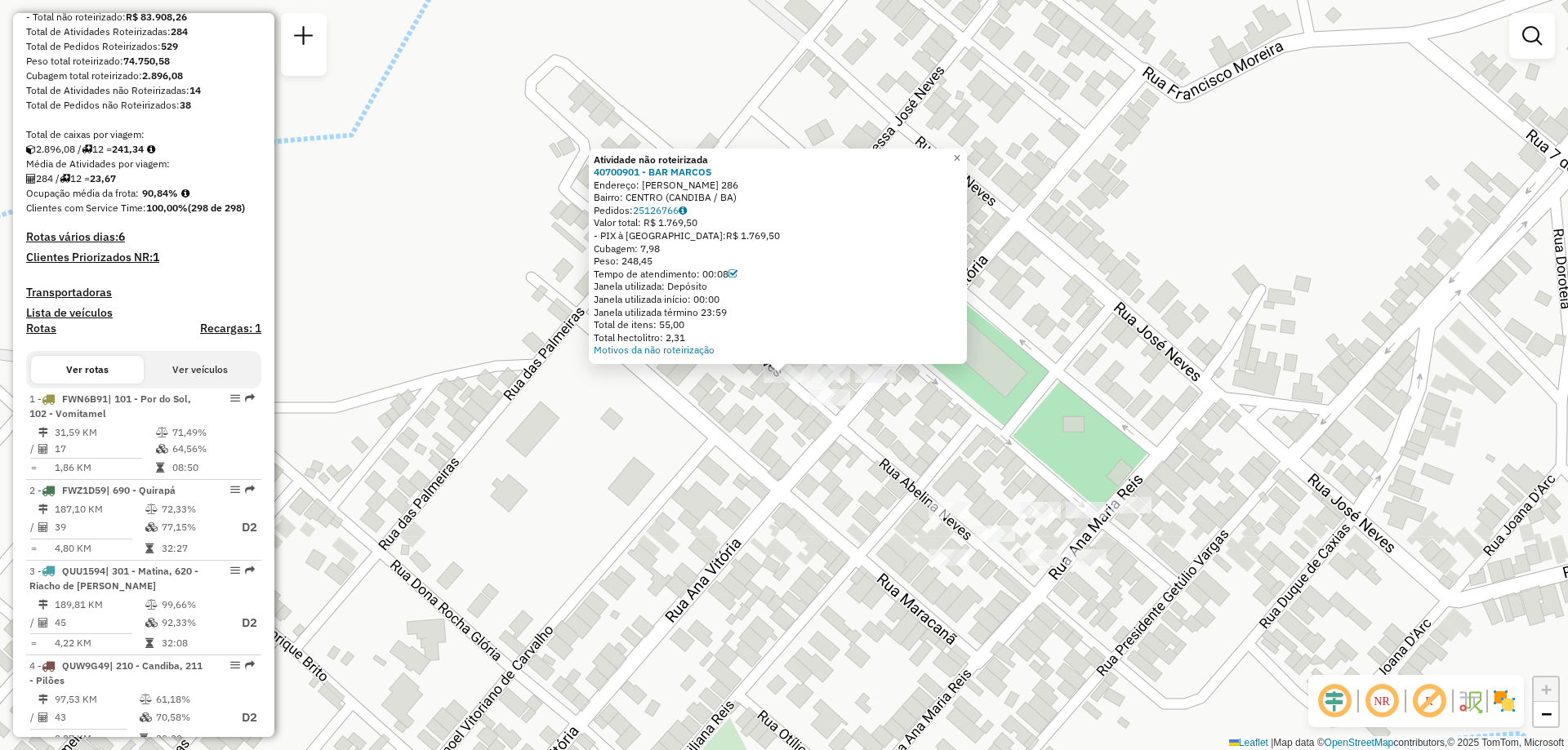
click at [714, 464] on div "Atividade não roteirizada 40700901 - BAR [PERSON_NAME]: [PERSON_NAME] 286 Bairr…" at bounding box center [784, 375] width 1568 height 750
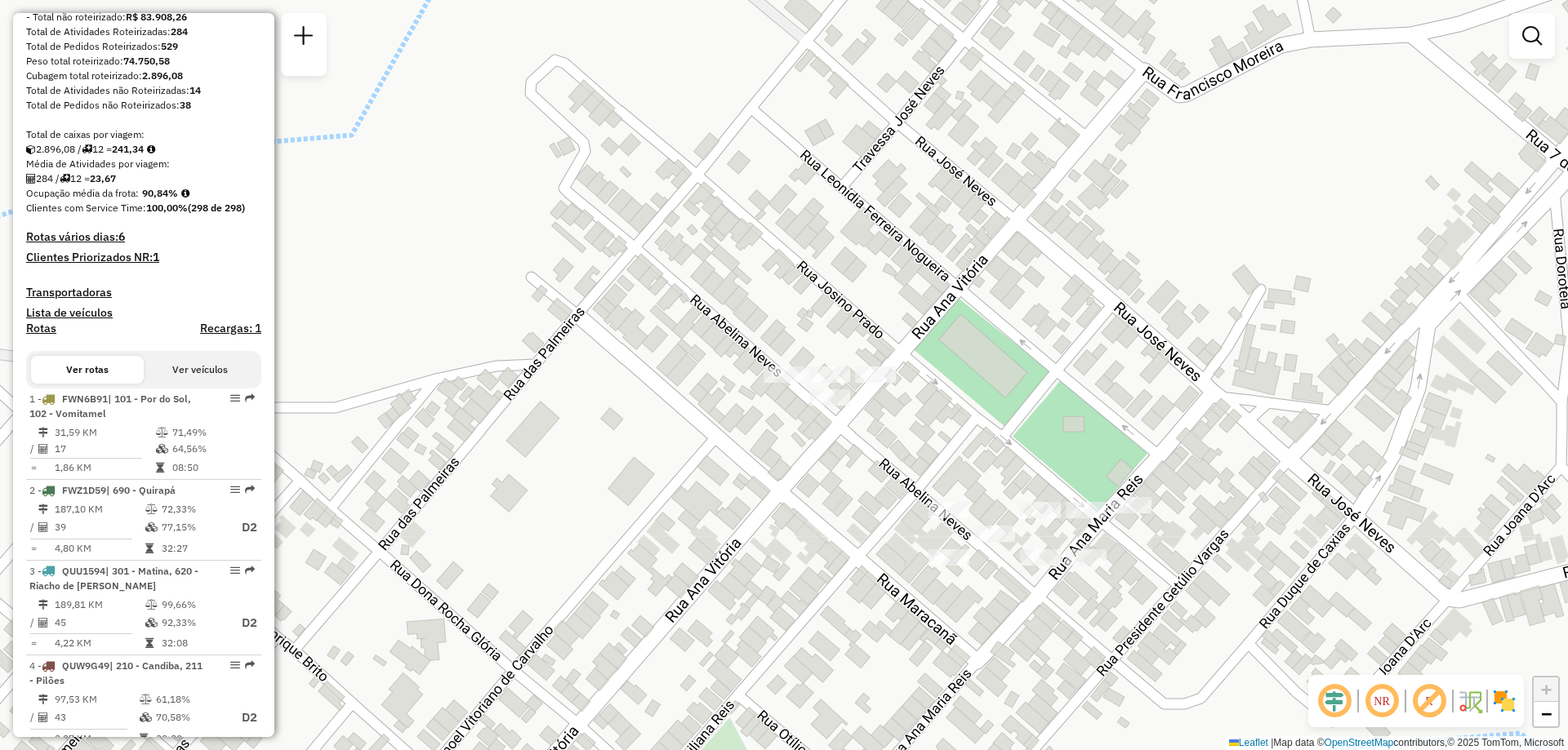
click at [826, 406] on div at bounding box center [830, 398] width 41 height 16
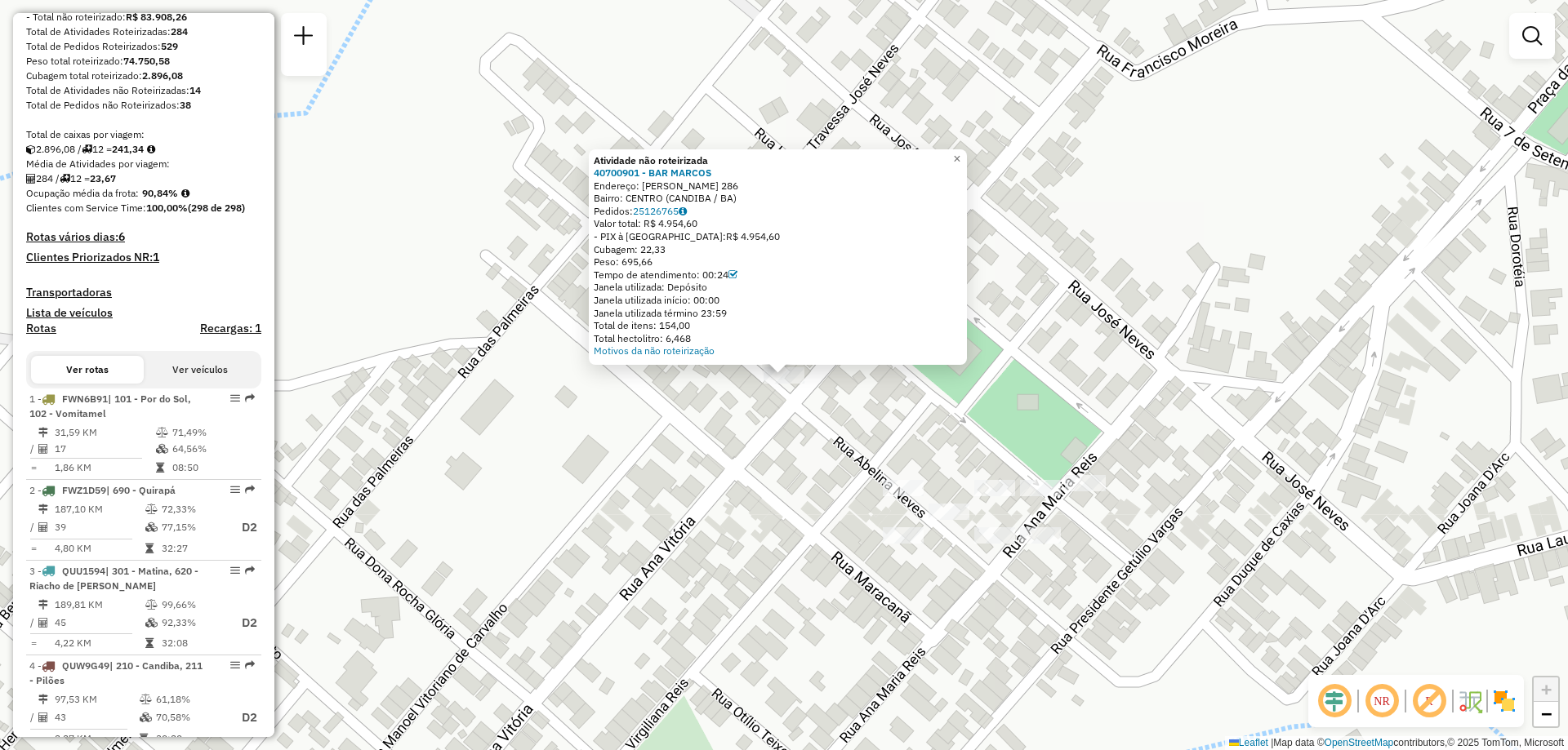
click at [826, 406] on div "Atividade não roteirizada 40700901 - BAR [PERSON_NAME]: [PERSON_NAME] 286 Bairr…" at bounding box center [784, 375] width 1568 height 750
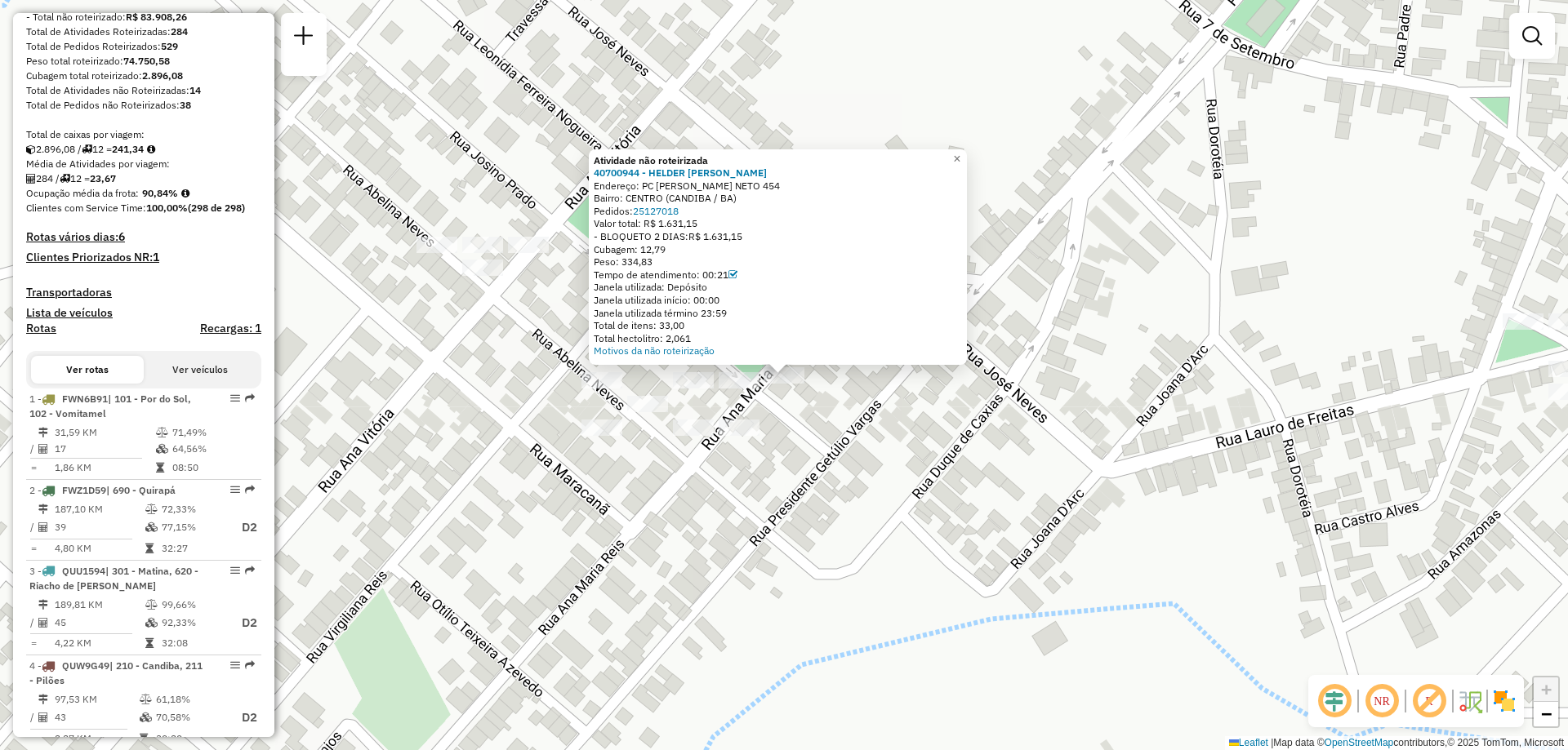
click at [1083, 487] on div "Atividade não roteirizada 40700944 - HELDER [PERSON_NAME]: PC [PERSON_NAME] NET…" at bounding box center [784, 375] width 1568 height 750
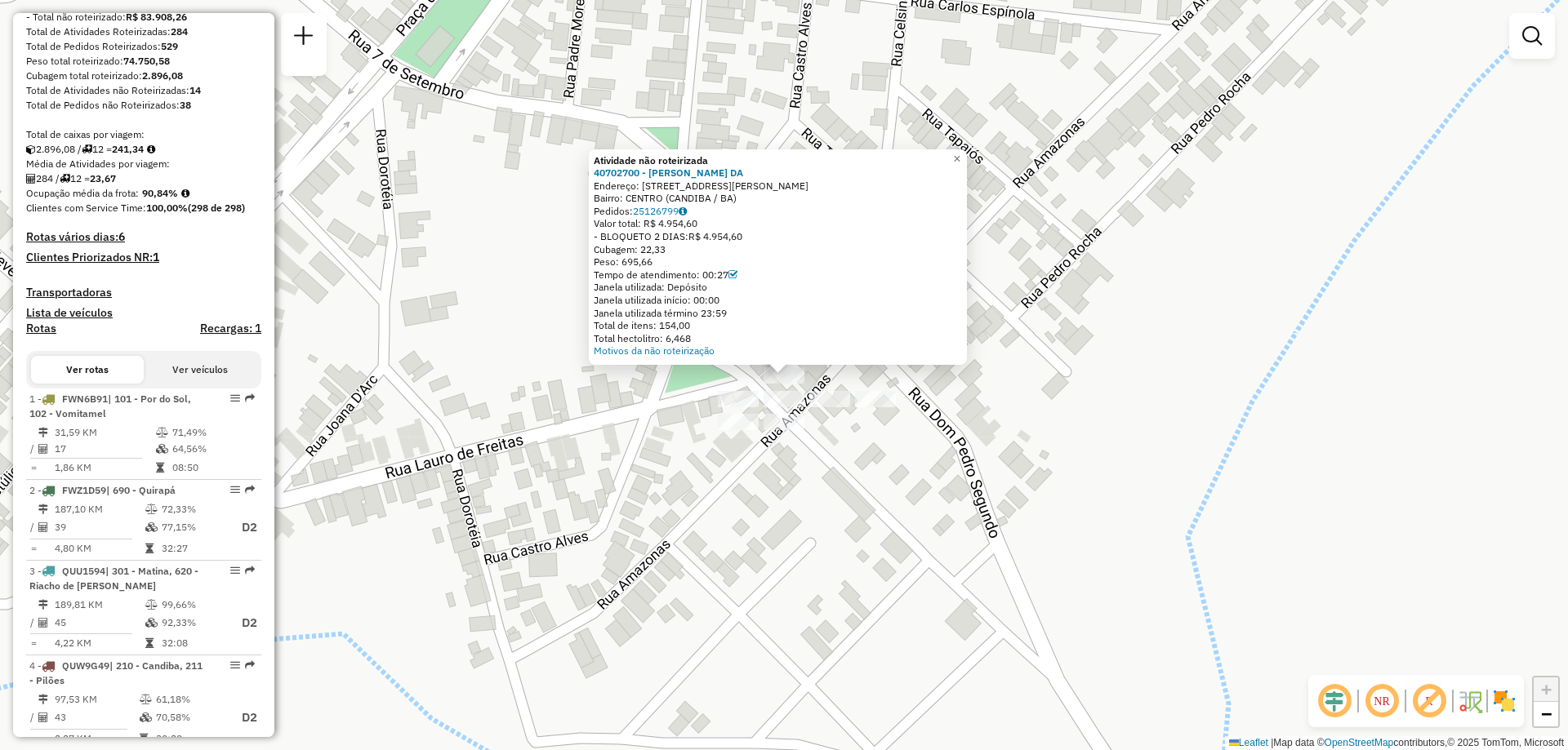
click at [908, 476] on div "Atividade não roteirizada 40702700 - [PERSON_NAME] DA Endereço: [STREET_ADDRESS…" at bounding box center [784, 375] width 1568 height 750
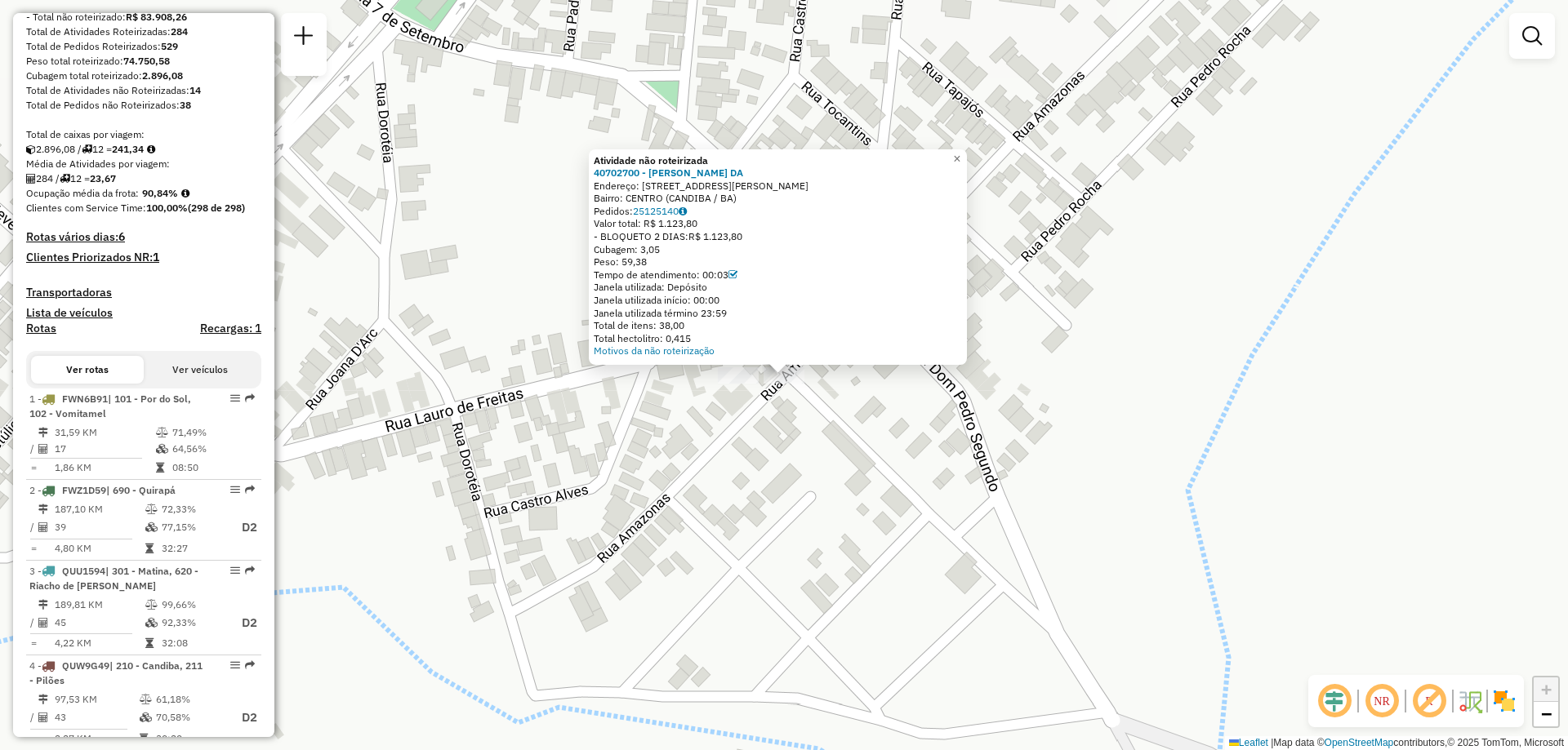
click at [793, 434] on div "Atividade não roteirizada 40702700 - [PERSON_NAME] DA Endereço: R D [PERSON_NAM…" at bounding box center [784, 375] width 1568 height 750
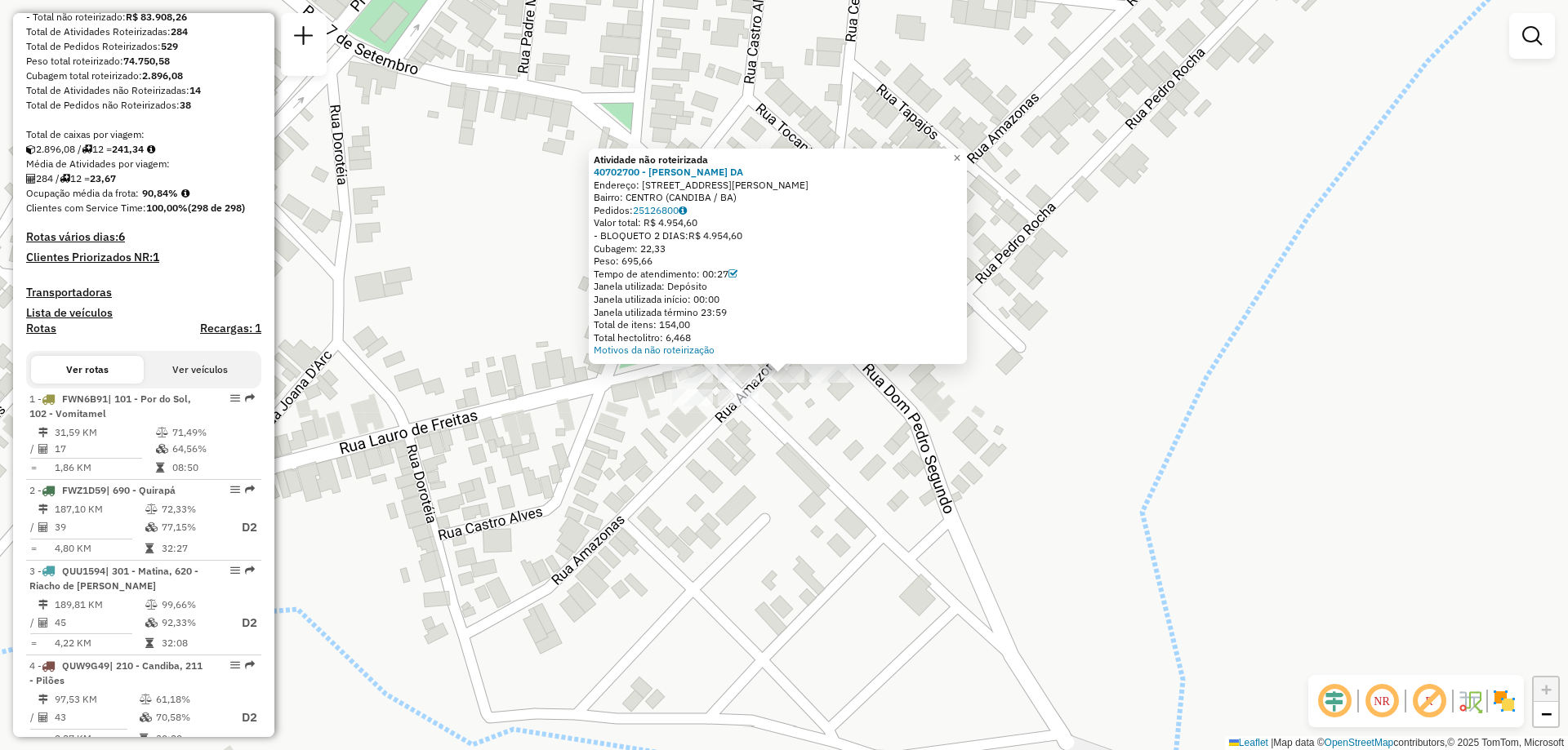
click at [801, 413] on div "Atividade não roteirizada 40702700 - [PERSON_NAME] DA Endereço: [STREET_ADDRESS…" at bounding box center [784, 375] width 1568 height 750
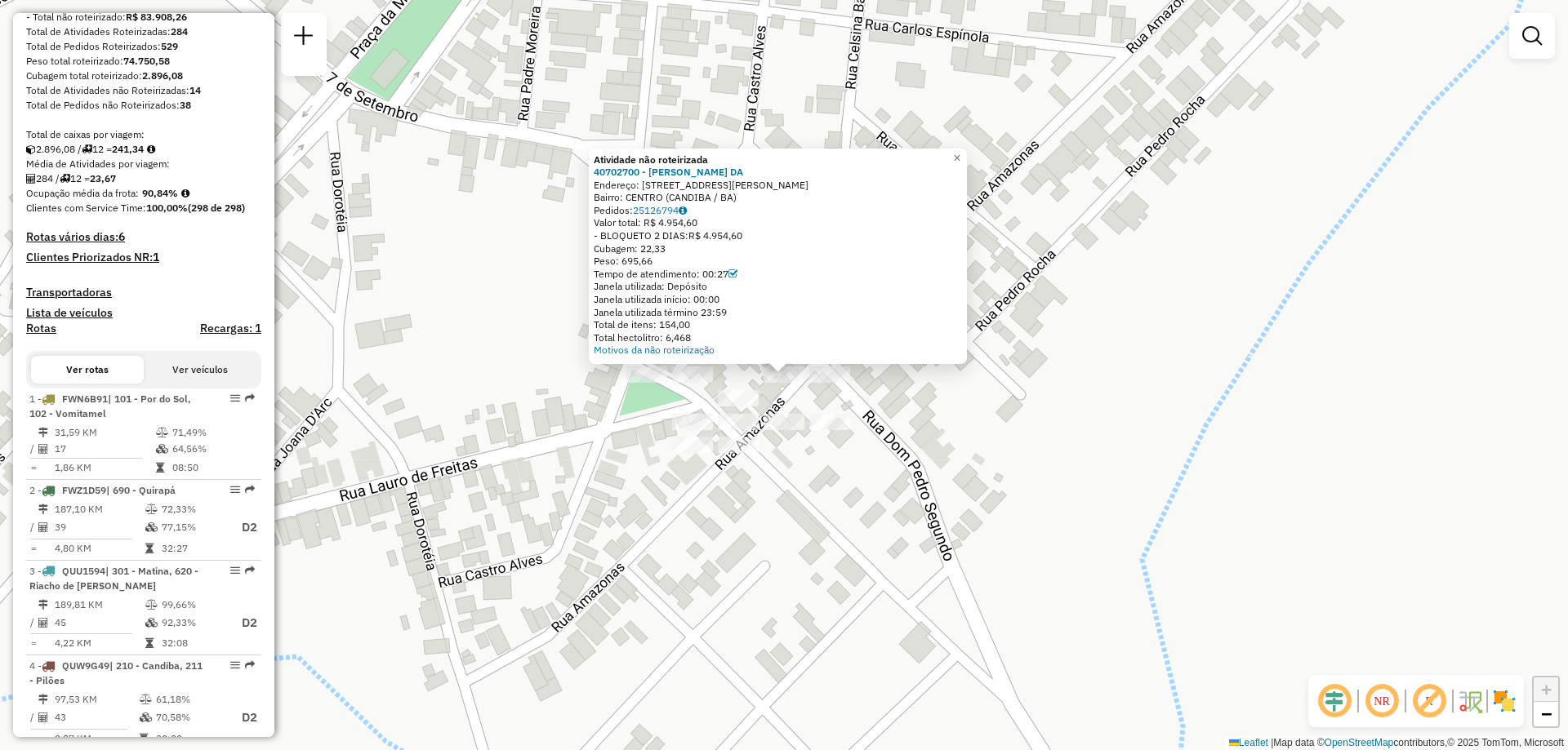
click at [854, 408] on div "Atividade não roteirizada 40702700 - [PERSON_NAME] DA Endereço: [STREET_ADDRESS…" at bounding box center [784, 375] width 1568 height 750
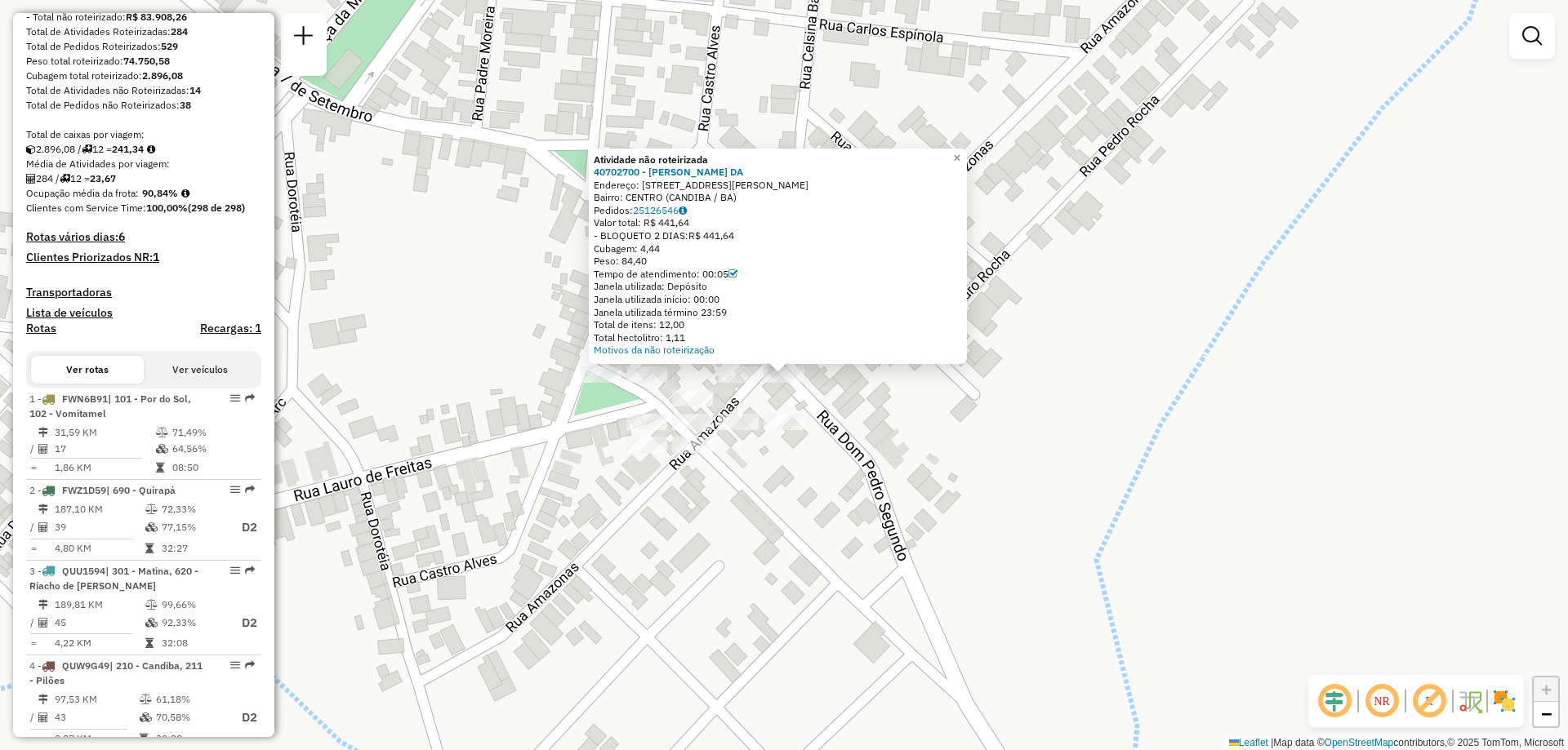
click at [822, 425] on div "Atividade não roteirizada 40702700 - [PERSON_NAME] DA Endereço: [STREET_ADDRESS…" at bounding box center [784, 375] width 1568 height 750
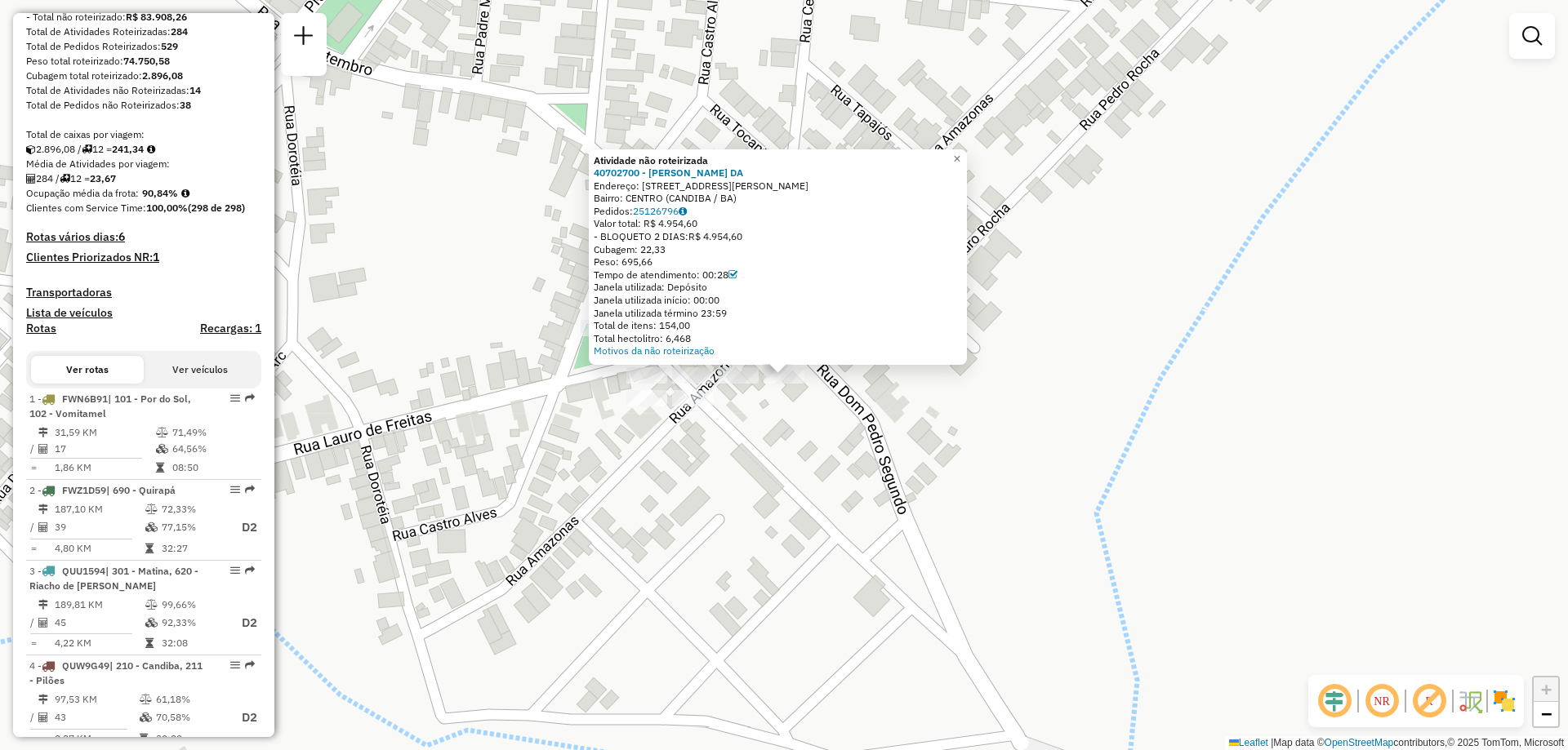
click at [788, 427] on div "Atividade não roteirizada 40702700 - [PERSON_NAME] DA Endereço: [STREET_ADDRESS…" at bounding box center [784, 375] width 1568 height 750
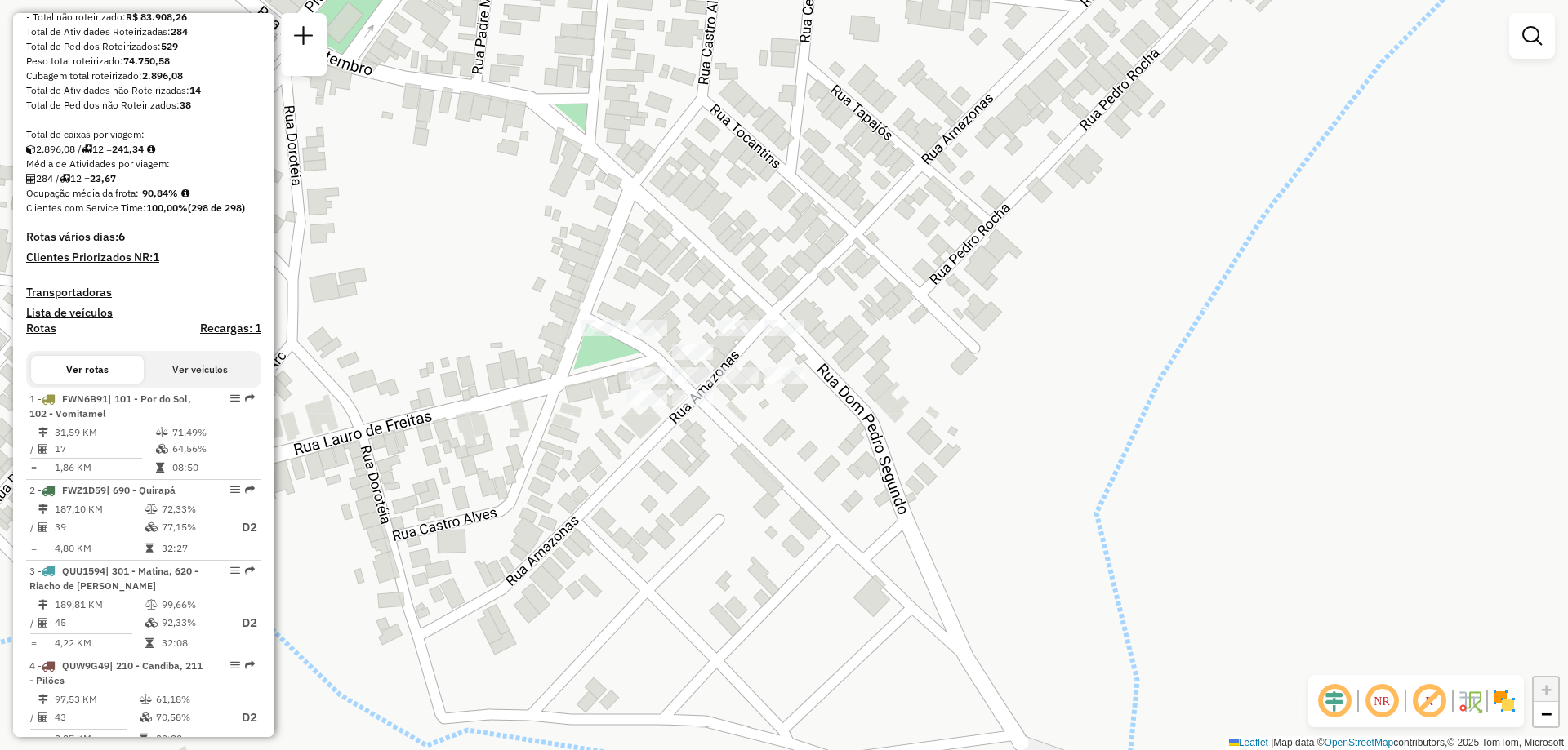
click at [628, 407] on div at bounding box center [647, 399] width 41 height 16
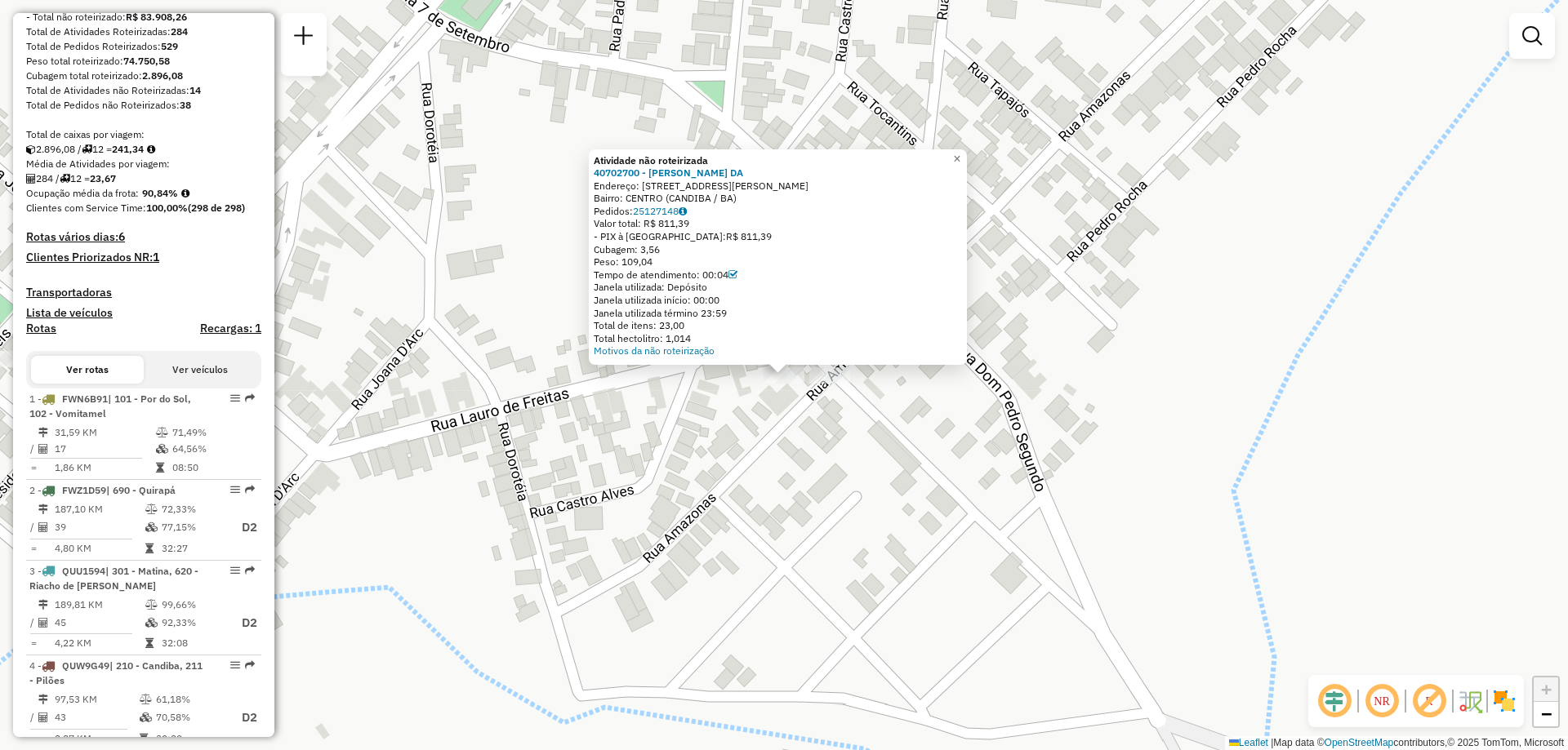
click at [628, 408] on div "Atividade não roteirizada 40702700 - [PERSON_NAME] DA Endereço: R D [PERSON_NAM…" at bounding box center [784, 375] width 1568 height 750
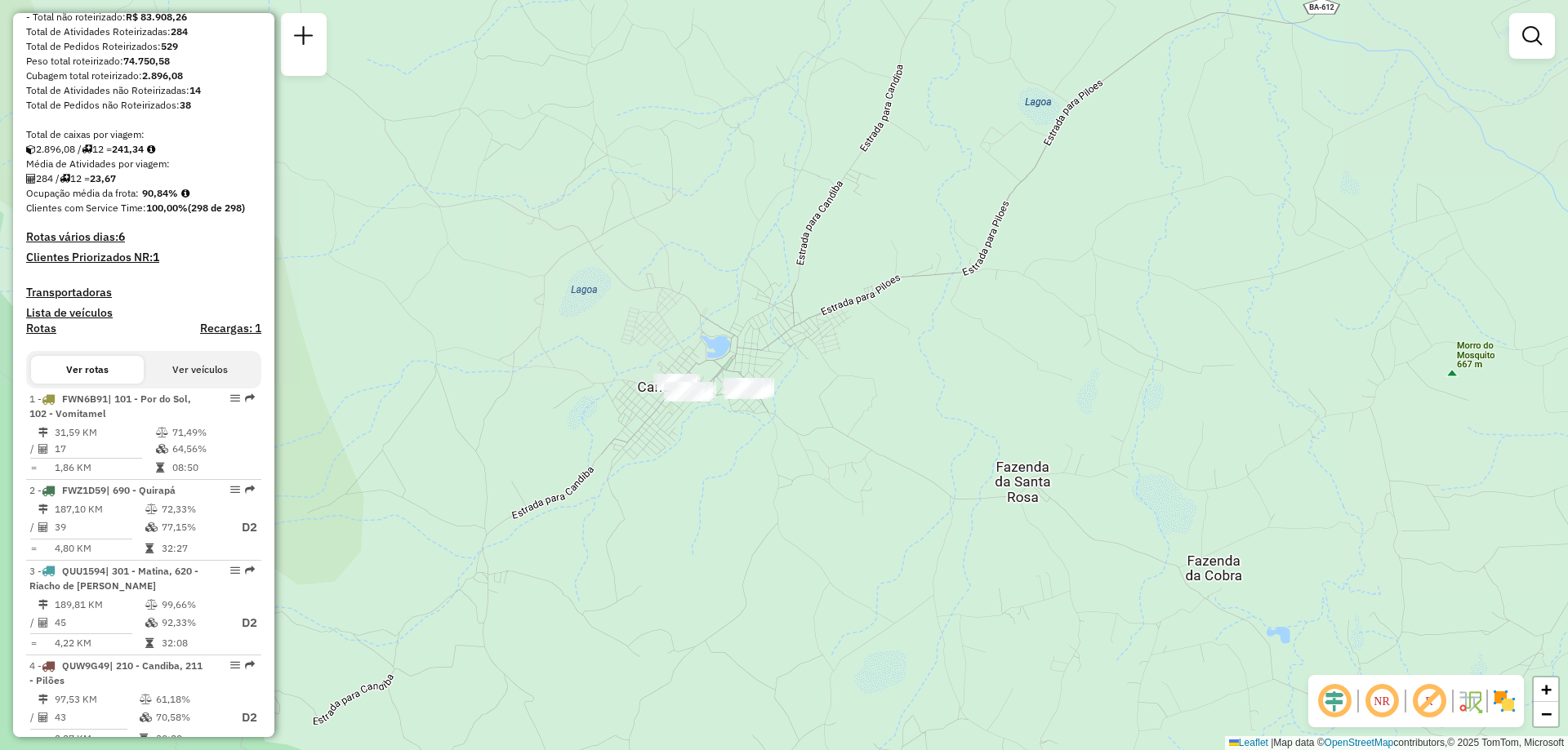
drag, startPoint x: 732, startPoint y: 147, endPoint x: 739, endPoint y: 280, distance: 133.2
click at [739, 280] on div "Janela de atendimento Grade de atendimento Capacidade Transportadoras Veículos …" at bounding box center [784, 375] width 1568 height 750
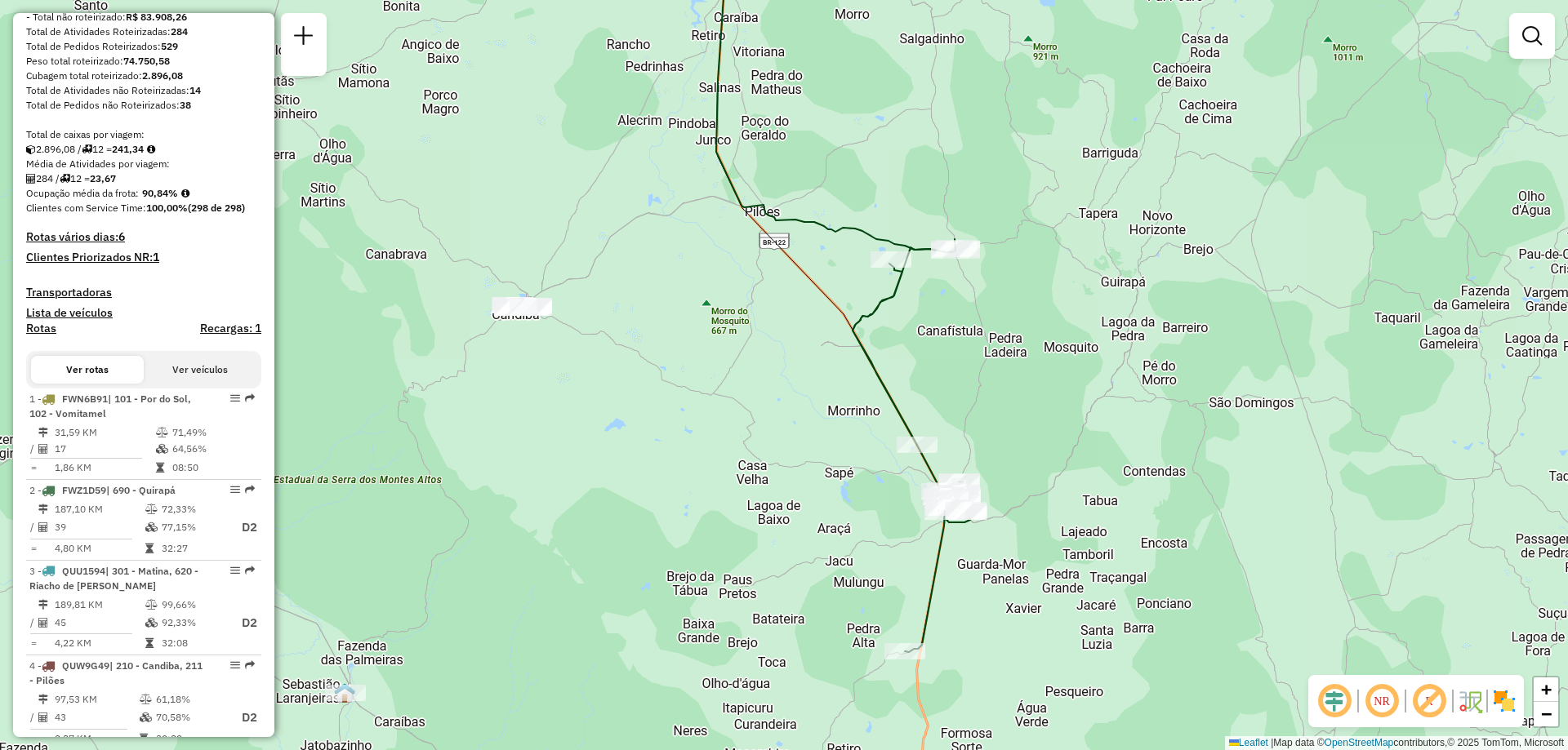
drag, startPoint x: 932, startPoint y: 187, endPoint x: 697, endPoint y: 215, distance: 236.7
click at [697, 215] on div "Janela de atendimento Grade de atendimento Capacidade Transportadoras Veículos …" at bounding box center [784, 375] width 1568 height 750
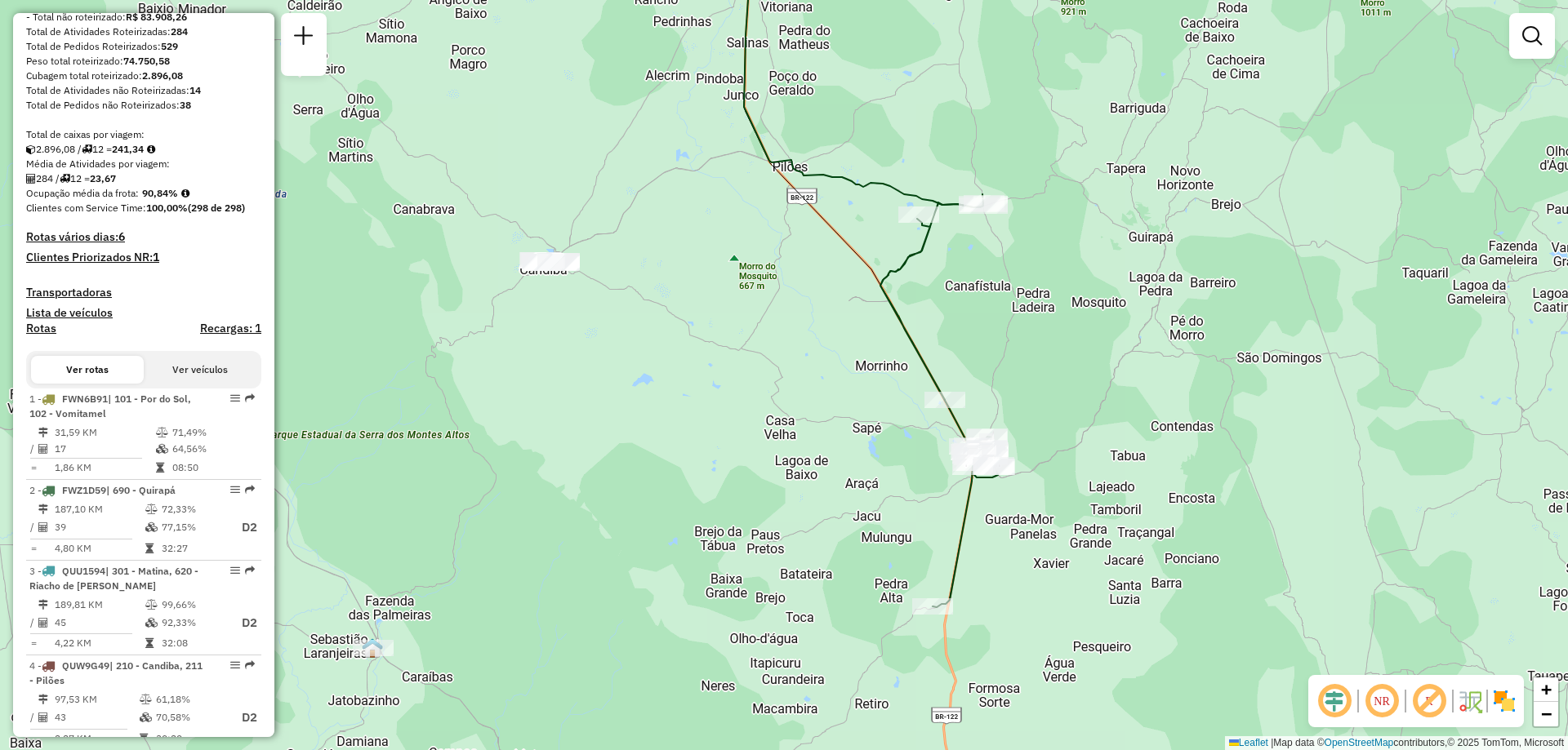
drag, startPoint x: 697, startPoint y: 215, endPoint x: 728, endPoint y: 167, distance: 57.1
click at [728, 167] on div "Janela de atendimento Grade de atendimento Capacidade Transportadoras Veículos …" at bounding box center [784, 375] width 1568 height 750
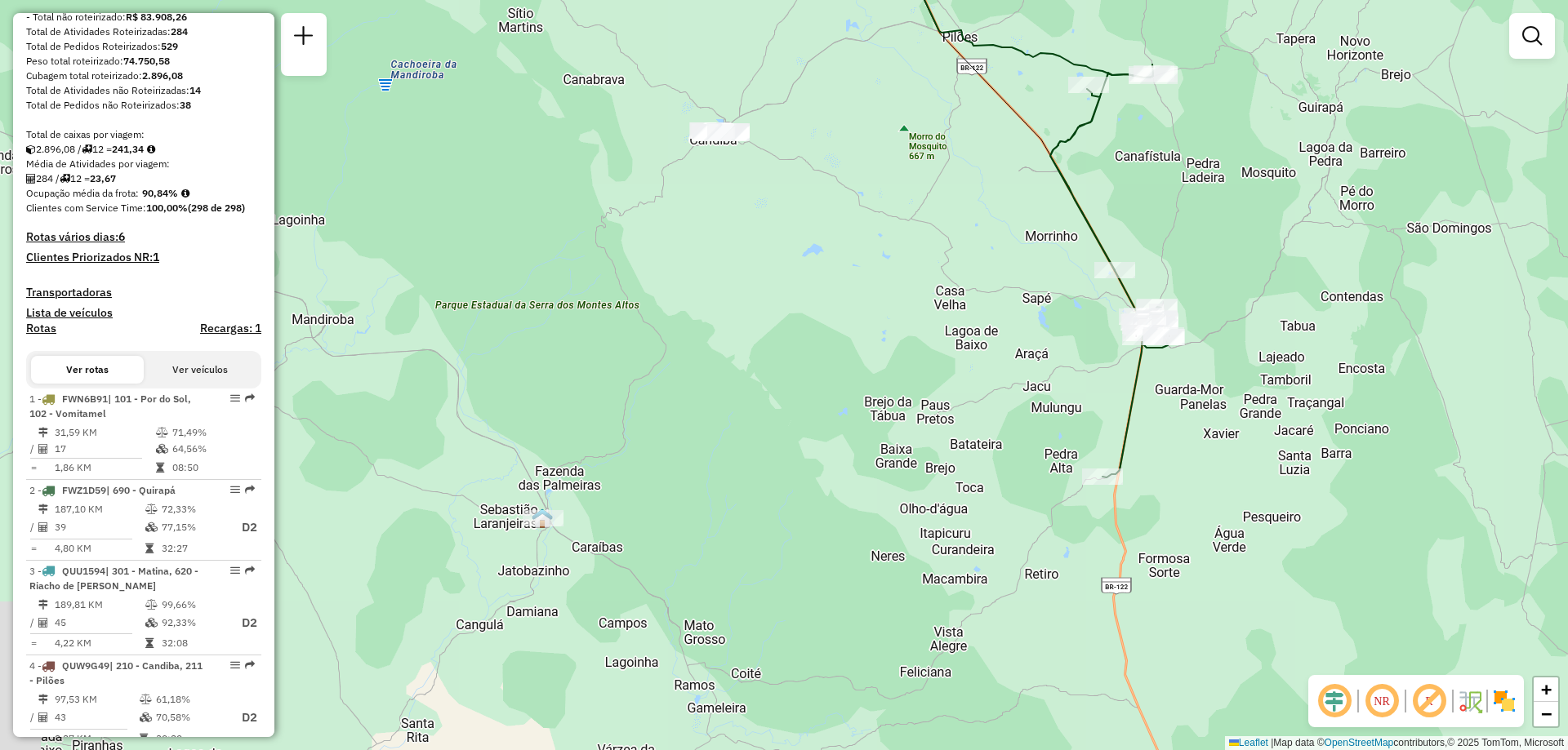
drag, startPoint x: 491, startPoint y: 635, endPoint x: 662, endPoint y: 503, distance: 216.0
click at [662, 503] on div "Janela de atendimento Grade de atendimento Capacidade Transportadoras Veículos …" at bounding box center [784, 375] width 1568 height 750
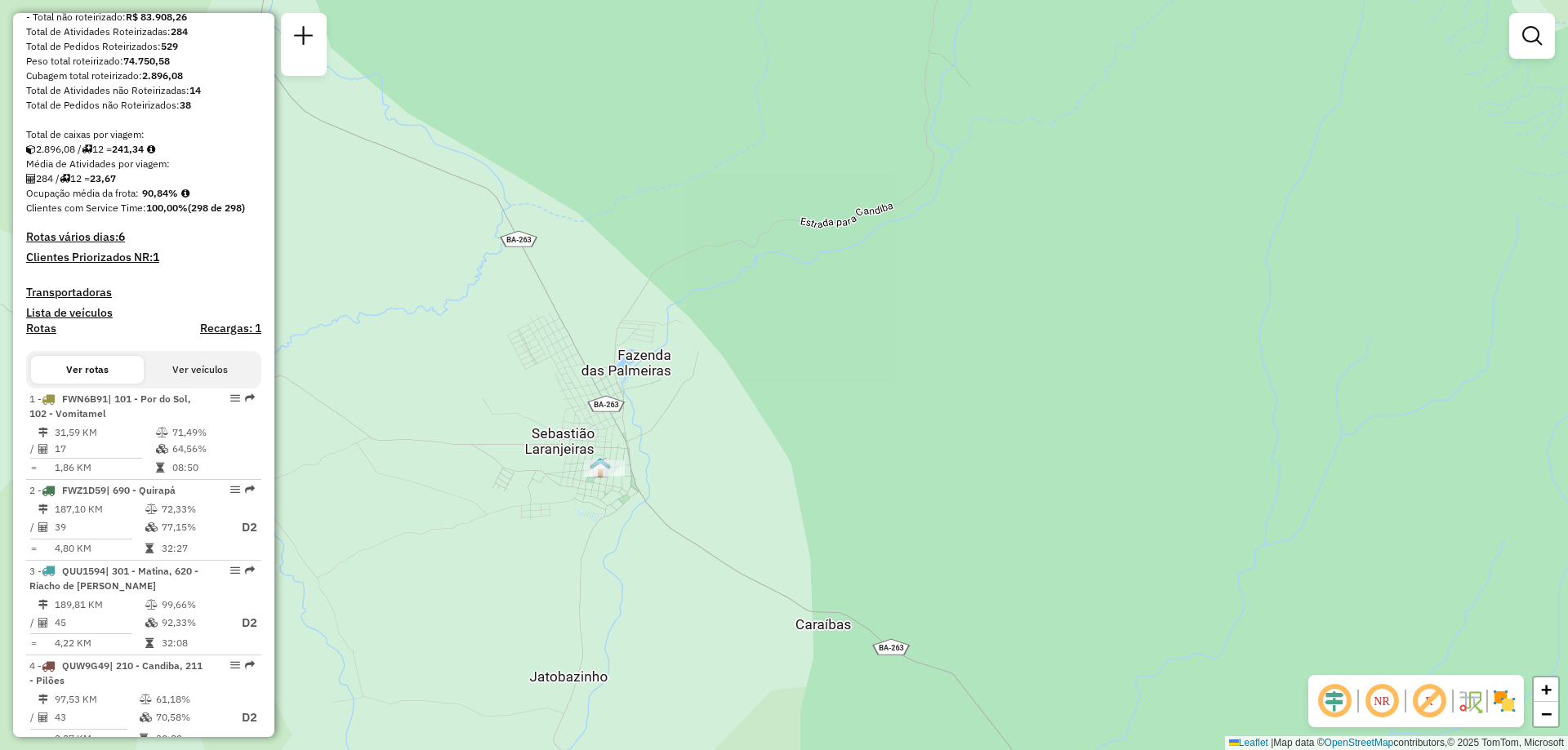
click at [602, 476] on div at bounding box center [604, 468] width 41 height 16
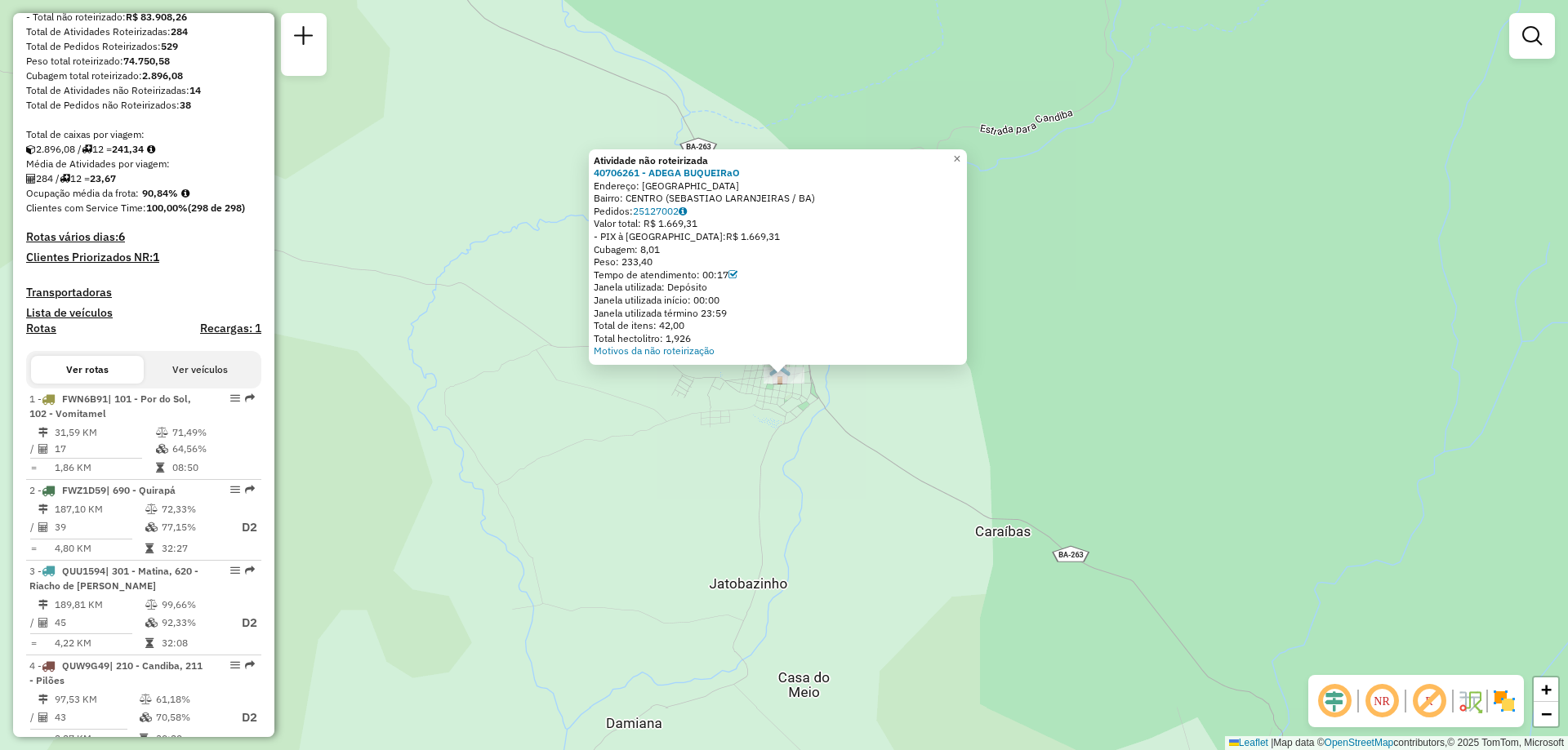
click at [602, 478] on div "Atividade não roteirizada 40706261 - ADEGA BUQUEIRaO Endereço: [GEOGRAPHIC_DATA…" at bounding box center [784, 375] width 1568 height 750
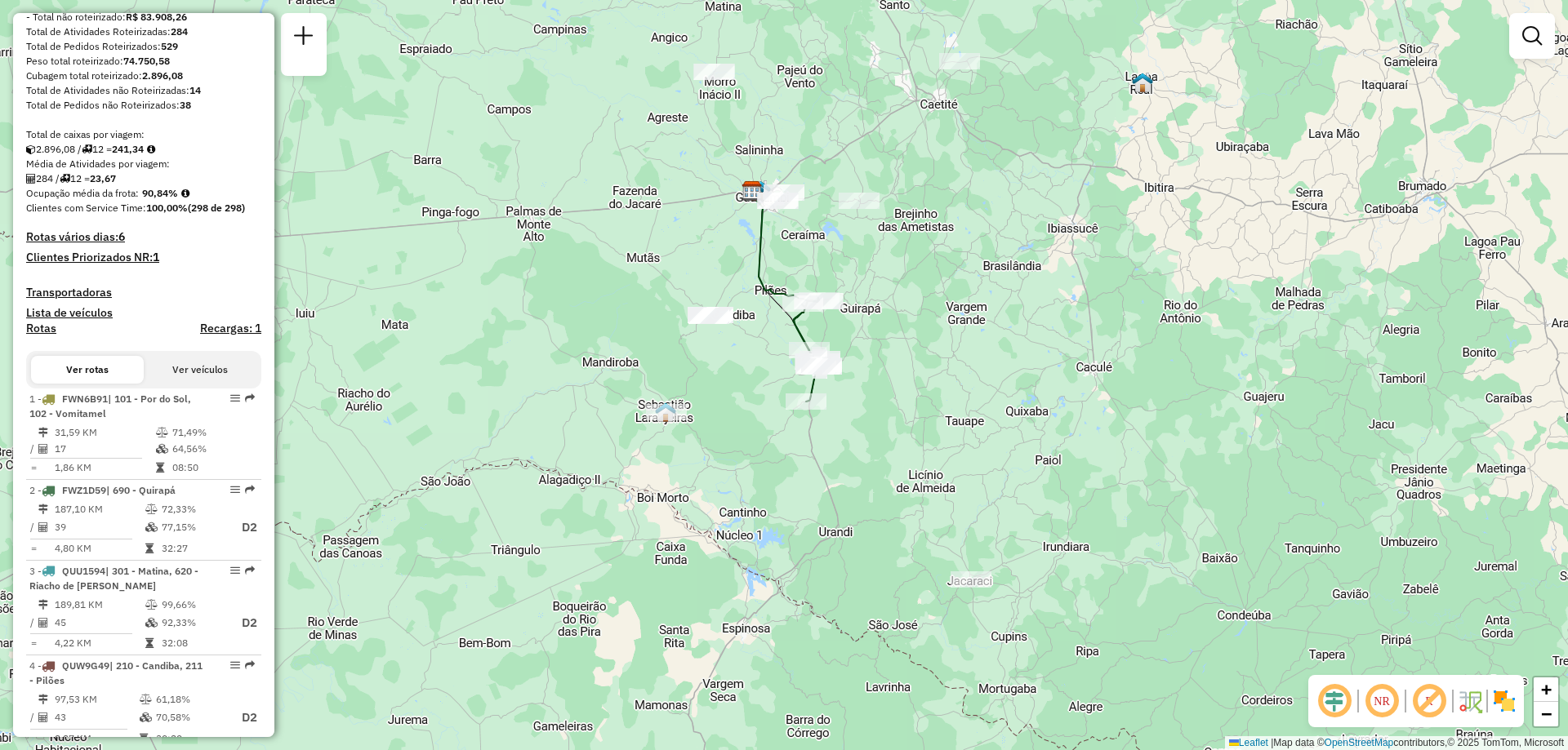
drag, startPoint x: 657, startPoint y: 187, endPoint x: 712, endPoint y: 287, distance: 114.1
click at [712, 287] on div "Janela de atendimento Grade de atendimento Capacidade Transportadoras Veículos …" at bounding box center [784, 375] width 1568 height 750
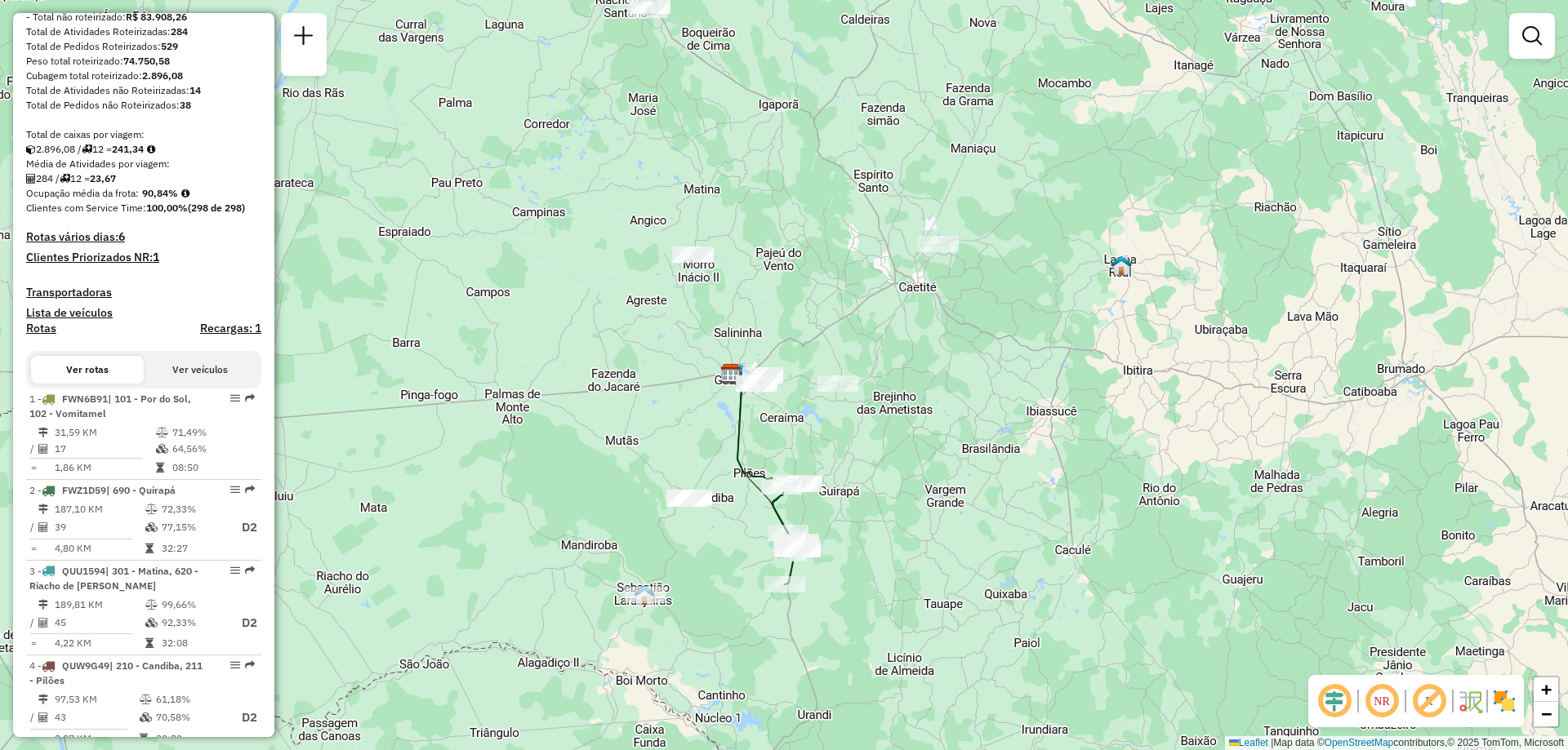
drag, startPoint x: 1118, startPoint y: 248, endPoint x: 1100, endPoint y: 416, distance: 169.0
click at [1100, 415] on div "Janela de atendimento Grade de atendimento Capacidade Transportadoras Veículos …" at bounding box center [784, 375] width 1568 height 750
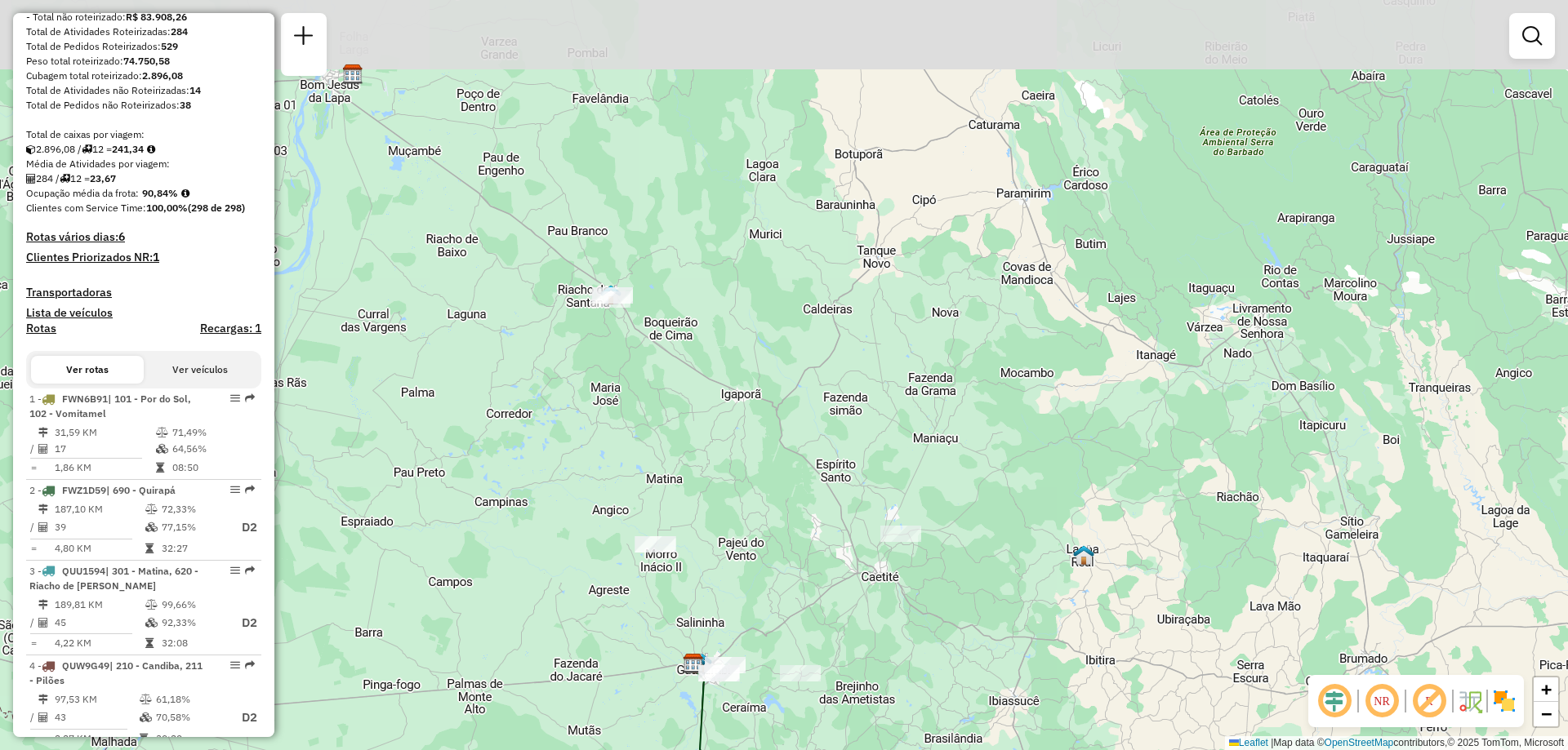
drag, startPoint x: 988, startPoint y: 176, endPoint x: 953, endPoint y: 436, distance: 262.3
click at [953, 436] on div "Janela de atendimento Grade de atendimento Capacidade Transportadoras Veículos …" at bounding box center [784, 375] width 1568 height 750
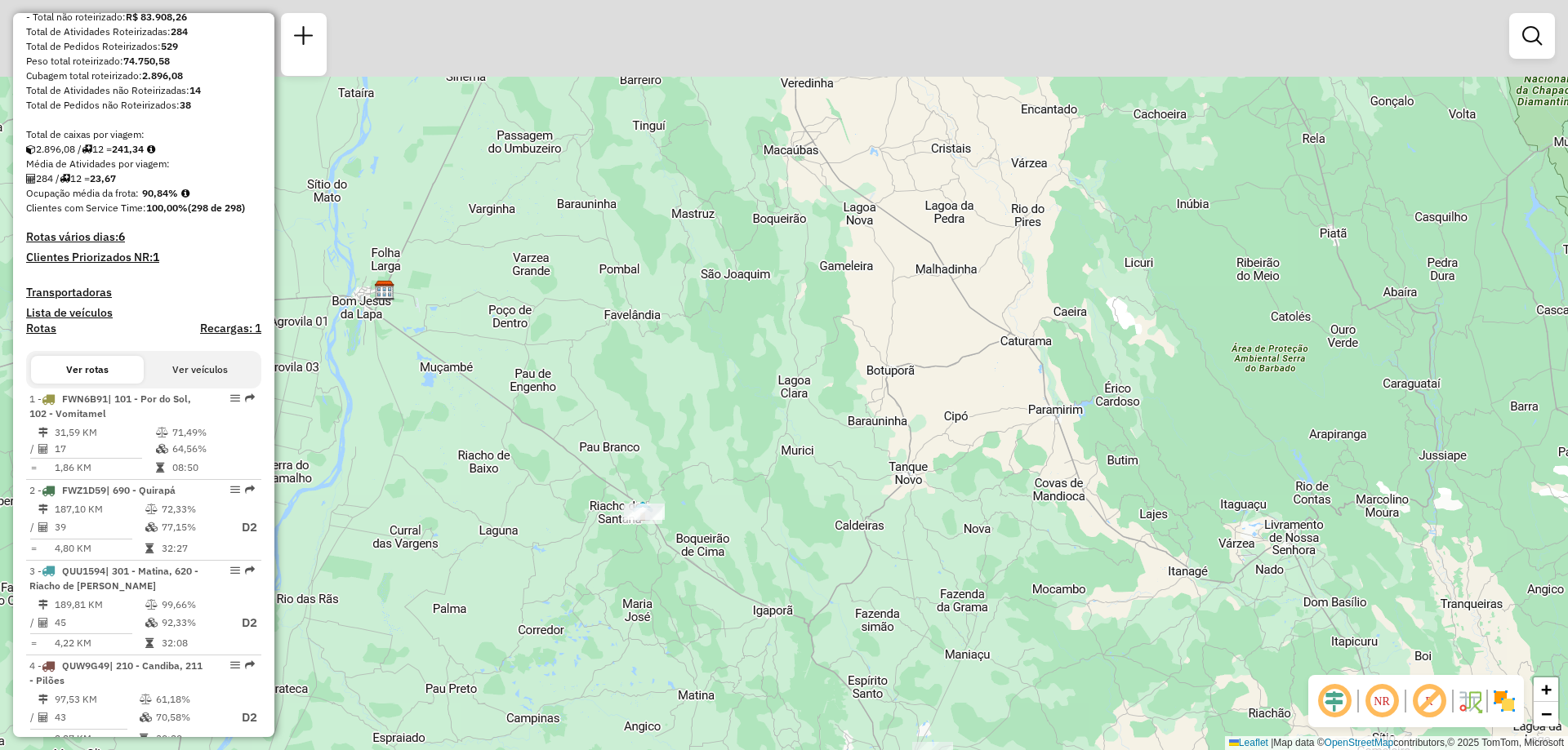
drag, startPoint x: 806, startPoint y: 92, endPoint x: 842, endPoint y: 333, distance: 243.7
click at [842, 333] on div "Janela de atendimento Grade de atendimento Capacidade Transportadoras Veículos …" at bounding box center [784, 375] width 1568 height 750
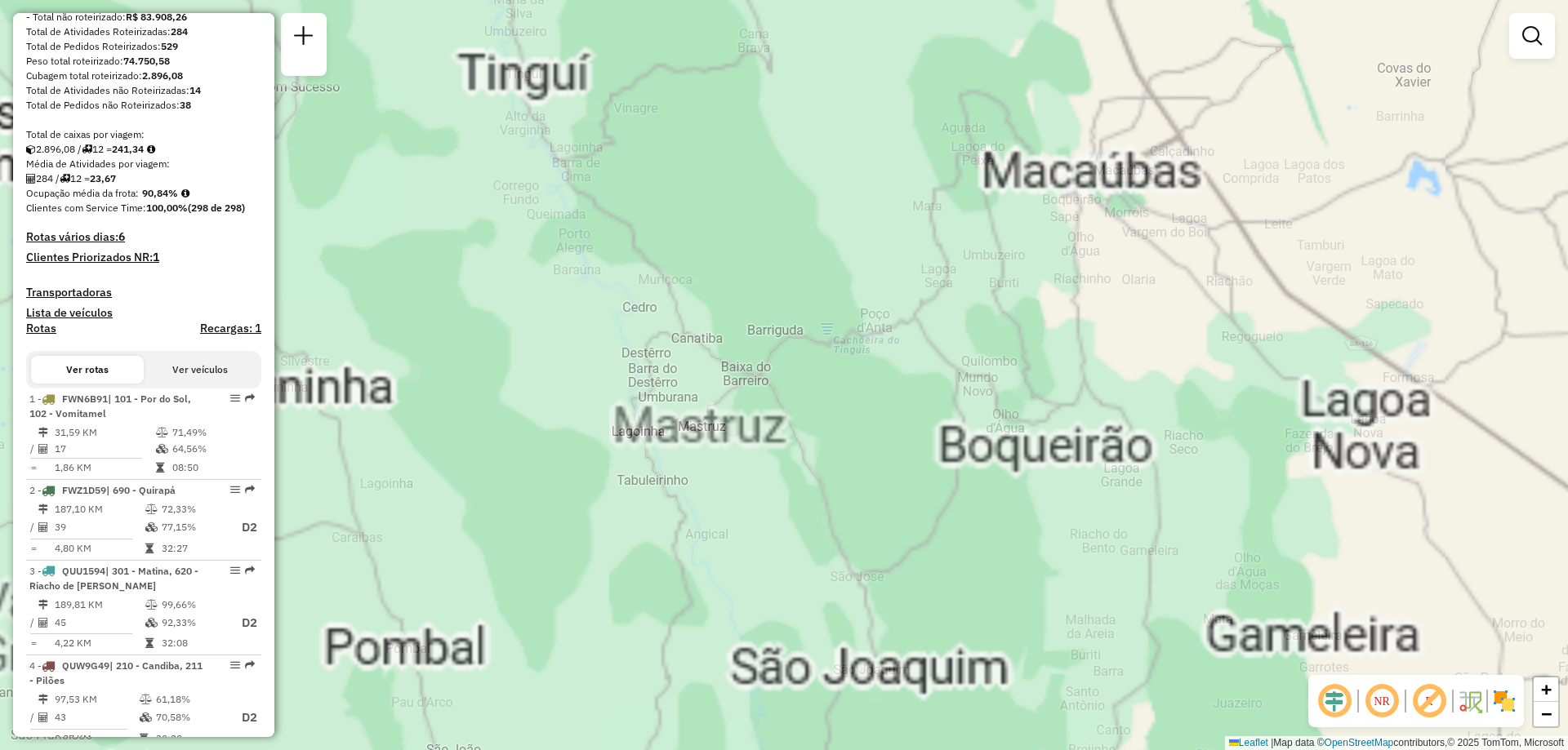
click at [766, 101] on div "Janela de atendimento Grade de atendimento Capacidade Transportadoras Veículos …" at bounding box center [784, 375] width 1568 height 750
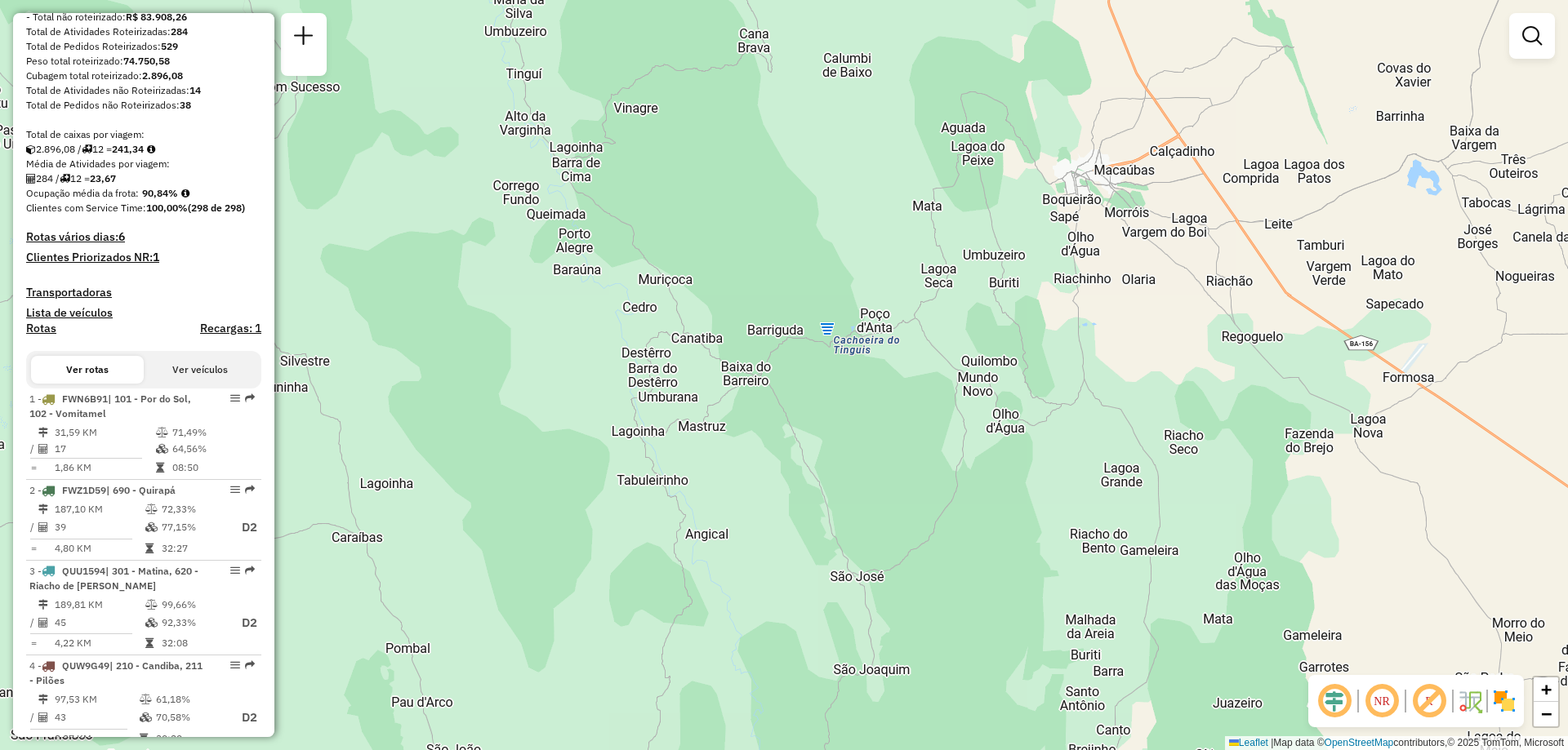
click at [877, 277] on div "Janela de atendimento Grade de atendimento Capacidade Transportadoras Veículos …" at bounding box center [784, 375] width 1568 height 750
click at [735, 255] on div "Janela de atendimento Grade de atendimento Capacidade Transportadoras Veículos …" at bounding box center [784, 375] width 1568 height 750
click at [830, 168] on div "Janela de atendimento Grade de atendimento Capacidade Transportadoras Veículos …" at bounding box center [784, 375] width 1568 height 750
click at [883, 261] on div "Janela de atendimento Grade de atendimento Capacidade Transportadoras Veículos …" at bounding box center [784, 375] width 1568 height 750
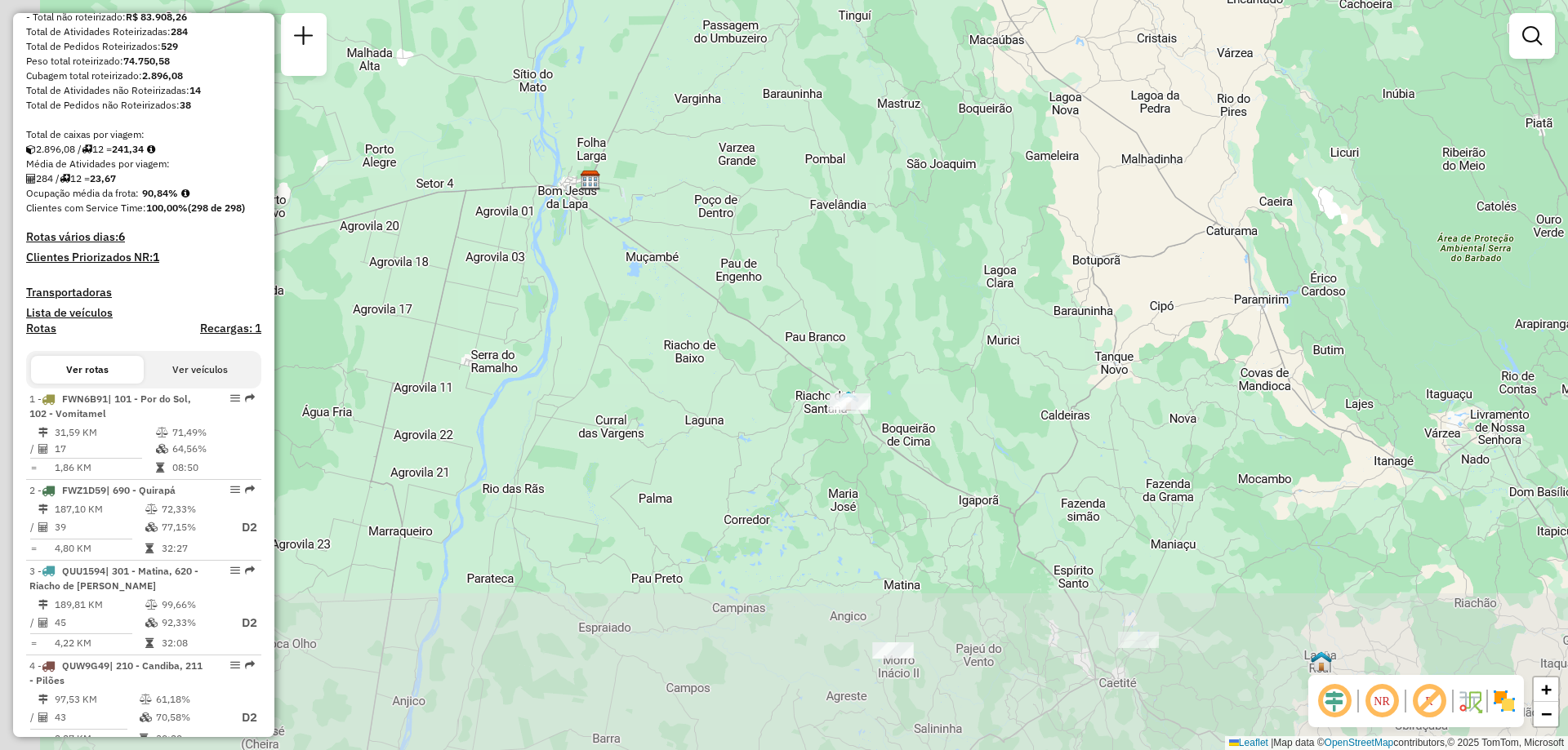
drag, startPoint x: 741, startPoint y: 372, endPoint x: 977, endPoint y: 206, distance: 288.5
click at [970, 205] on div "Janela de atendimento Grade de atendimento Capacidade Transportadoras Veículos …" at bounding box center [784, 375] width 1568 height 750
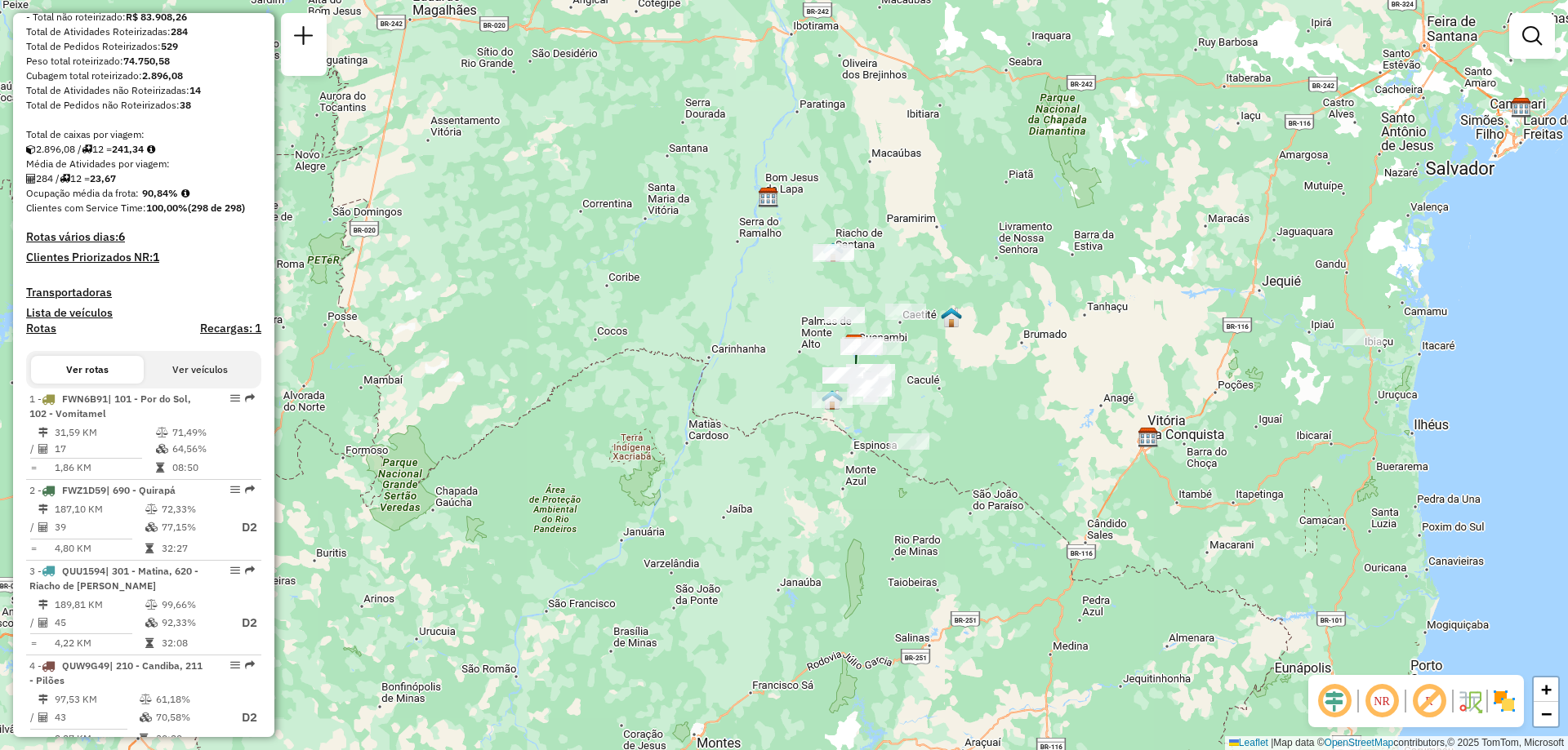
drag, startPoint x: 1034, startPoint y: 225, endPoint x: 900, endPoint y: 213, distance: 134.5
click at [900, 213] on div "Janela de atendimento Grade de atendimento Capacidade Transportadoras Veículos …" at bounding box center [784, 375] width 1568 height 750
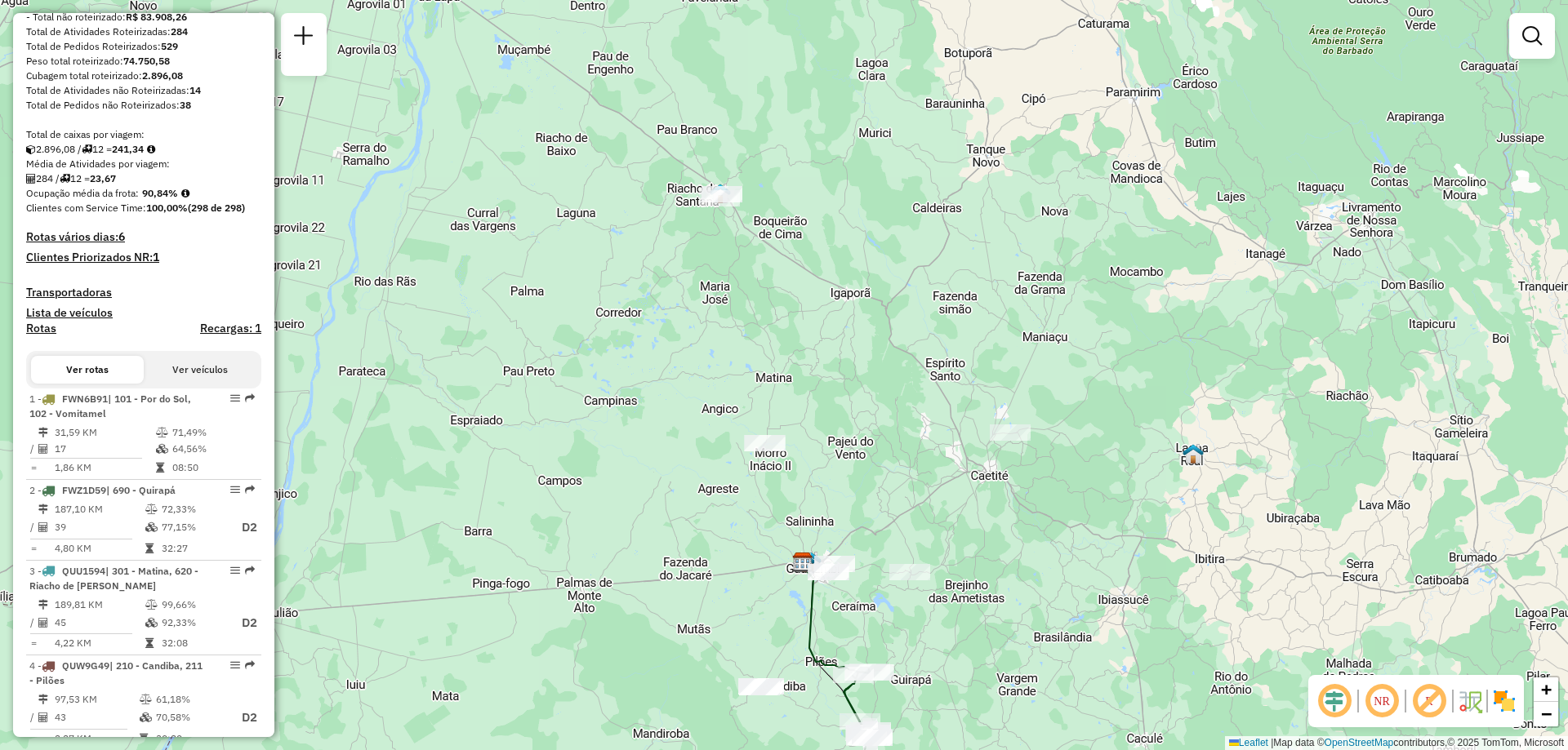
drag, startPoint x: 829, startPoint y: 175, endPoint x: 864, endPoint y: 297, distance: 126.9
click at [864, 296] on div "Janela de atendimento Grade de atendimento Capacidade Transportadoras Veículos …" at bounding box center [784, 375] width 1568 height 750
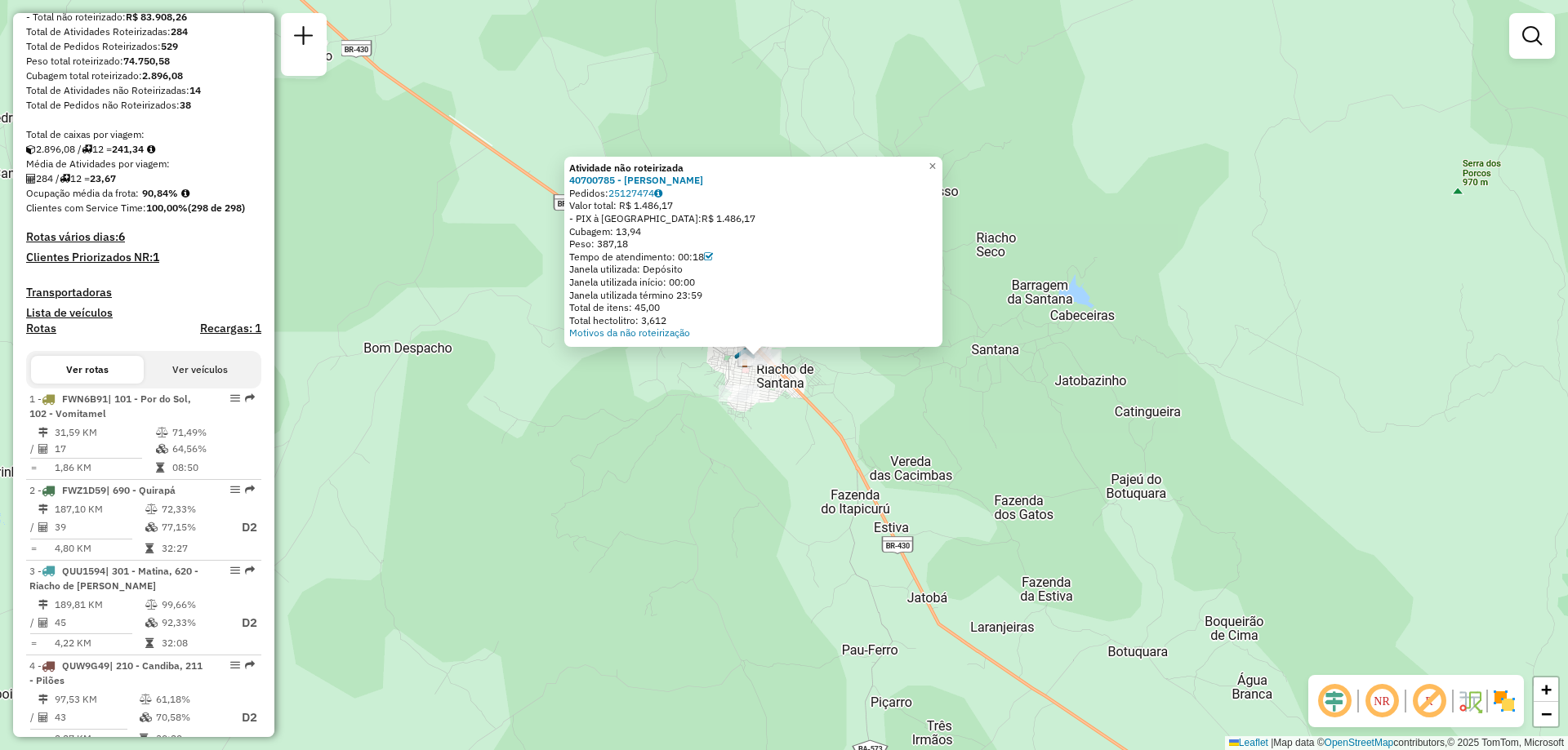
click at [808, 392] on div "Atividade não roteirizada 40700785 - [PERSON_NAME] Pedidos: 25127474 Valor tota…" at bounding box center [784, 375] width 1568 height 750
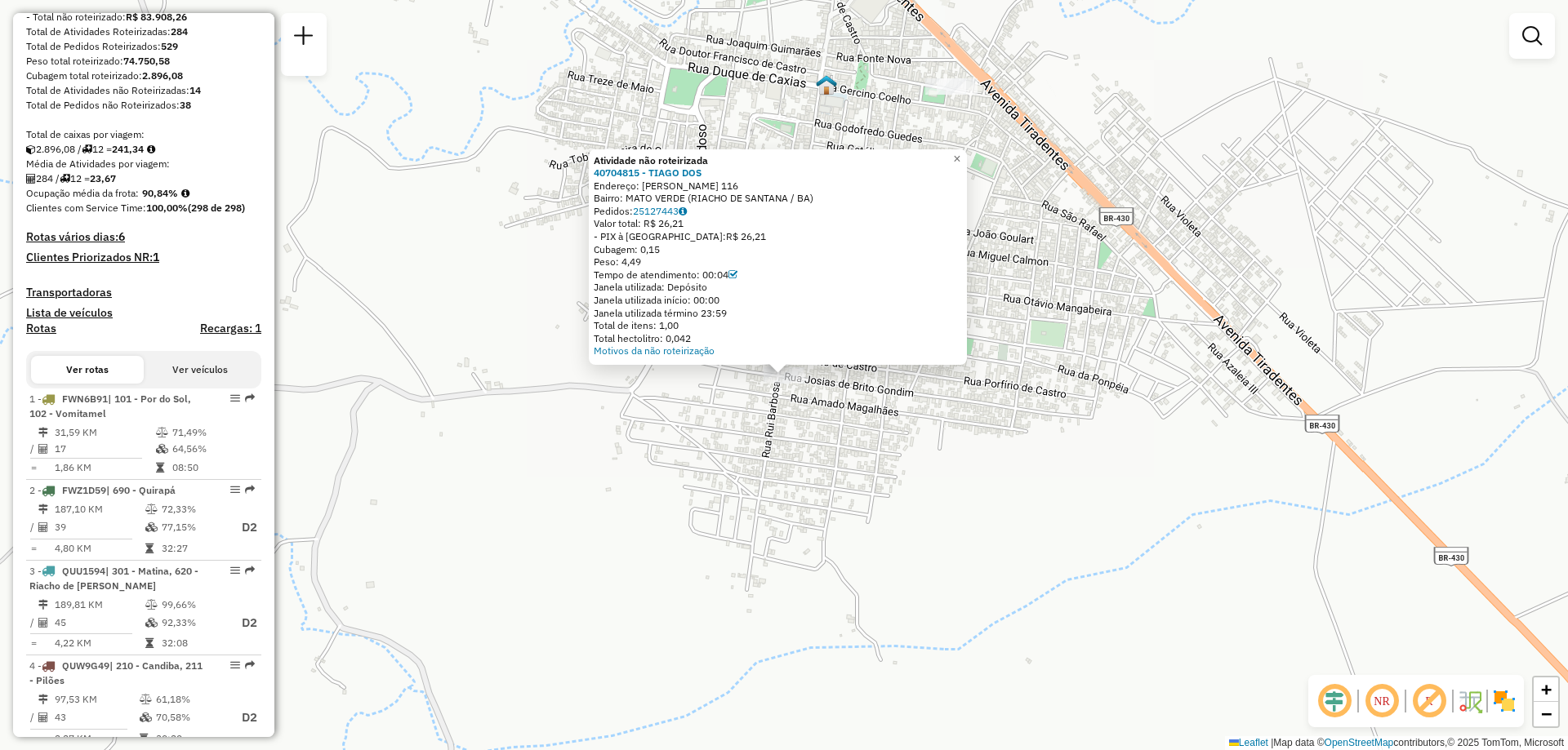
click at [828, 439] on div "Atividade não roteirizada 40704815 - TIAGO DOS Endereço: JOSIAS DE BRITO GONDIM…" at bounding box center [784, 375] width 1568 height 750
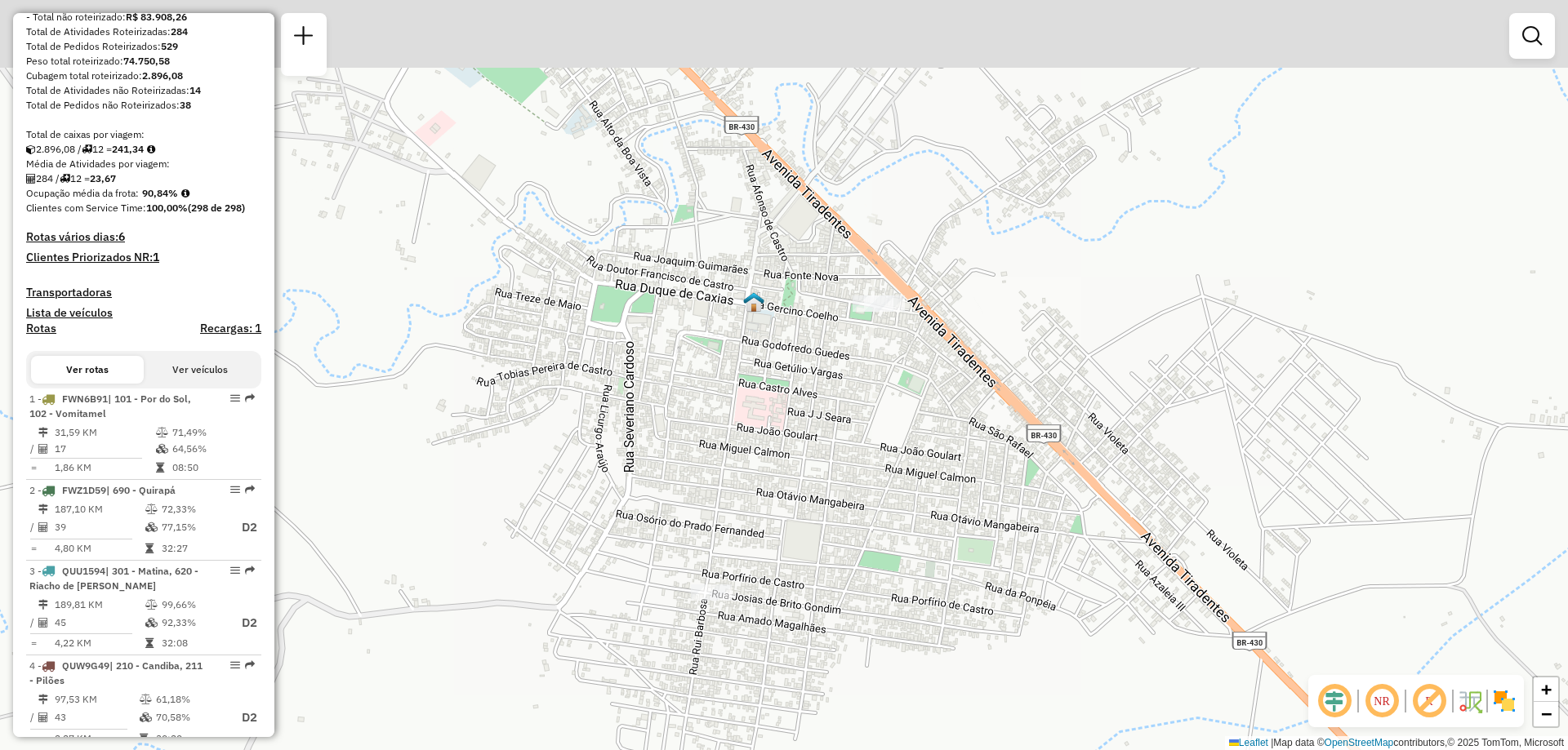
drag, startPoint x: 993, startPoint y: 256, endPoint x: 920, endPoint y: 473, distance: 228.9
click at [920, 473] on div "Janela de atendimento Grade de atendimento Capacidade Transportadoras Veículos …" at bounding box center [784, 375] width 1568 height 750
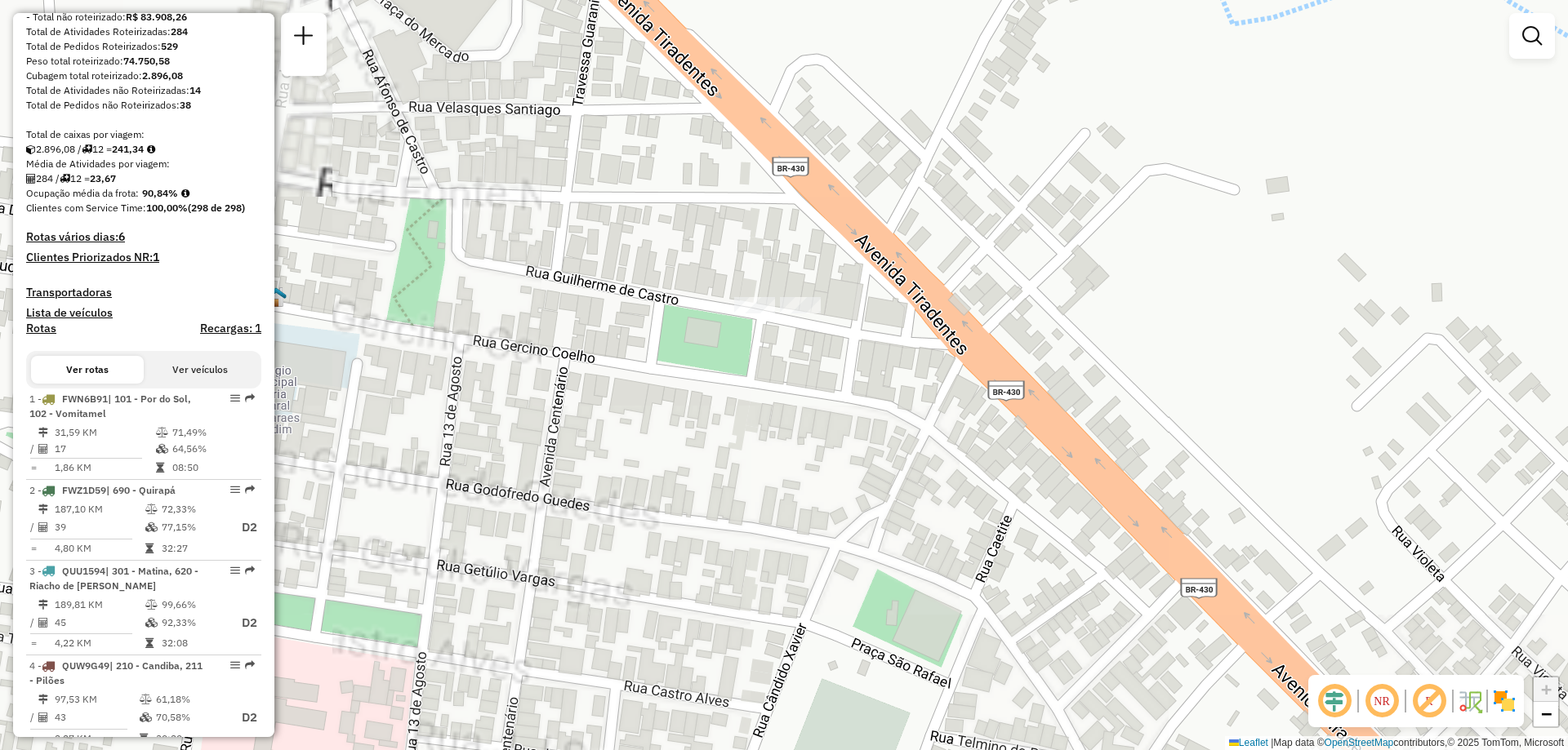
drag, startPoint x: 856, startPoint y: 278, endPoint x: 847, endPoint y: 320, distance: 43.0
click at [847, 320] on div "Janela de atendimento Grade de atendimento Capacidade Transportadoras Veículos …" at bounding box center [784, 375] width 1568 height 750
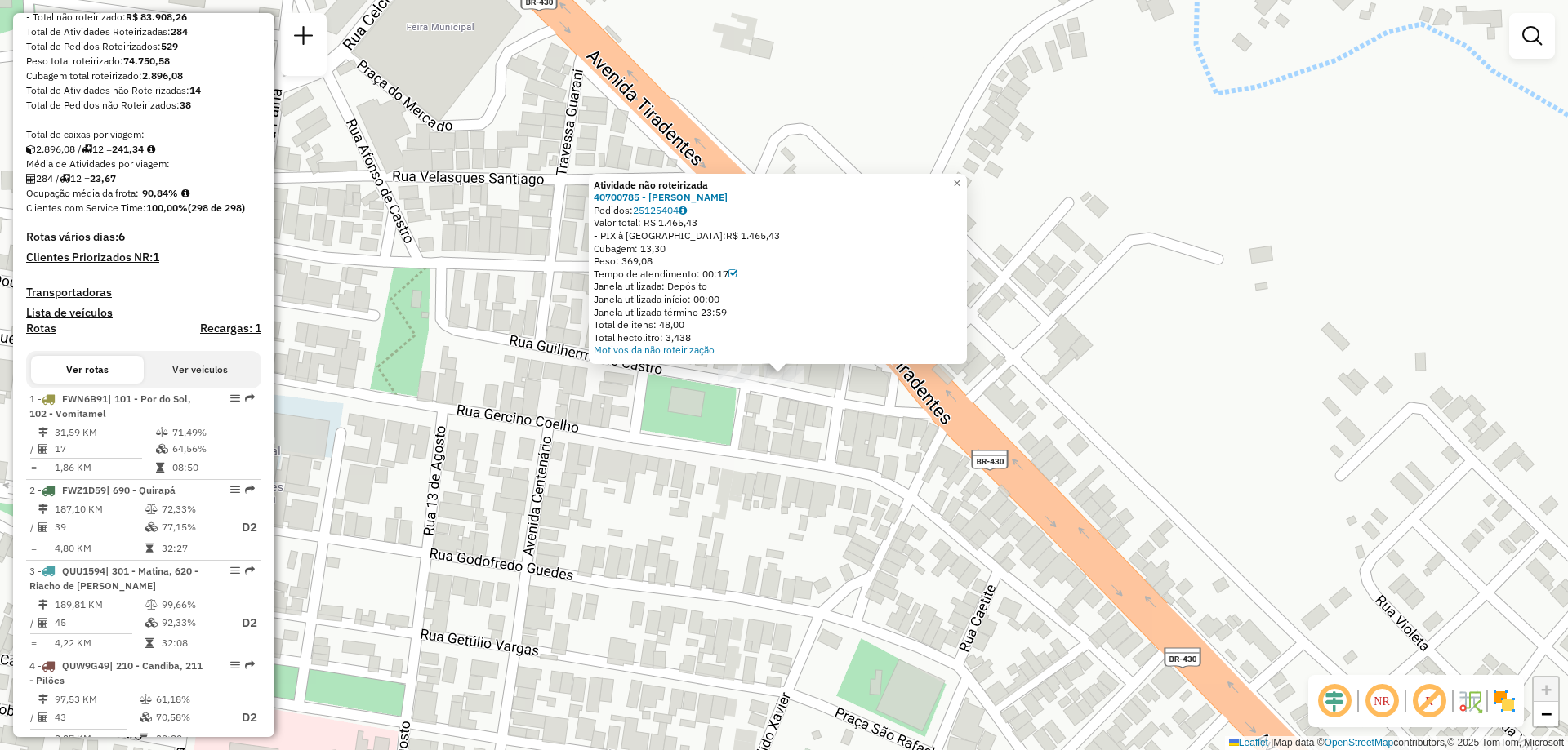
click at [845, 416] on div "Atividade não roteirizada 40700785 - [PERSON_NAME] Pedidos: 25125404 Valor tota…" at bounding box center [784, 375] width 1568 height 750
